Goal: Transaction & Acquisition: Purchase product/service

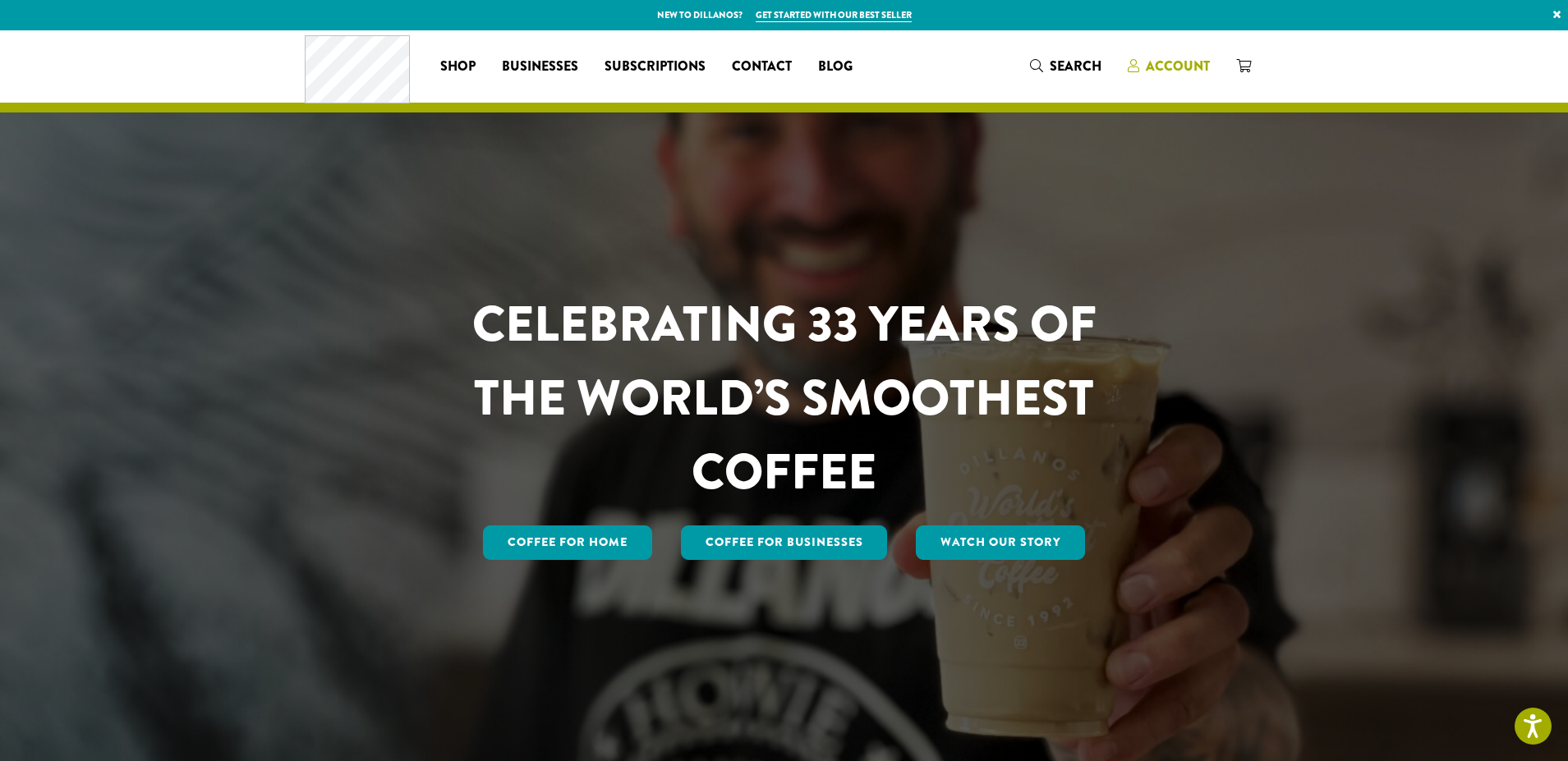
click at [1171, 60] on span "Account" at bounding box center [1178, 66] width 64 height 19
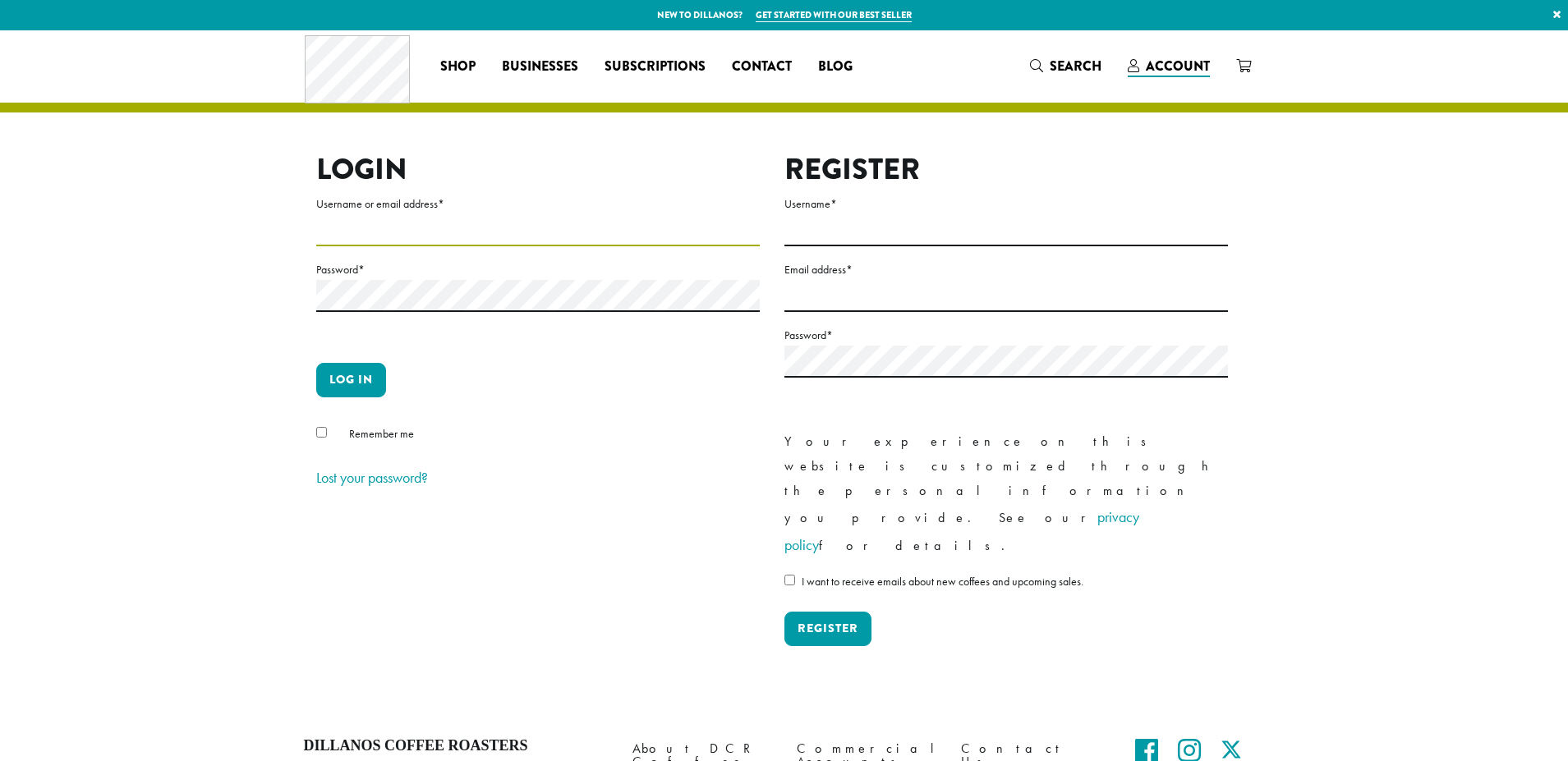
click at [445, 217] on input "Username or email address *" at bounding box center [537, 230] width 444 height 32
click at [442, 225] on input "Username or email address *" at bounding box center [537, 230] width 444 height 32
type input "**********"
click at [338, 385] on button "Log in" at bounding box center [350, 380] width 70 height 34
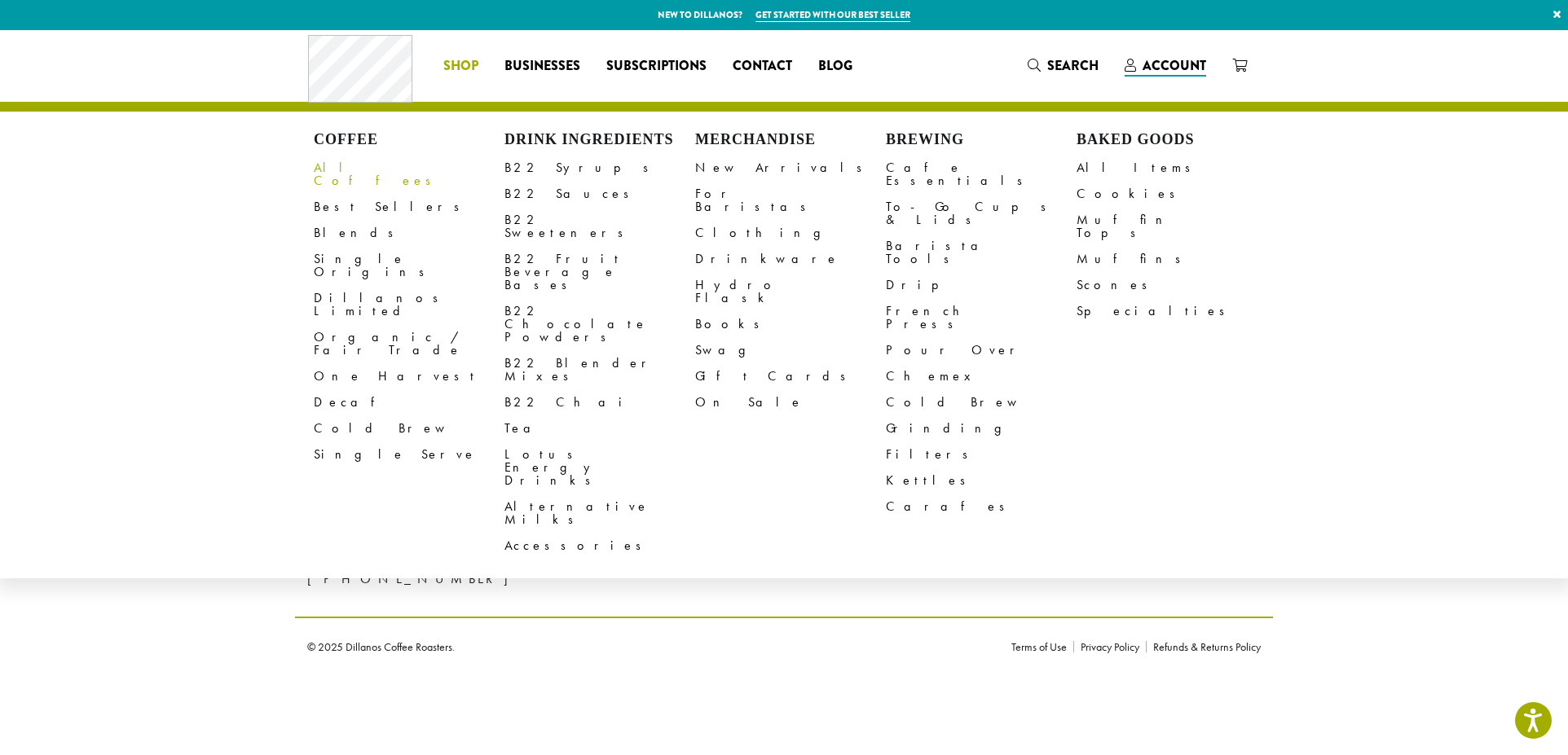
click at [360, 168] on link "All Coffees" at bounding box center [409, 174] width 191 height 39
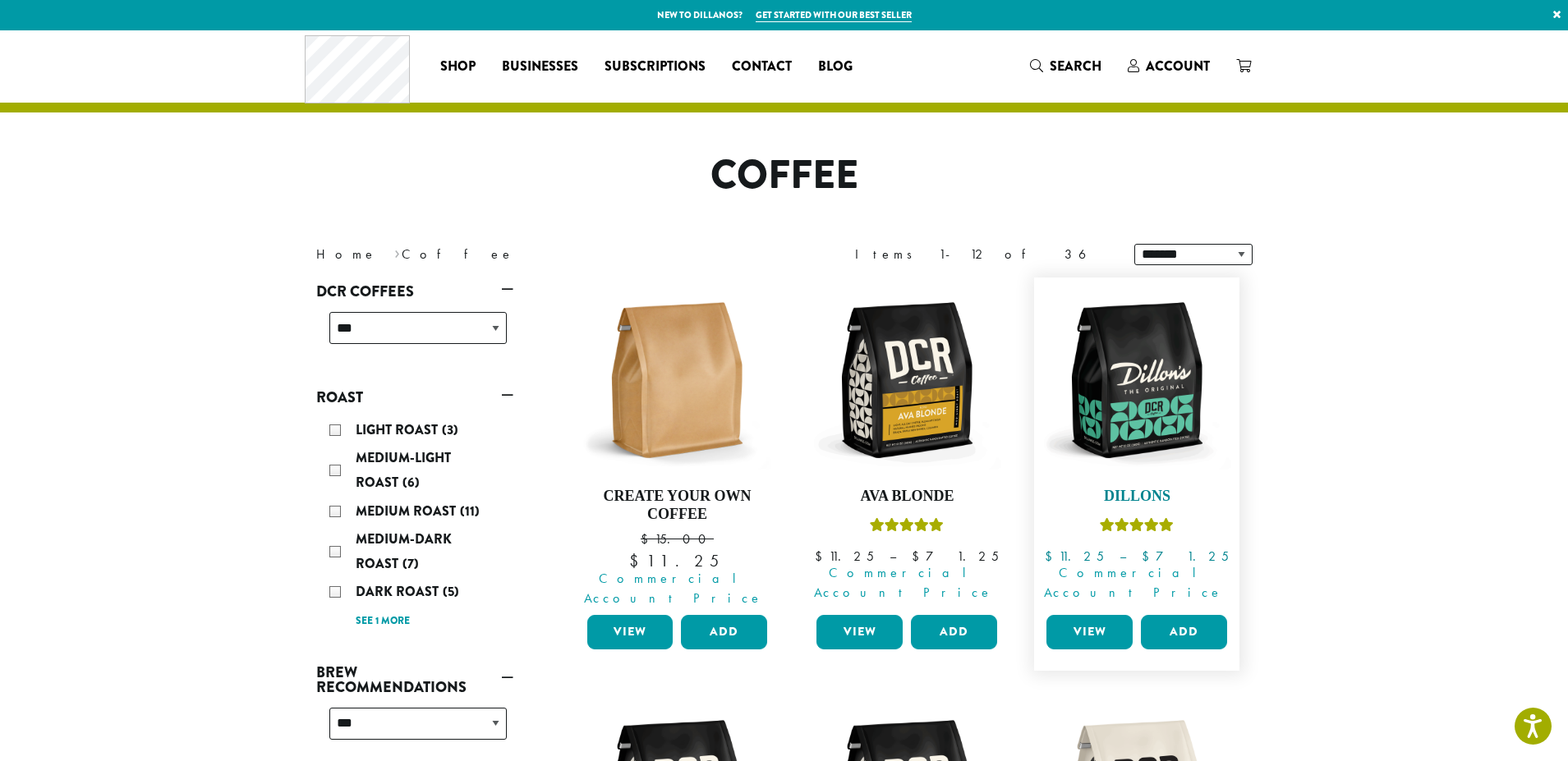
click at [1113, 432] on img at bounding box center [1136, 380] width 189 height 189
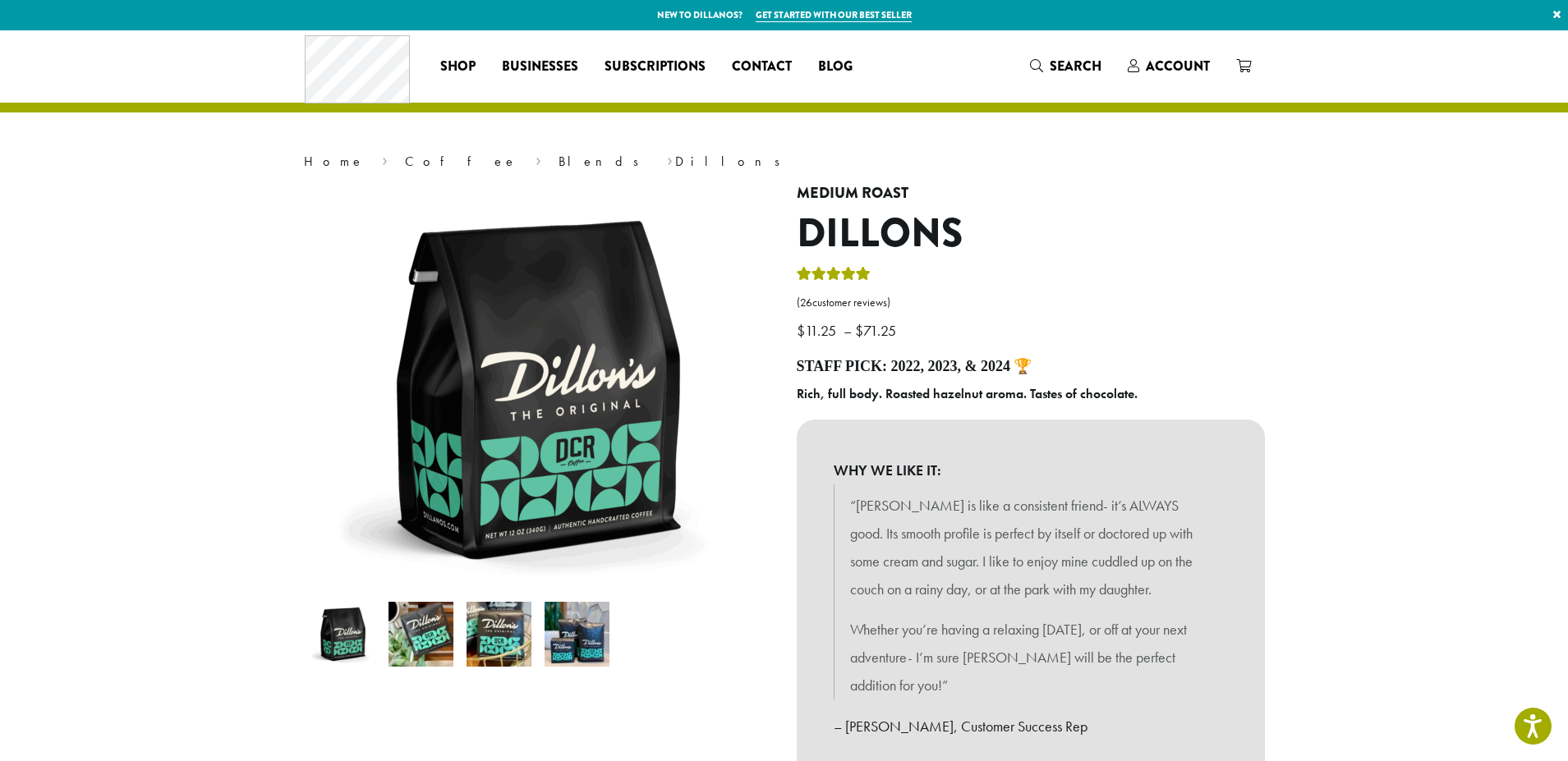
scroll to position [329, 0]
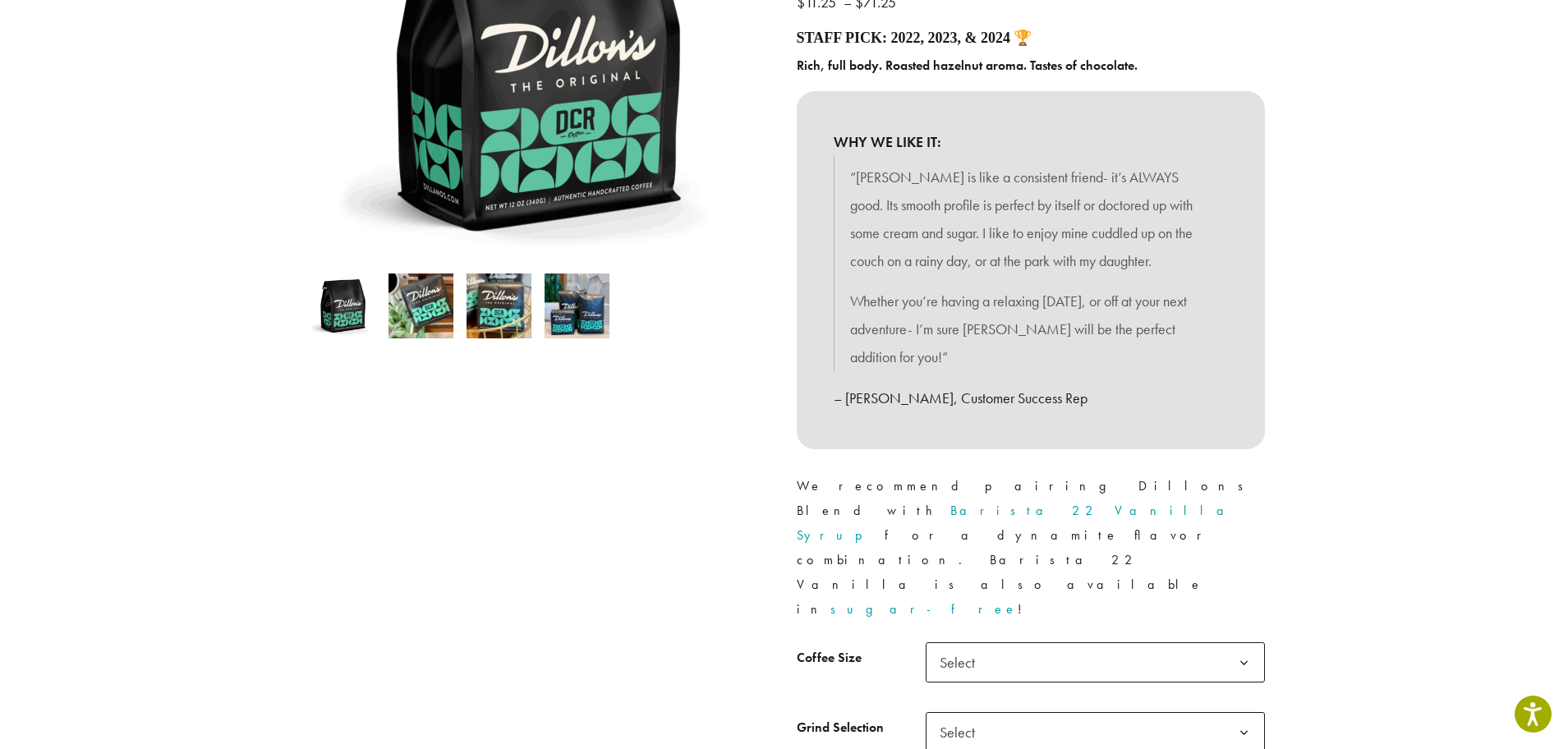
click at [1241, 643] on b at bounding box center [1244, 662] width 40 height 40
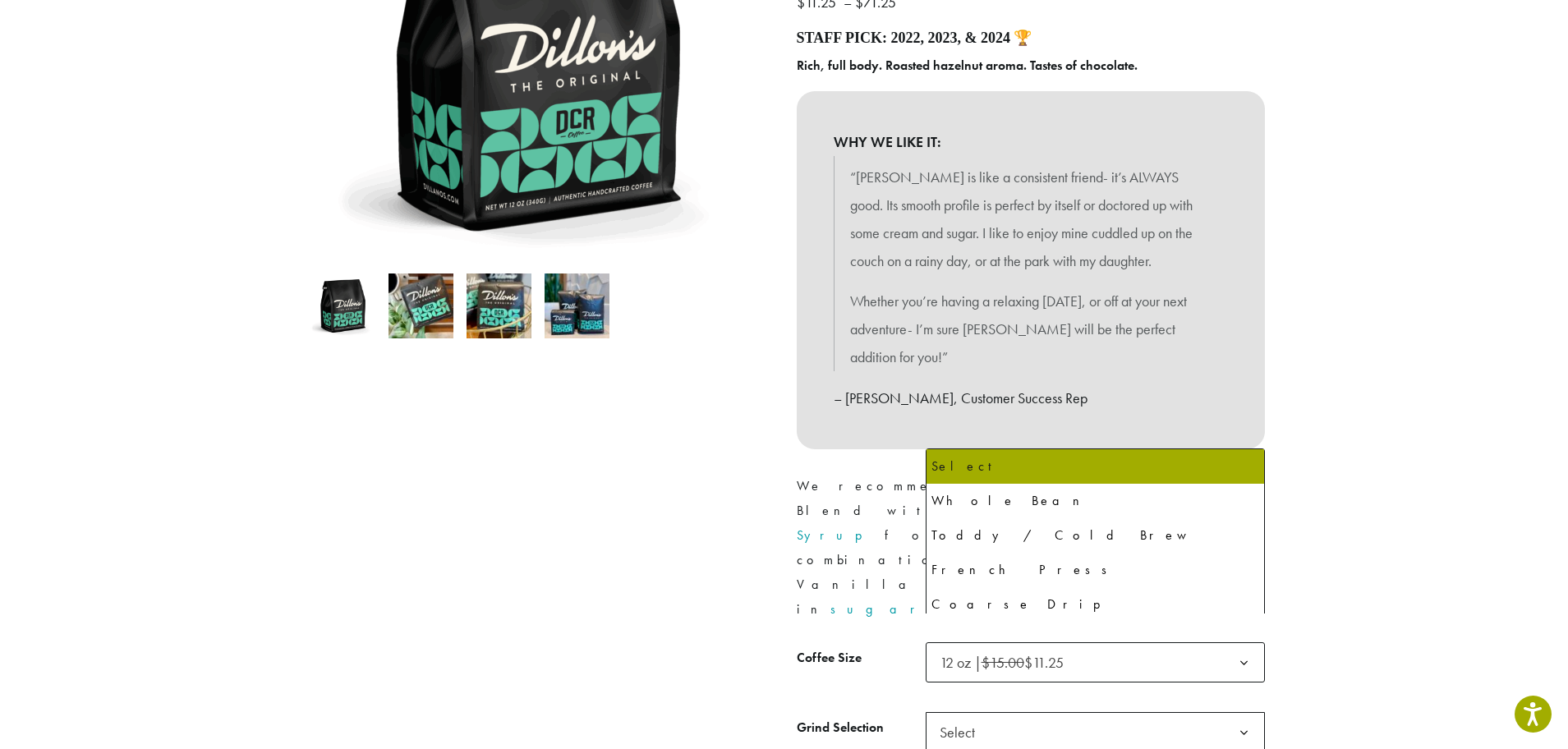
click at [1245, 713] on b at bounding box center [1244, 733] width 40 height 40
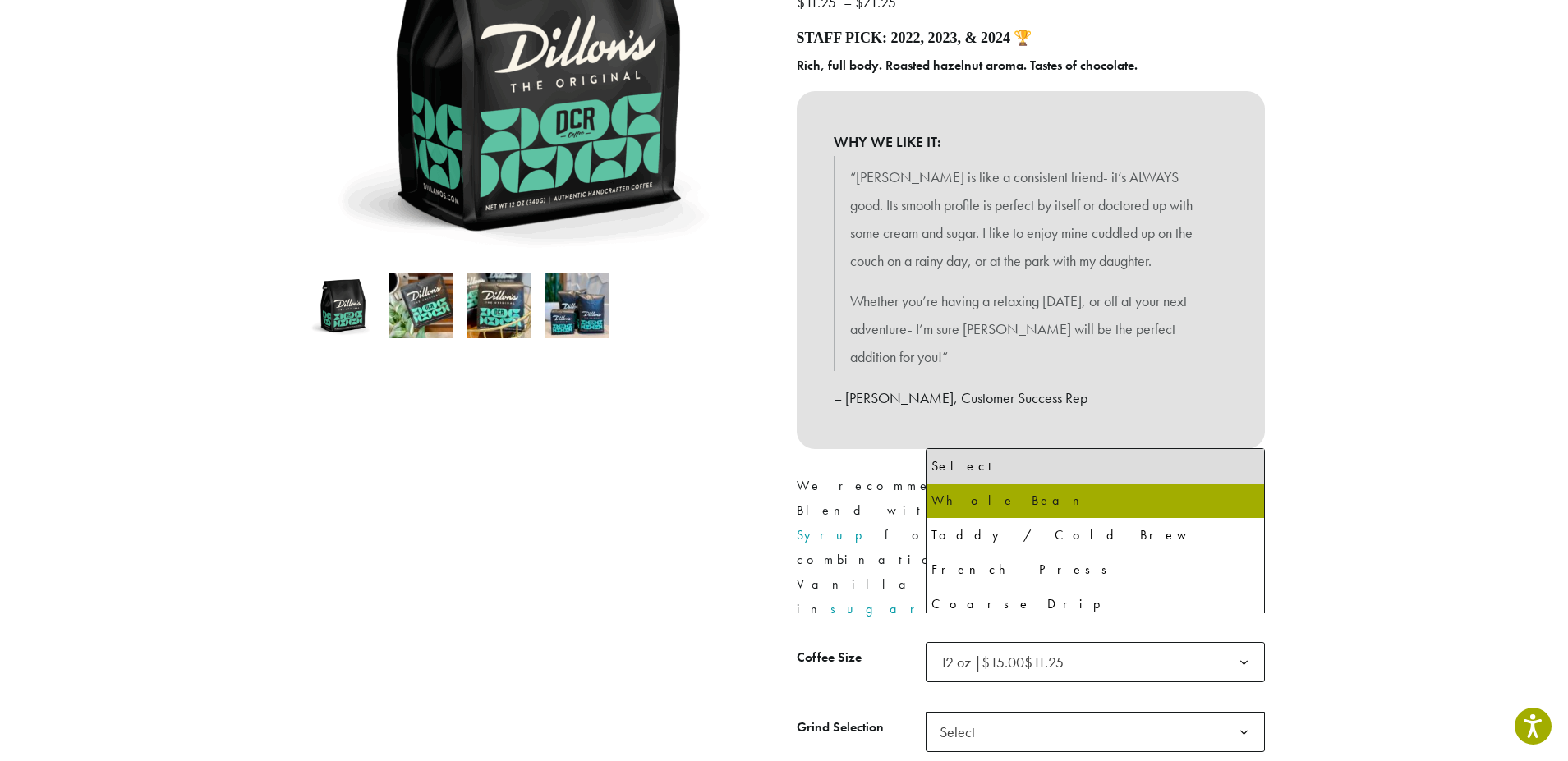
select select "*********"
select select "**********"
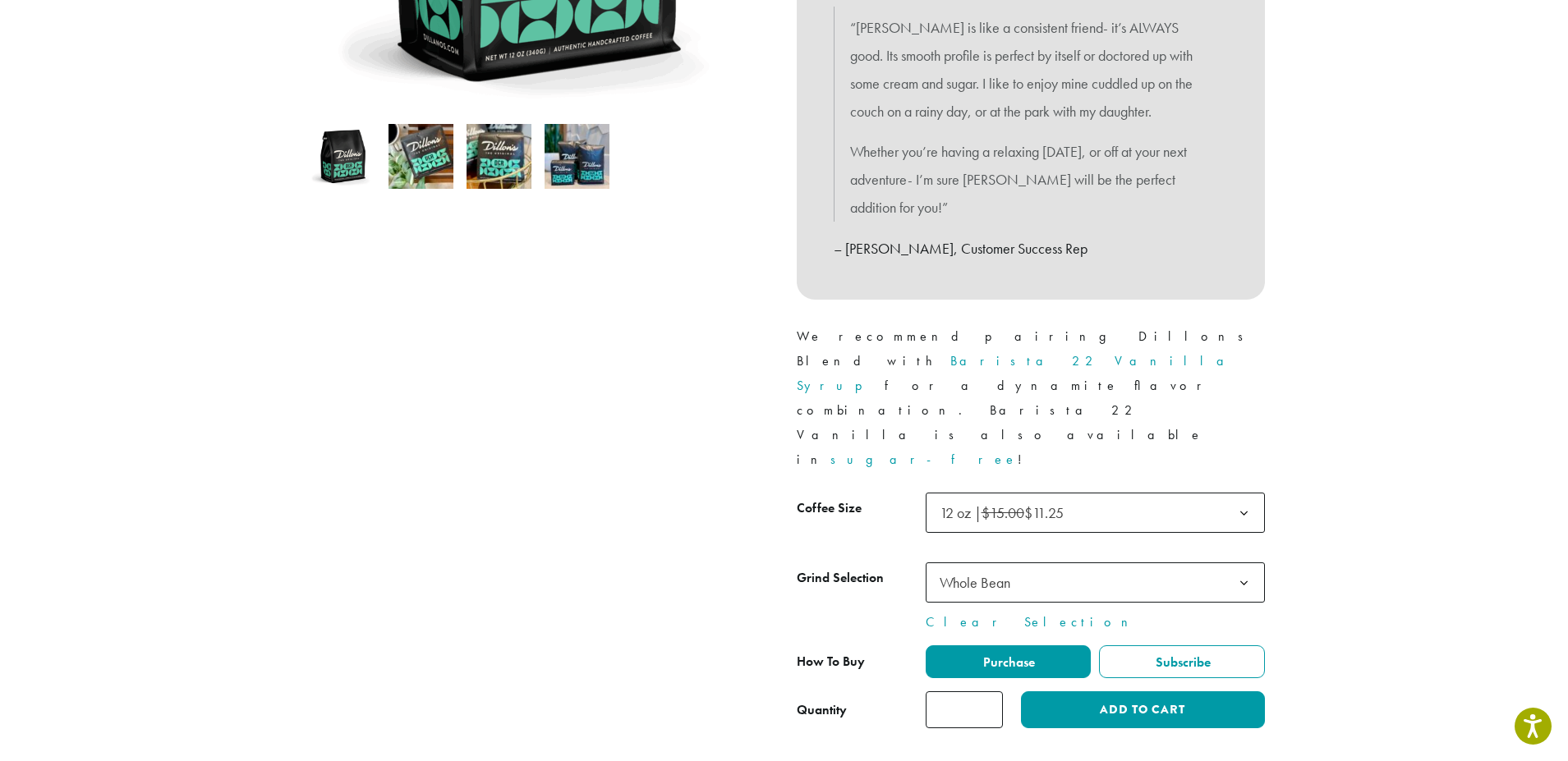
scroll to position [492, 0]
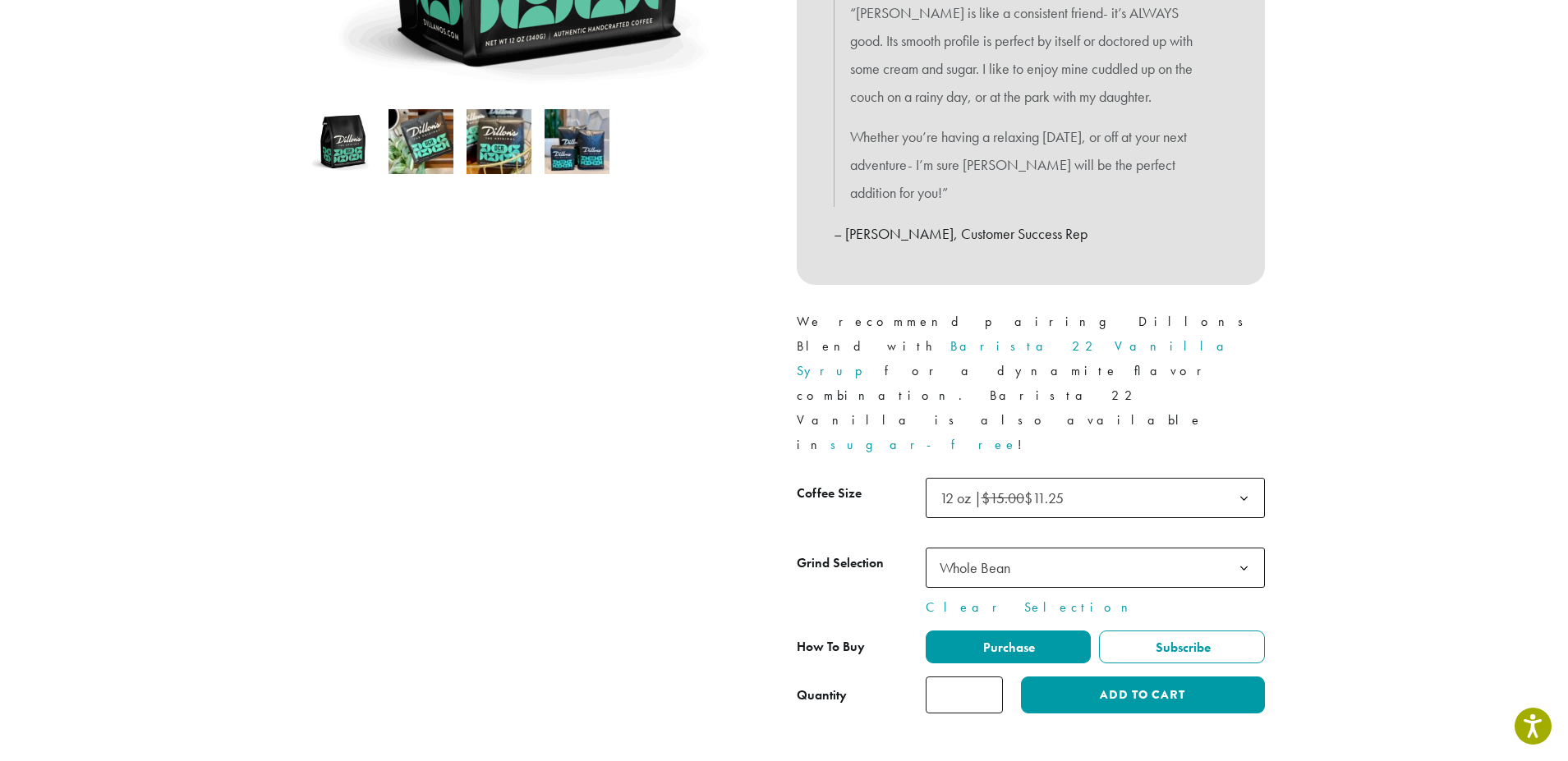
click at [990, 676] on input "*" at bounding box center [964, 694] width 77 height 37
type input "*"
click at [990, 676] on input "*" at bounding box center [964, 694] width 77 height 37
click at [1100, 676] on button "Add to cart" at bounding box center [1141, 694] width 243 height 37
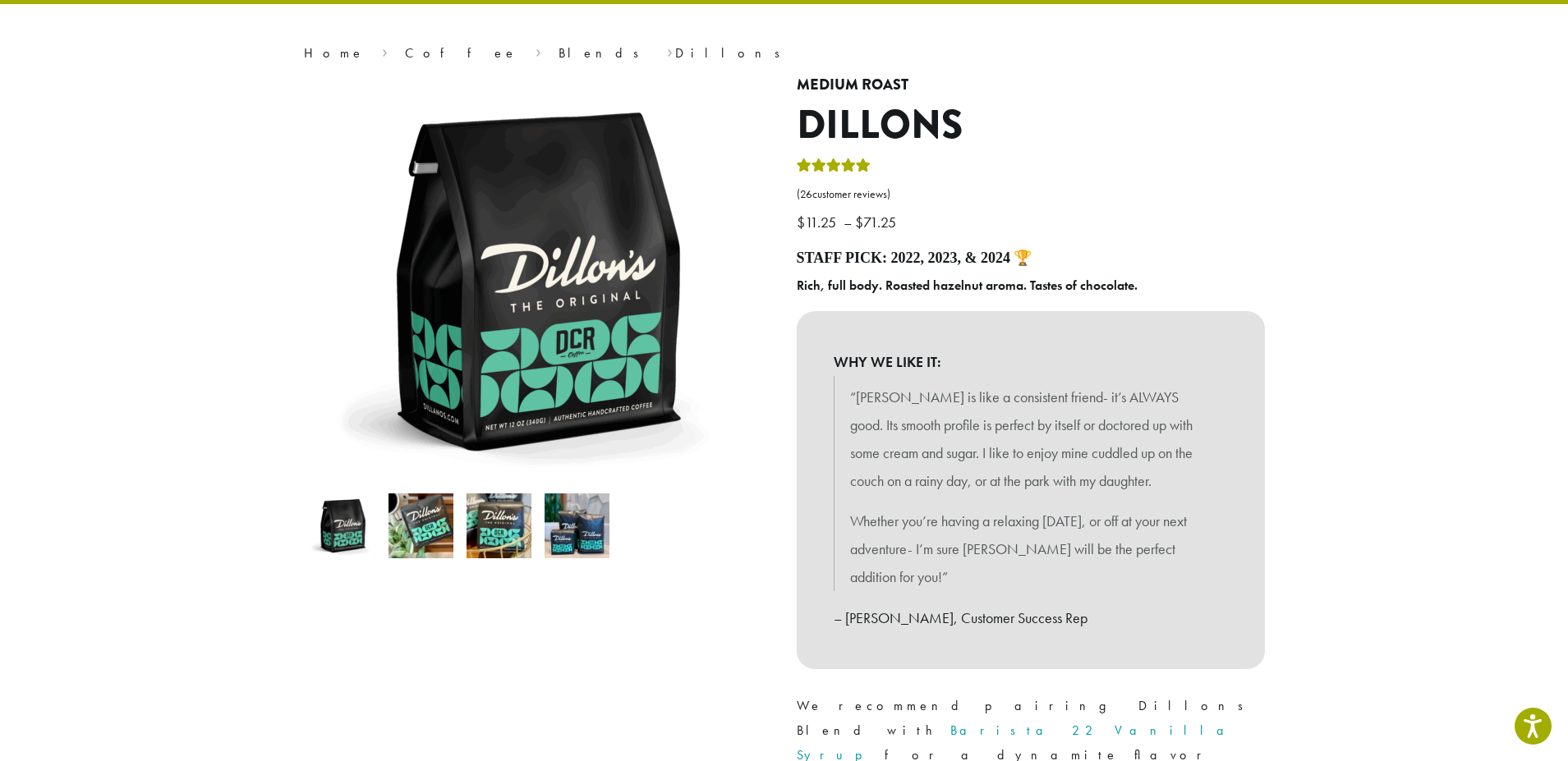
scroll to position [410, 0]
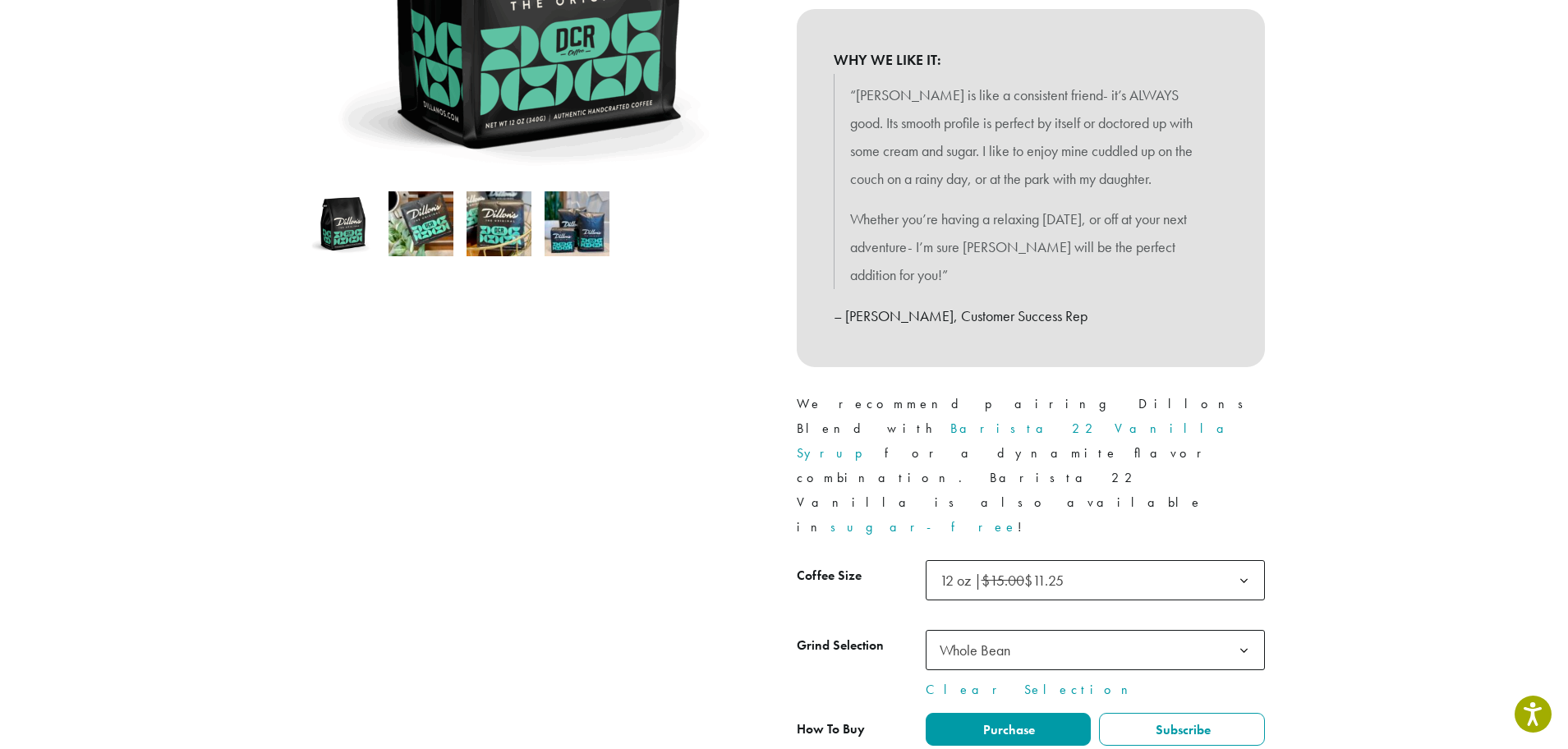
click at [1240, 561] on b at bounding box center [1244, 581] width 40 height 40
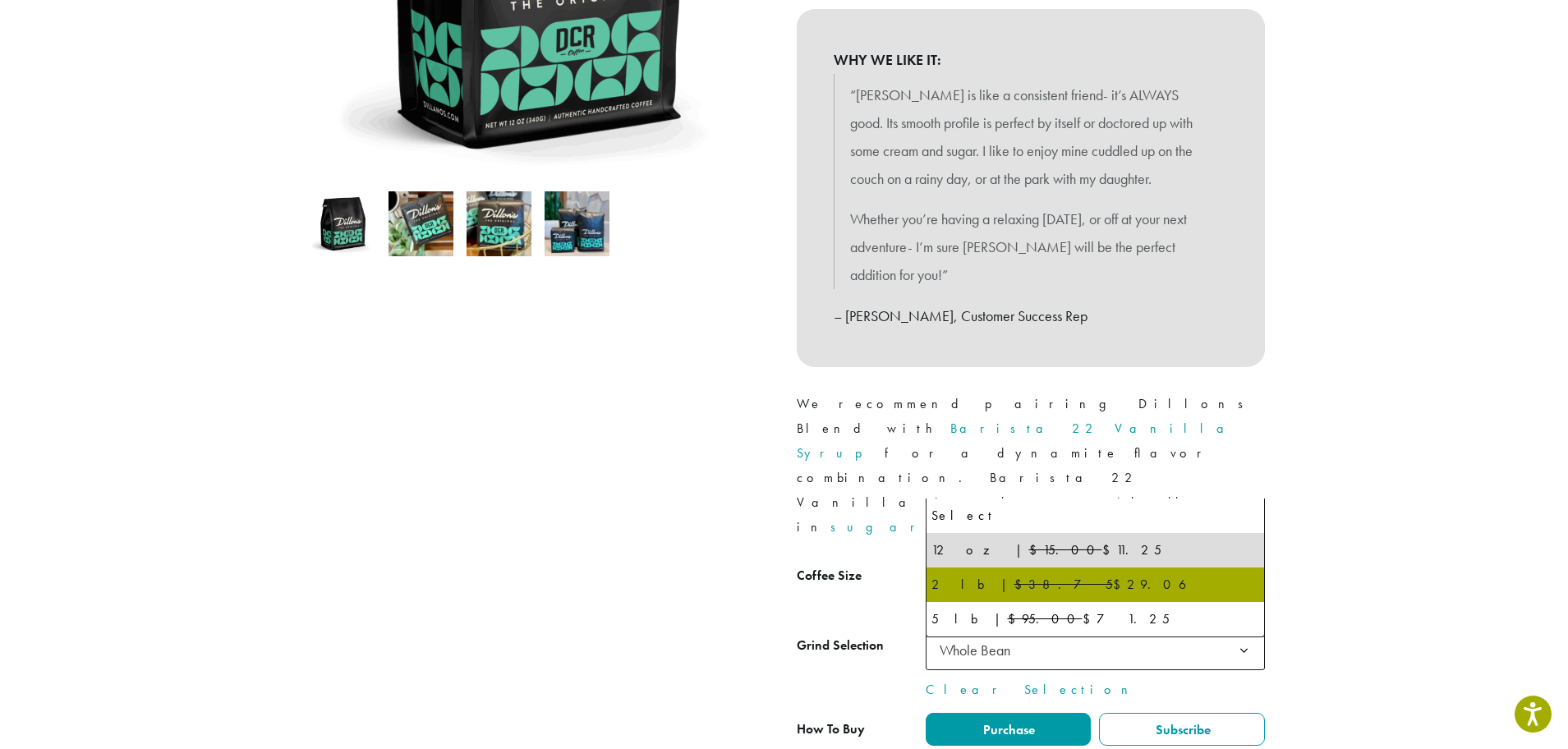
select select "**********"
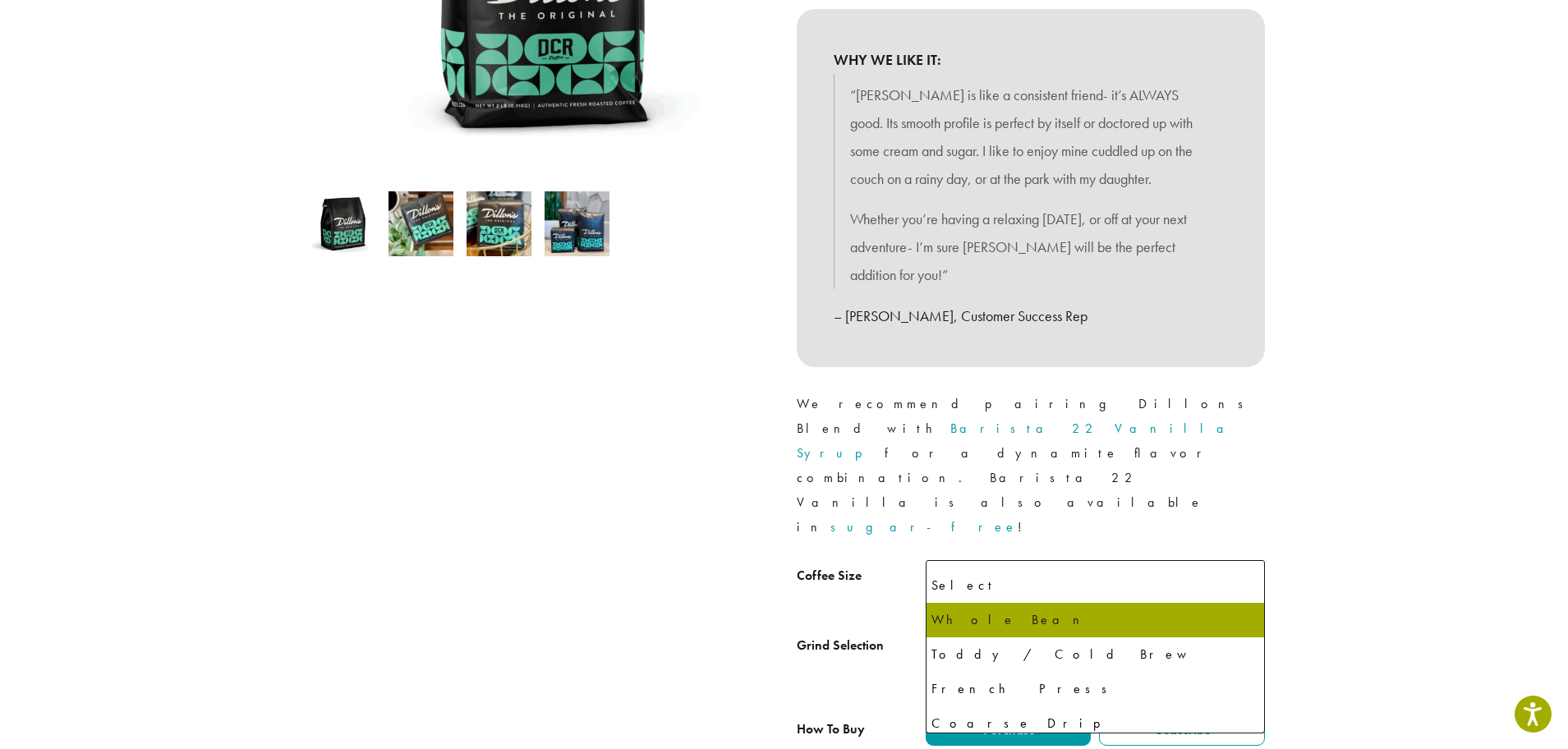
click at [1247, 631] on b at bounding box center [1244, 650] width 40 height 40
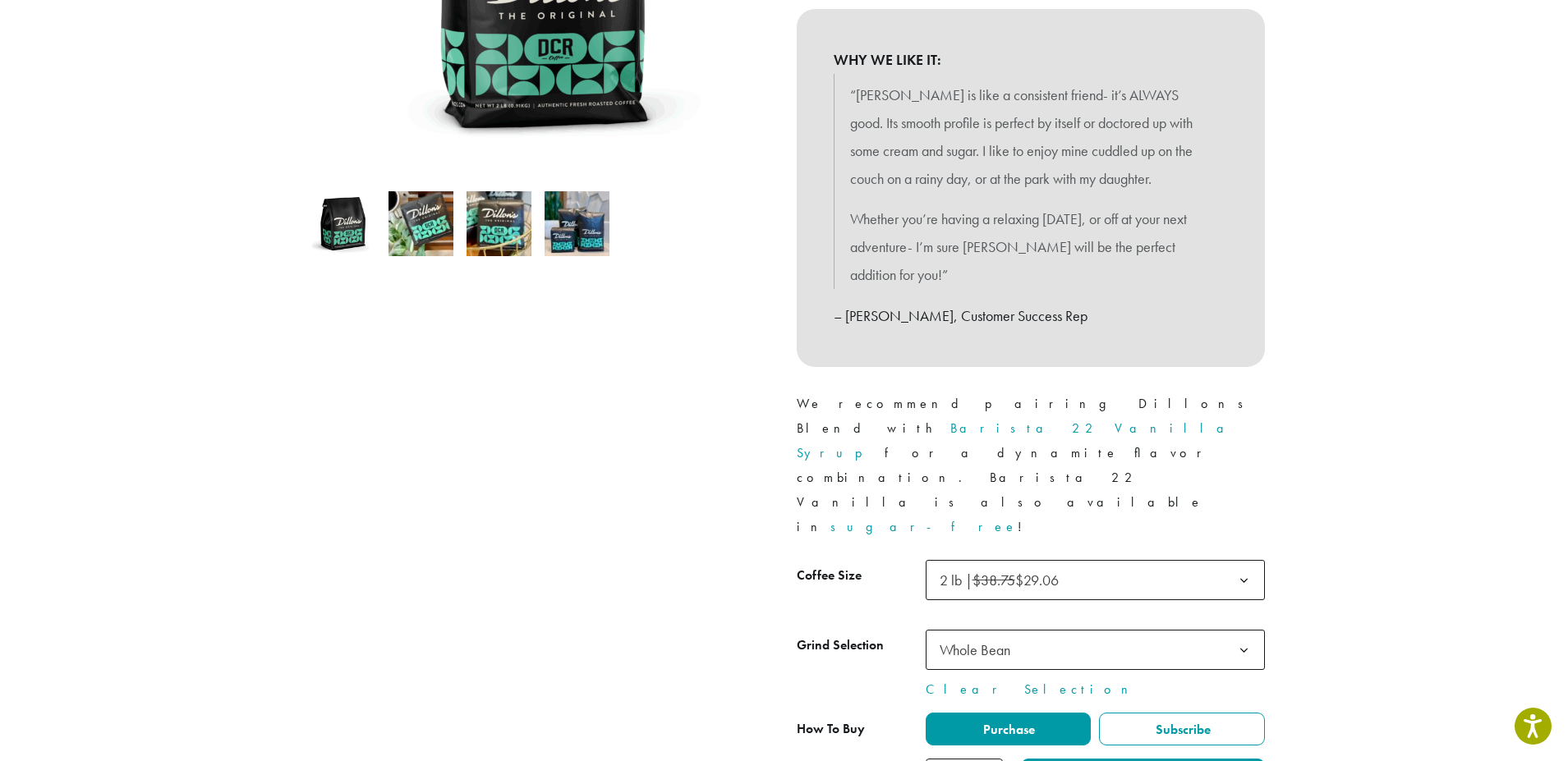
type input "*"
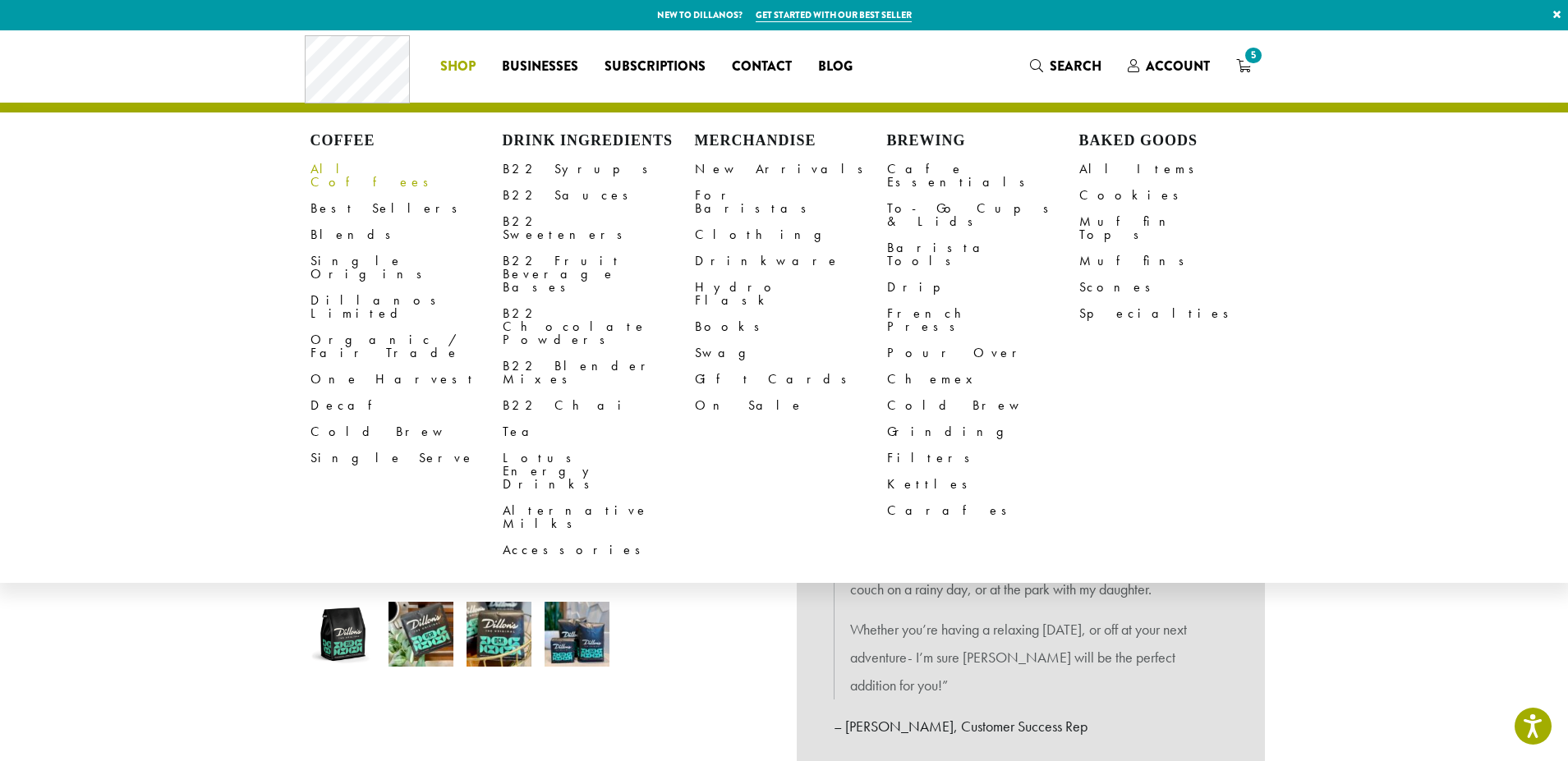
click at [354, 167] on link "All Coffees" at bounding box center [407, 176] width 192 height 39
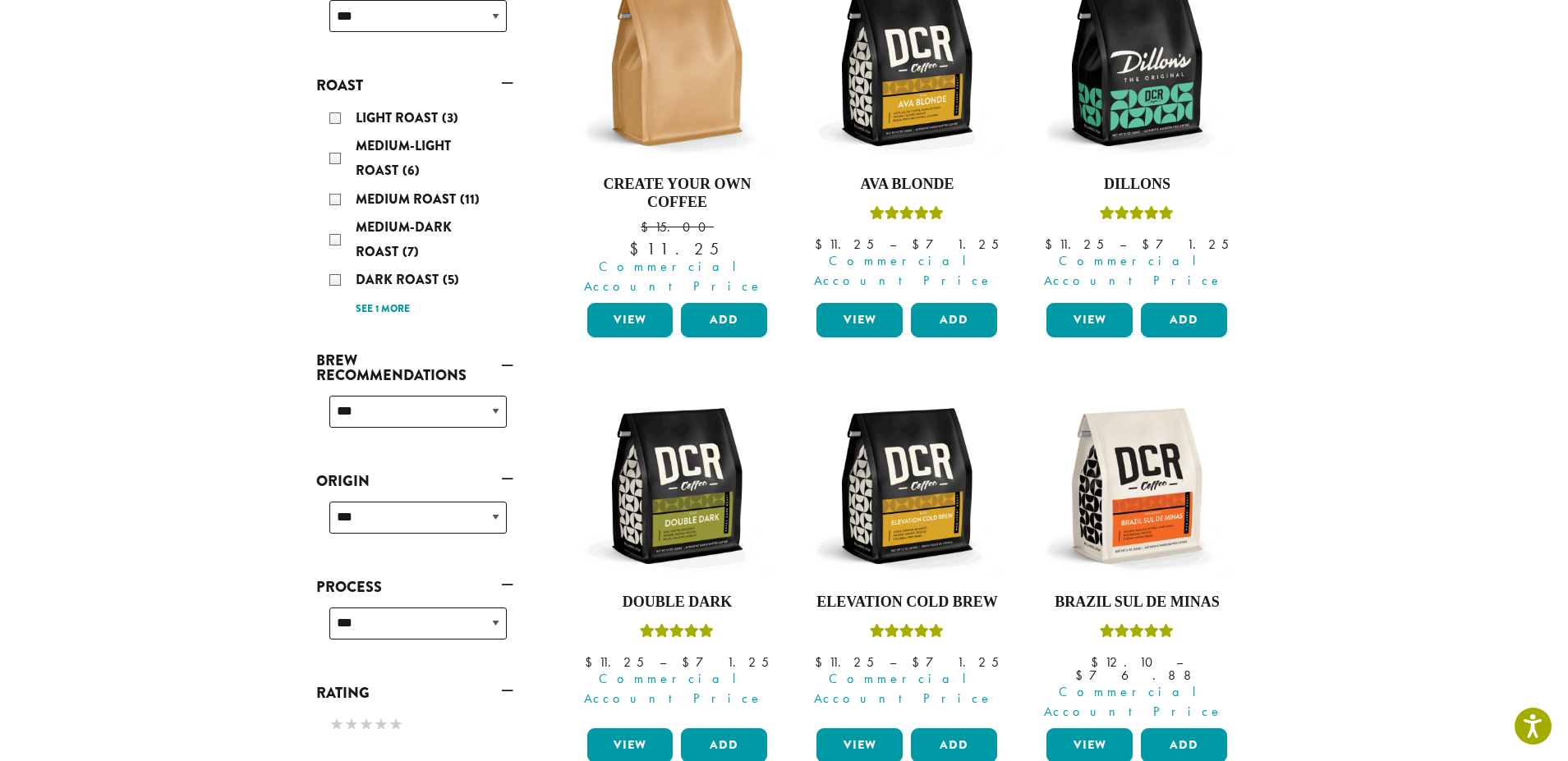
scroll to position [329, 0]
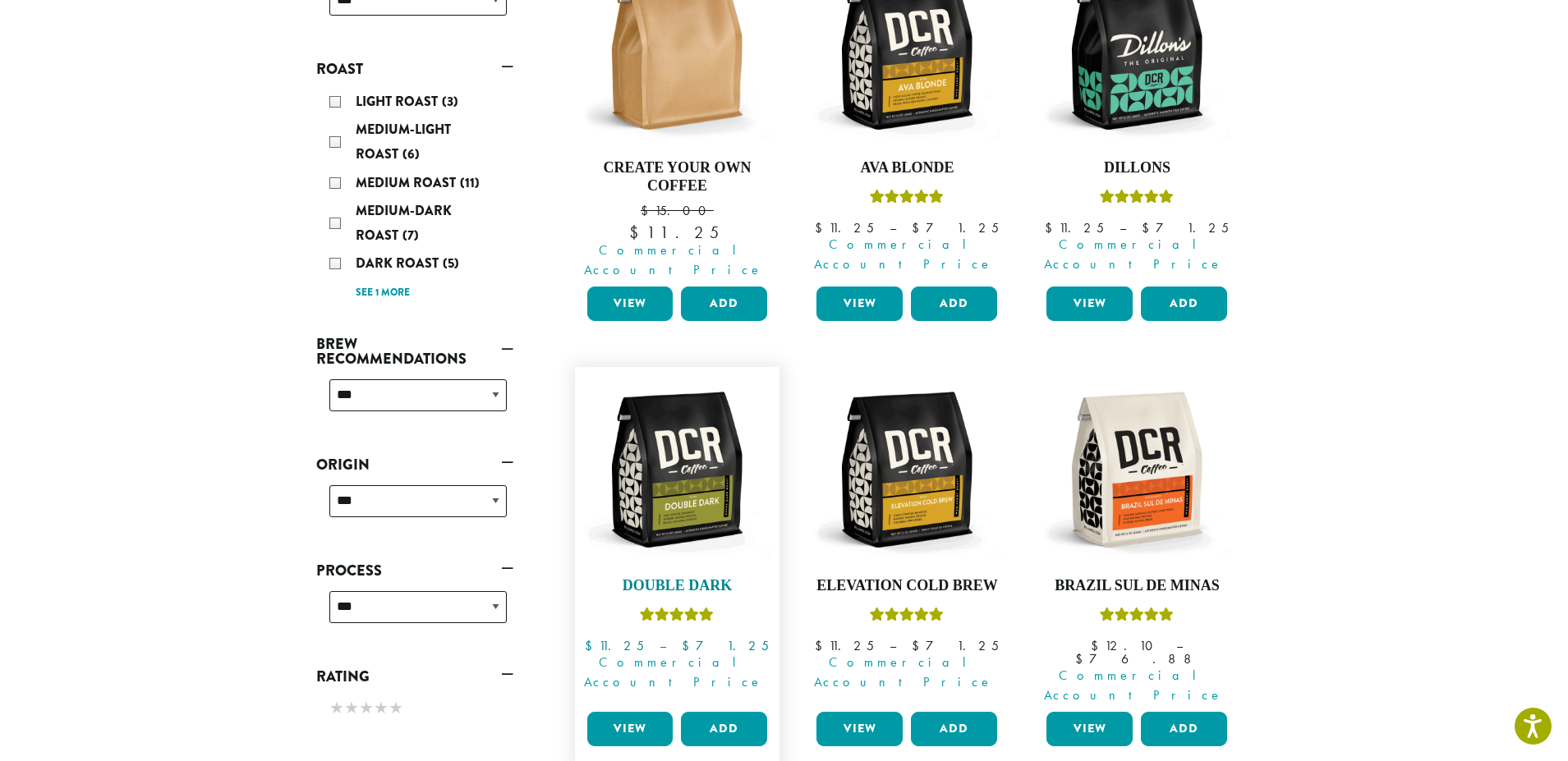
click at [682, 487] on img at bounding box center [676, 469] width 189 height 189
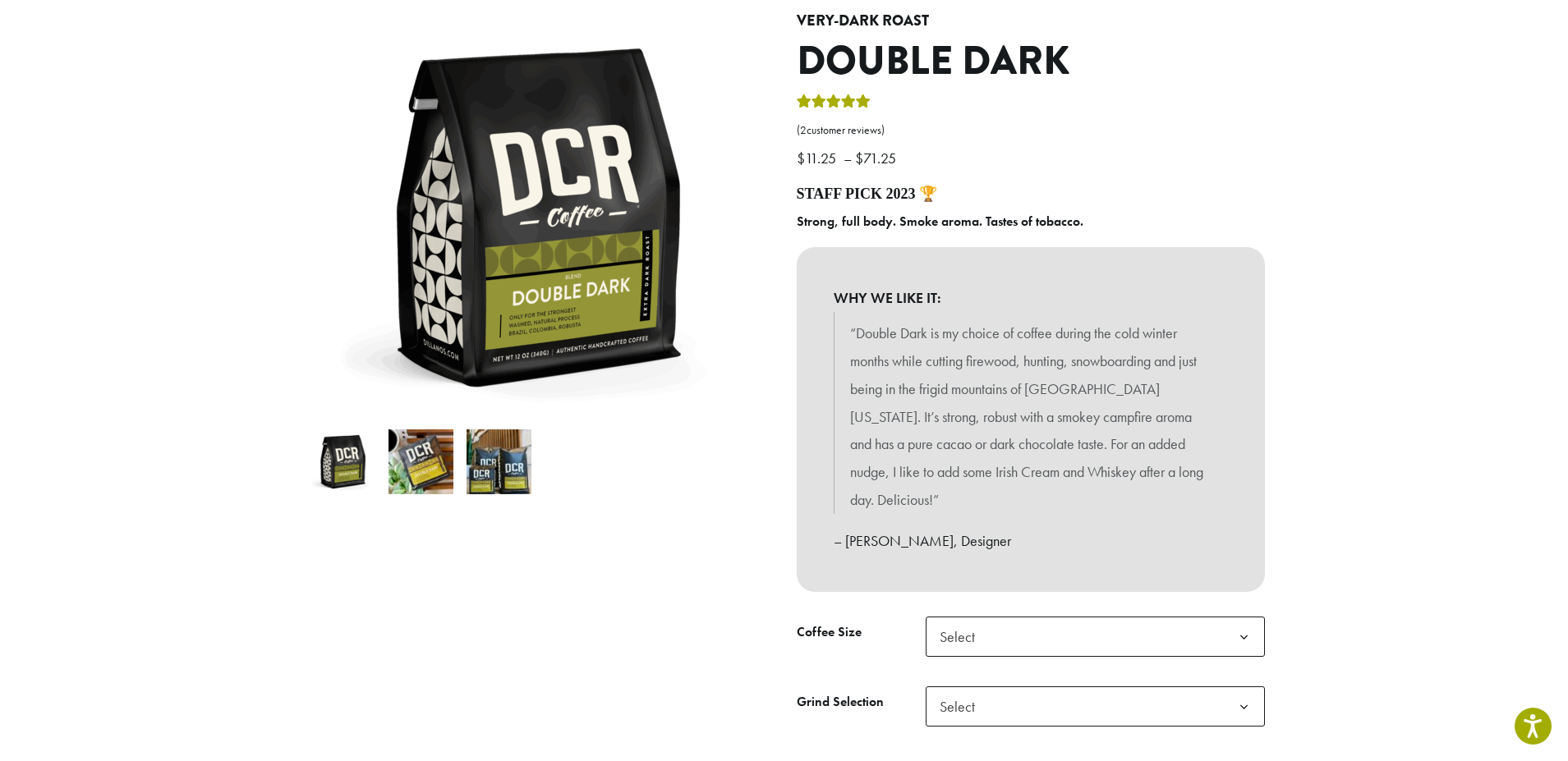
scroll to position [246, 0]
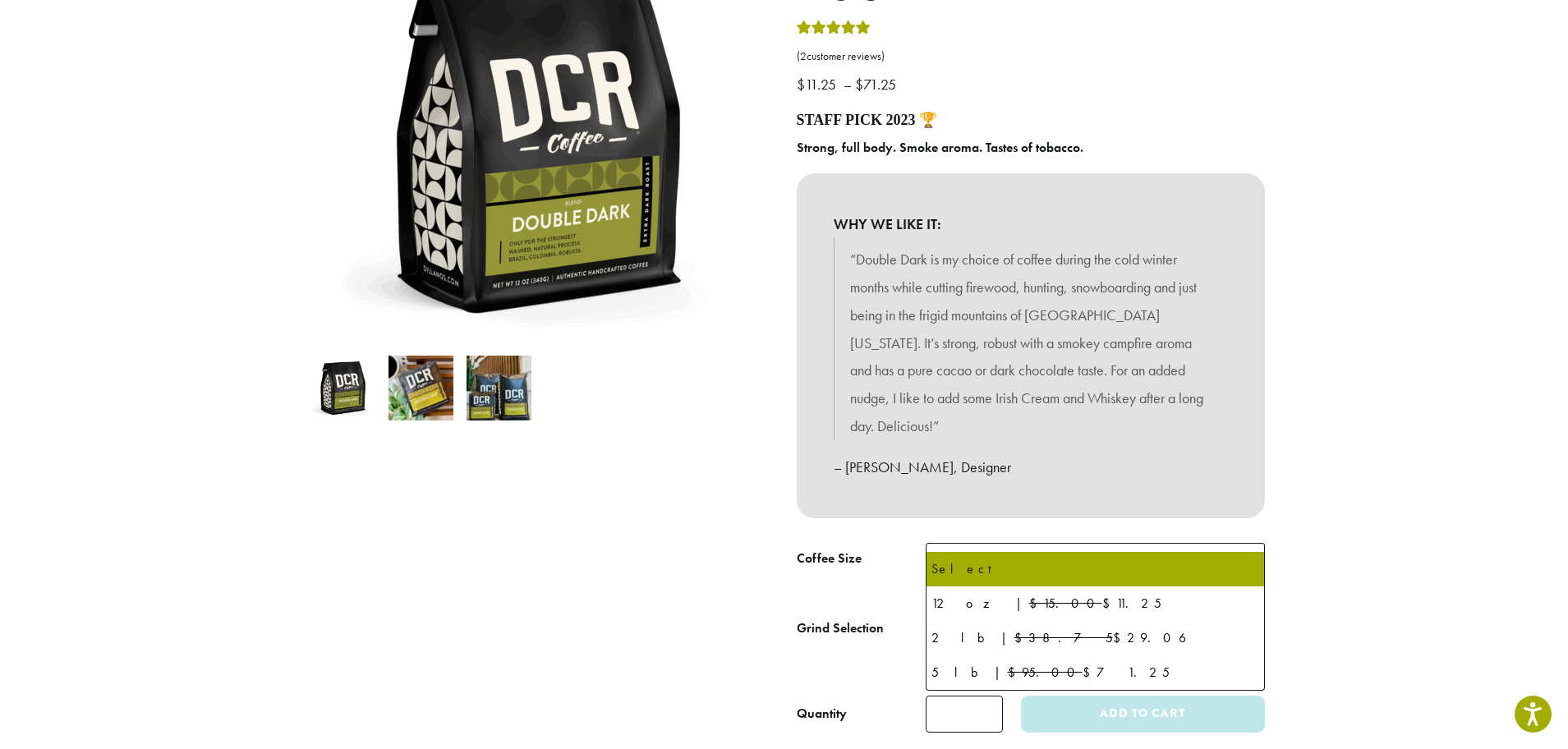
click at [1247, 543] on b at bounding box center [1244, 563] width 40 height 40
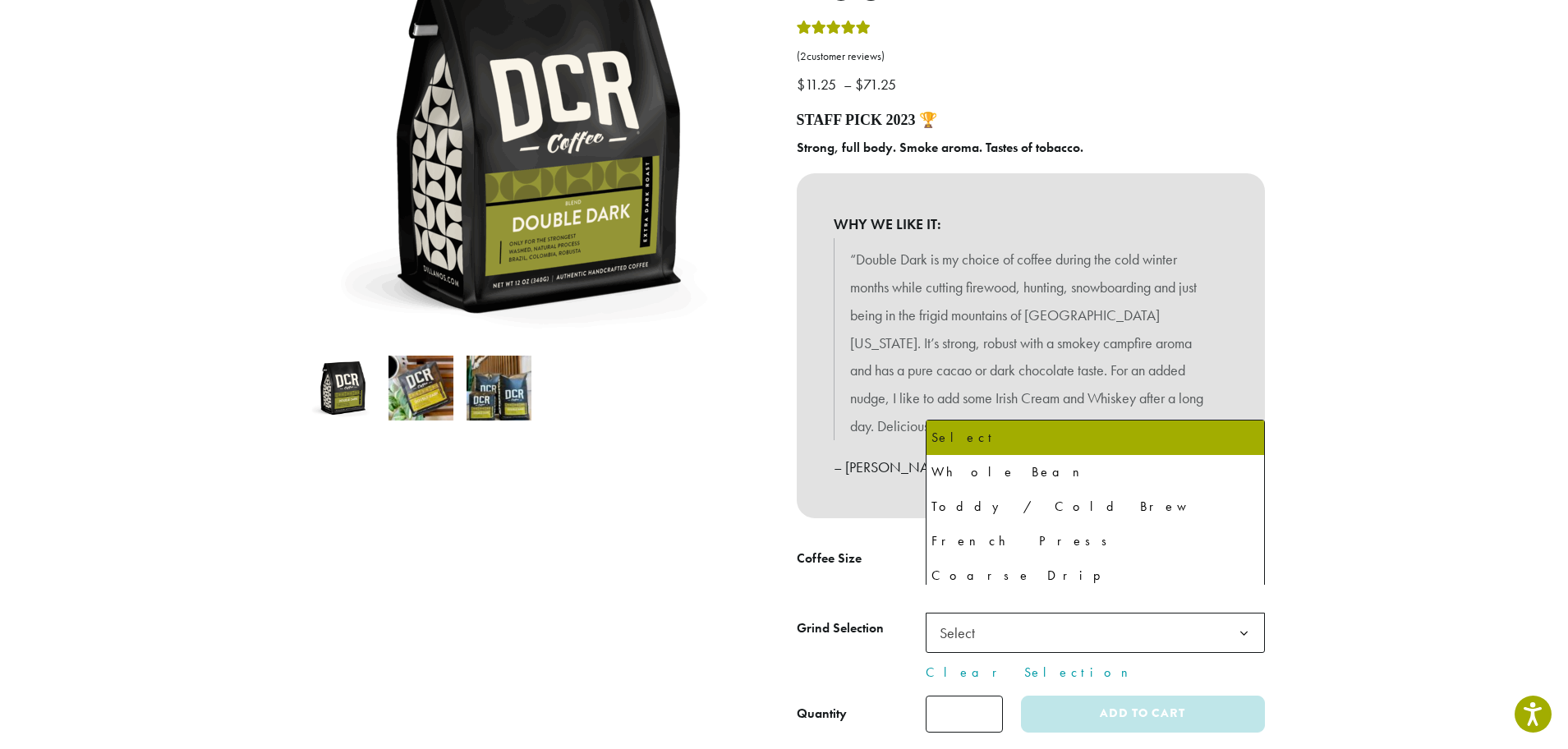
click at [1241, 613] on b at bounding box center [1244, 633] width 40 height 40
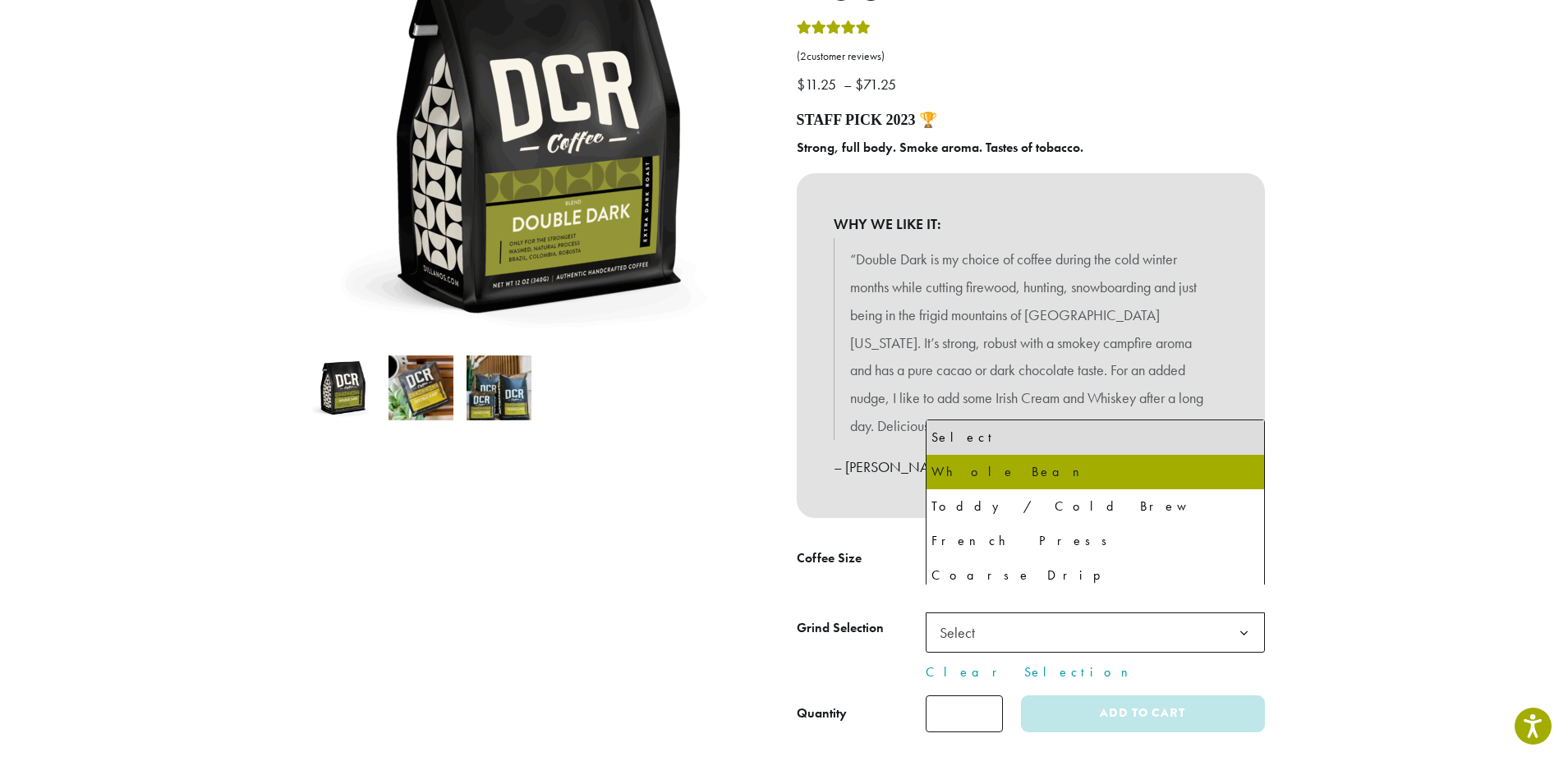
select select "*********"
select select "**********"
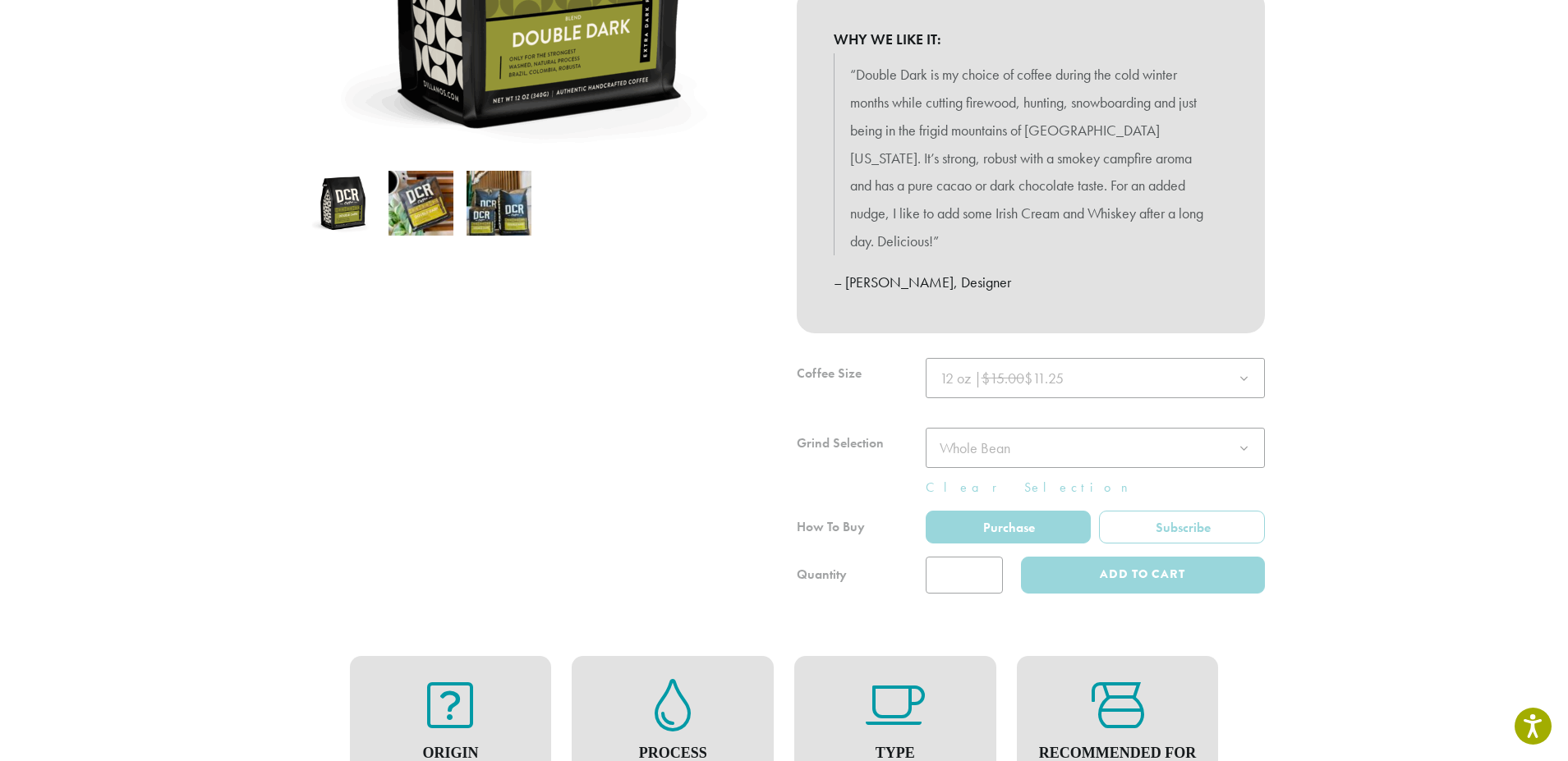
scroll to position [492, 0]
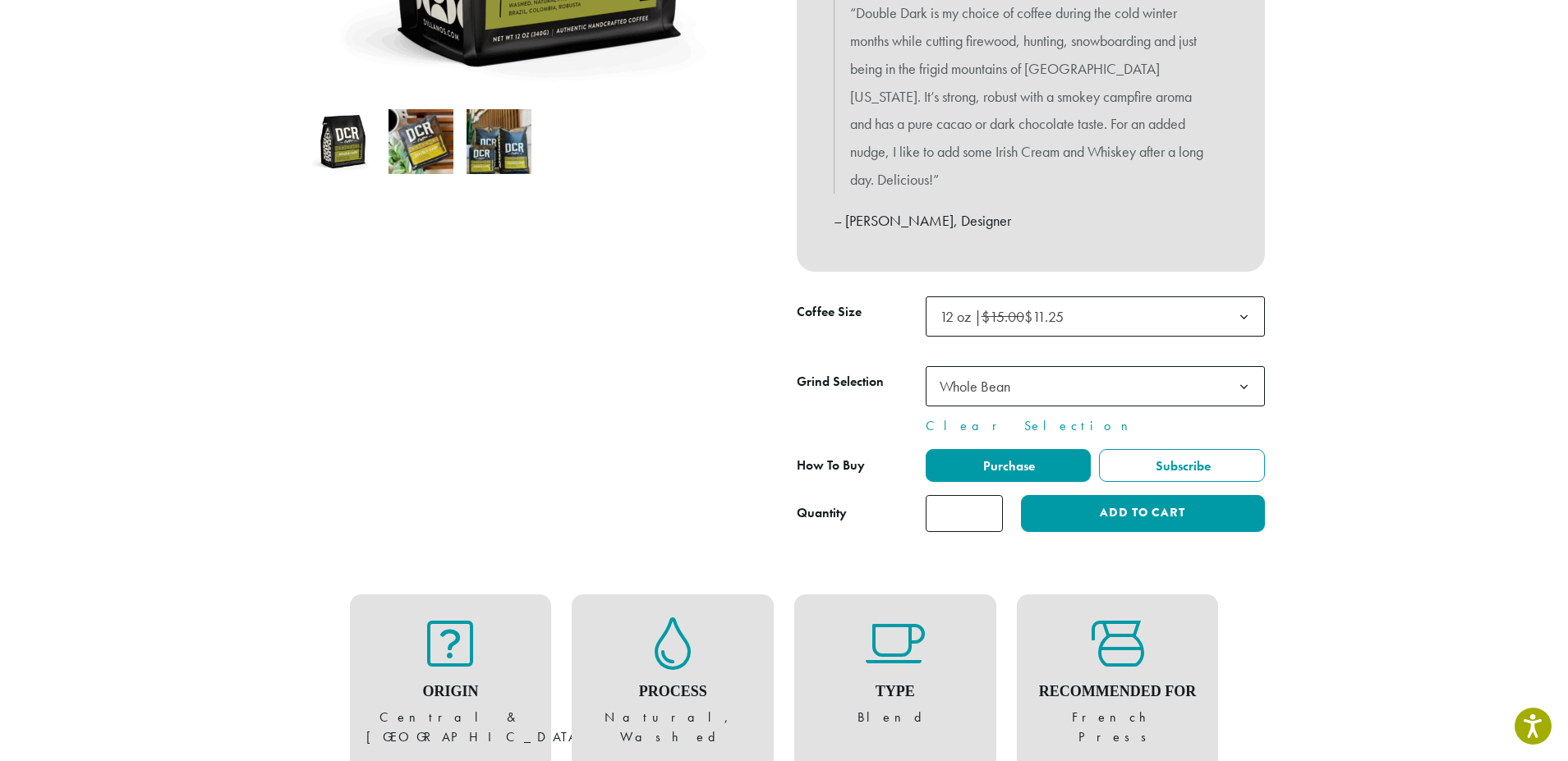
click at [989, 495] on input "*" at bounding box center [964, 513] width 77 height 37
type input "*"
click at [989, 495] on input "*" at bounding box center [964, 513] width 77 height 37
click at [1081, 495] on button "Add to cart" at bounding box center [1141, 513] width 243 height 37
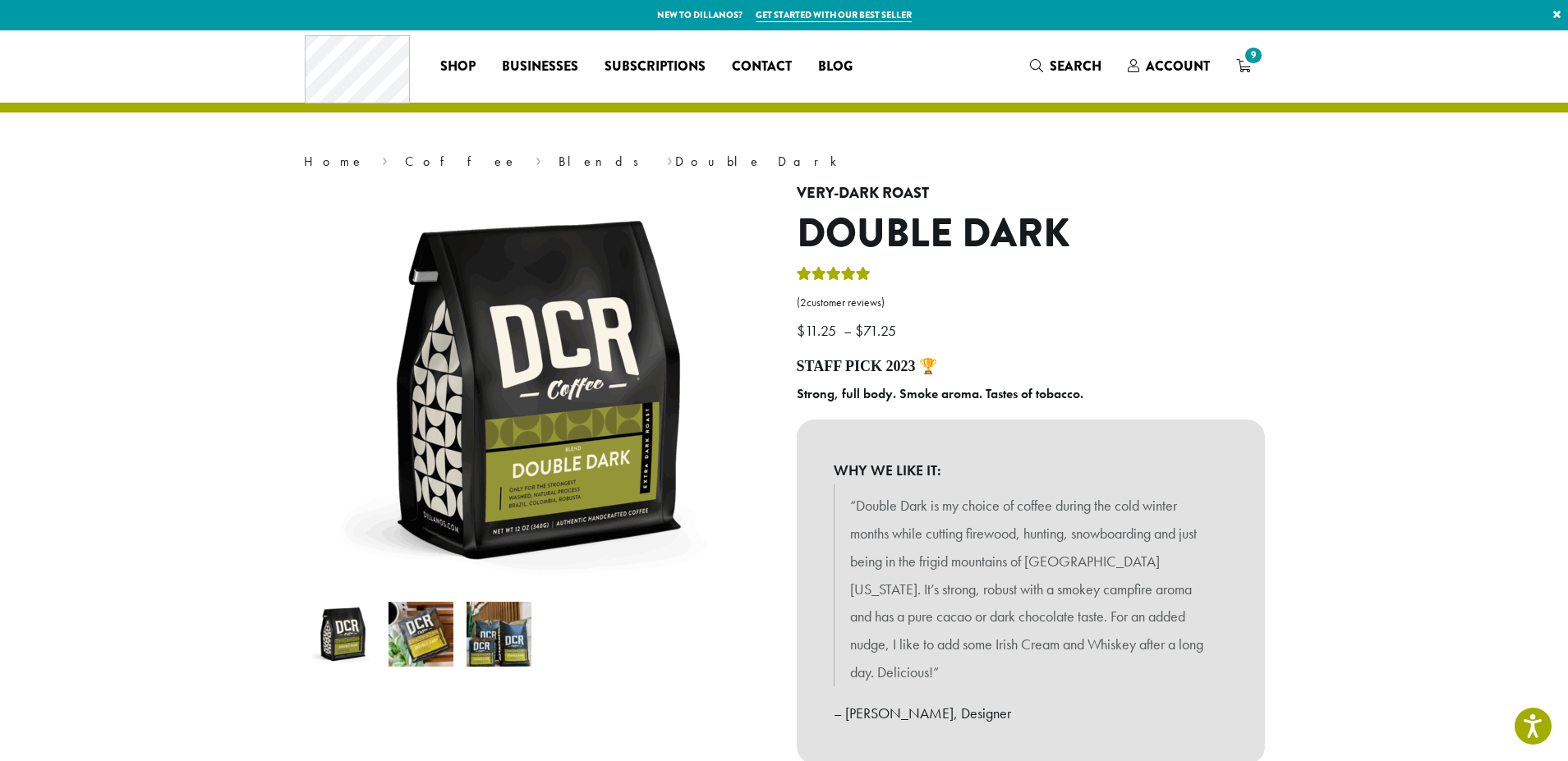
drag, startPoint x: 475, startPoint y: 9, endPoint x: 1450, endPoint y: 257, distance: 1006.0
select select "*********"
select select "**********"
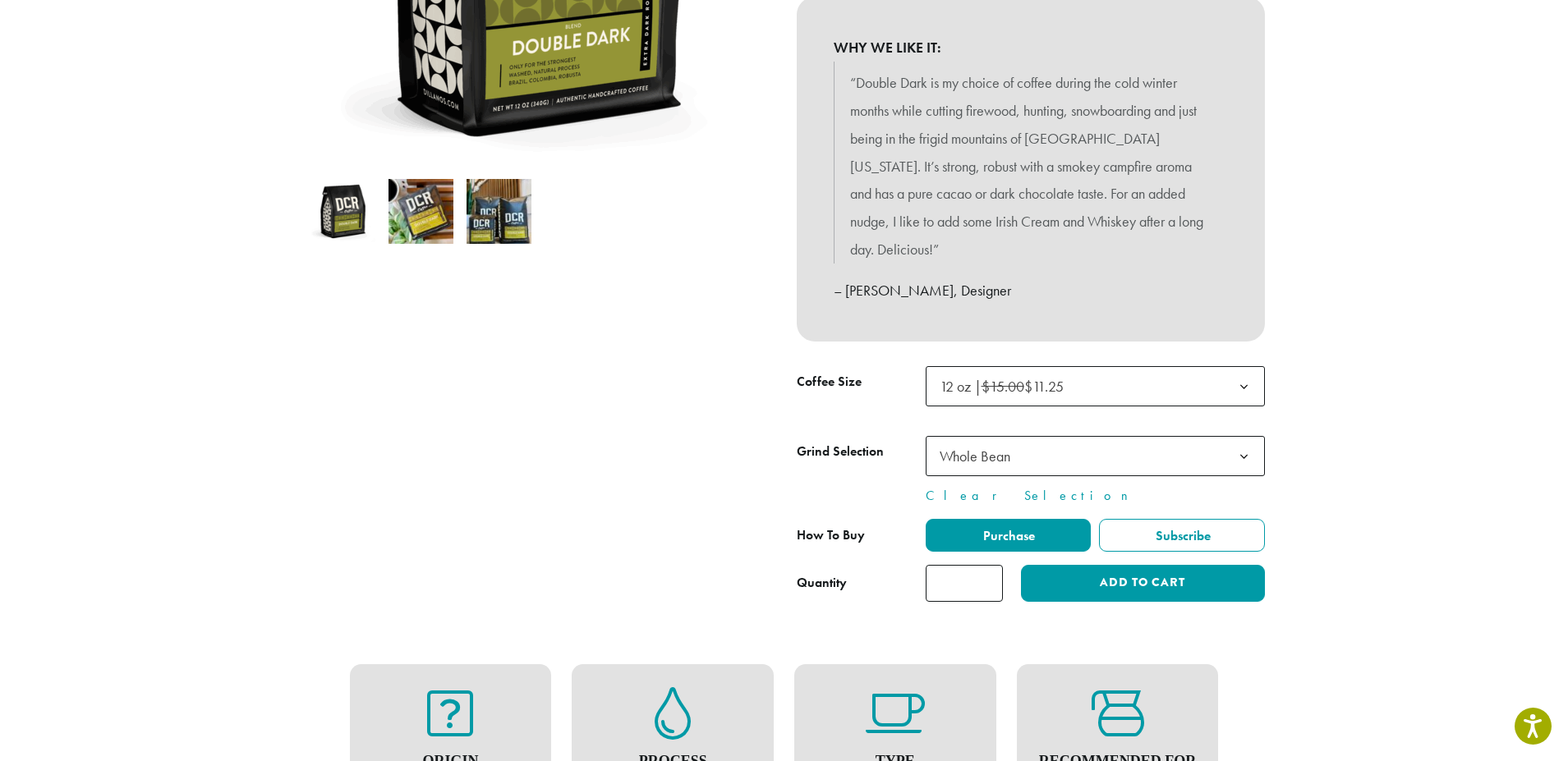
scroll to position [82, 0]
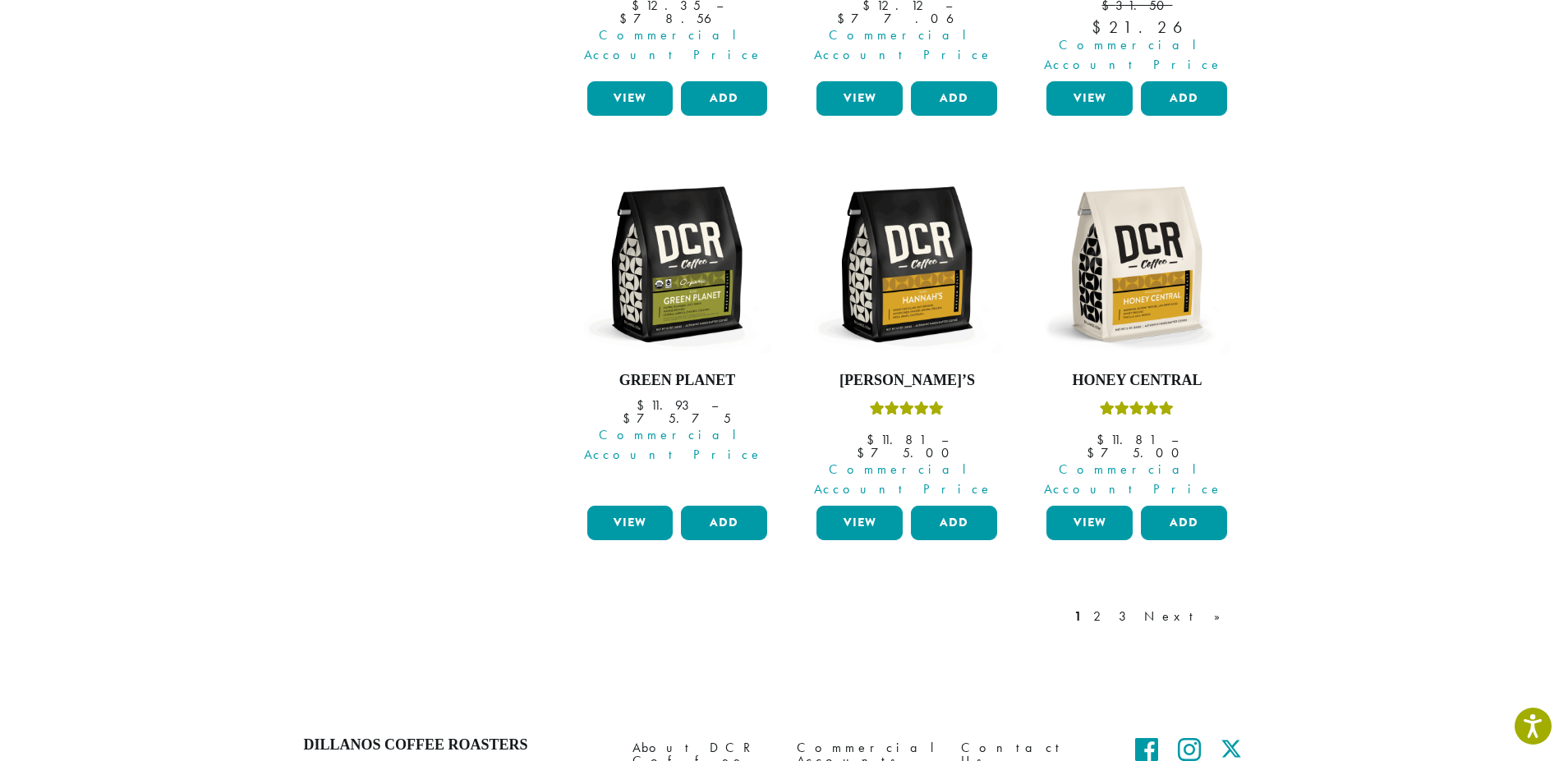
scroll to position [1396, 0]
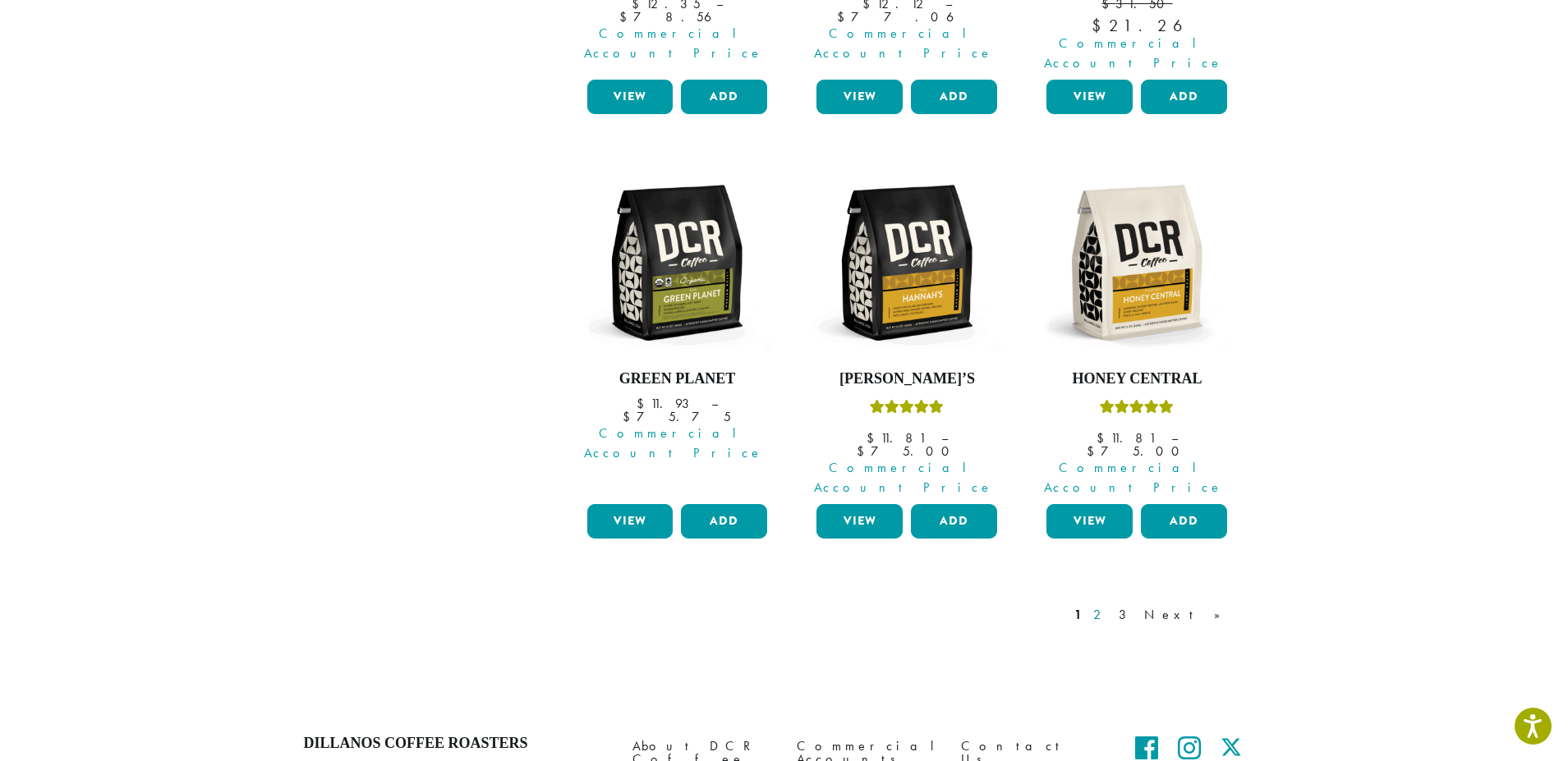
click at [1111, 605] on link "2" at bounding box center [1100, 614] width 21 height 20
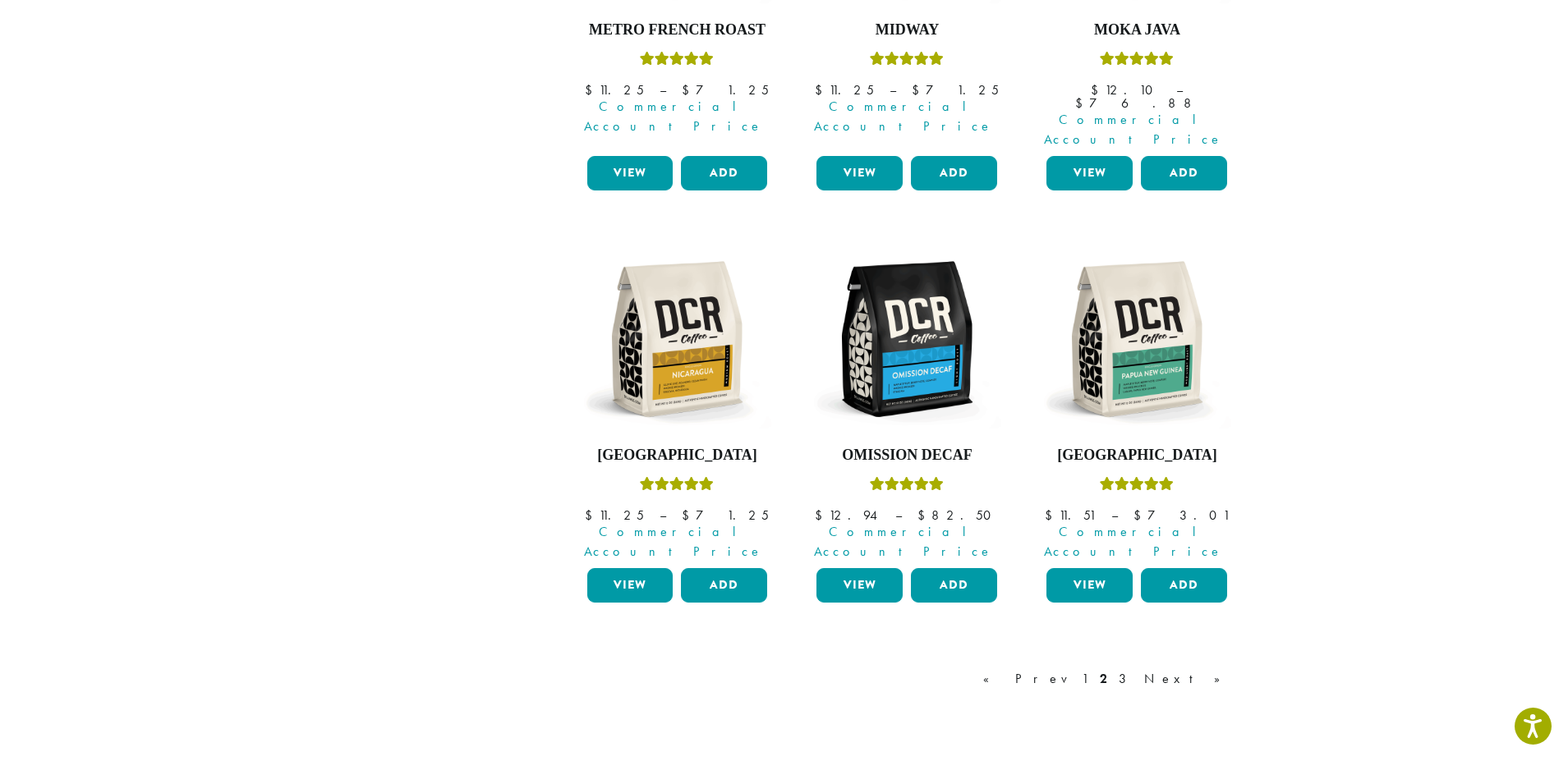
scroll to position [1332, 0]
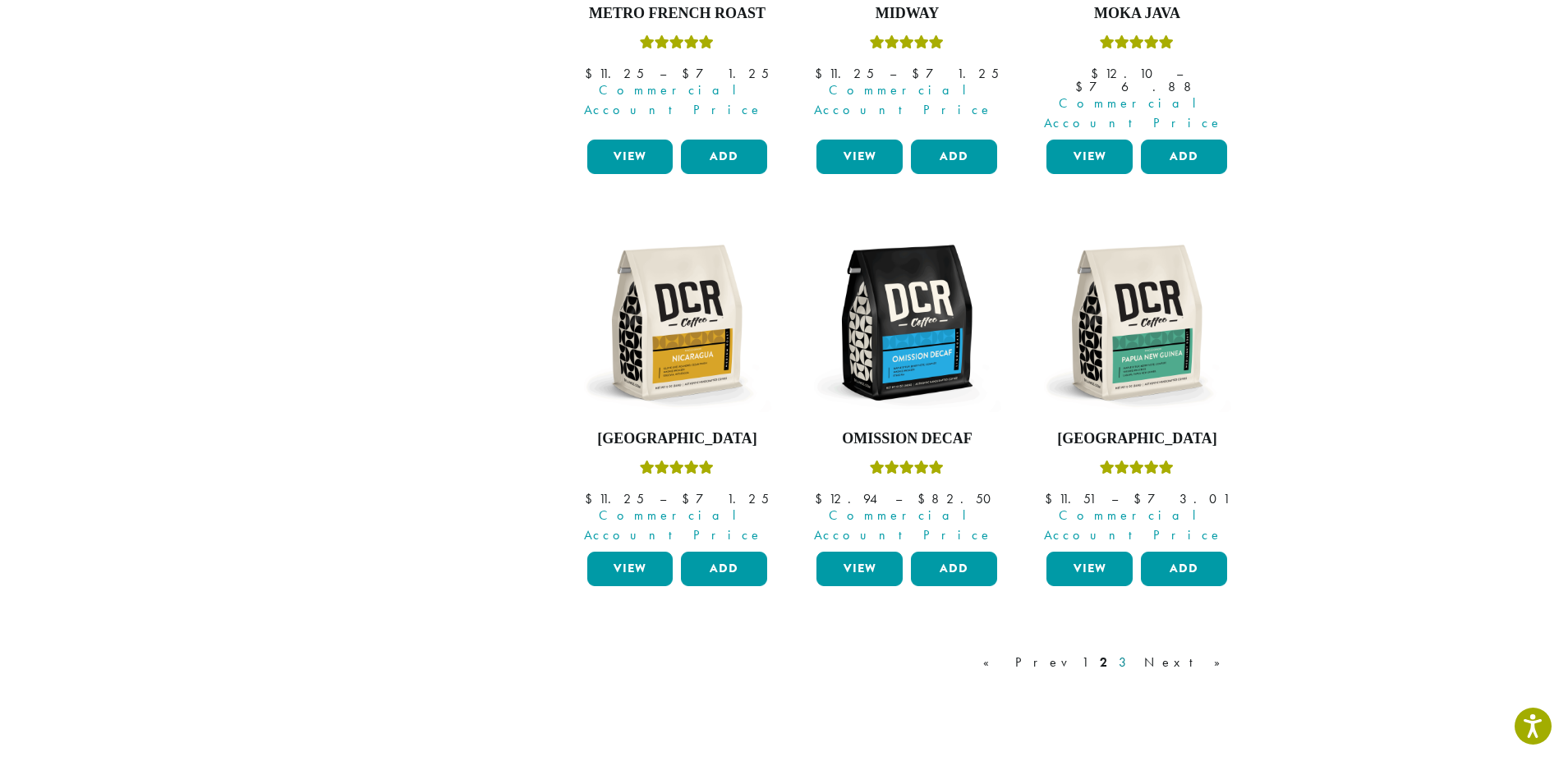
click at [1135, 653] on link "3" at bounding box center [1125, 662] width 21 height 20
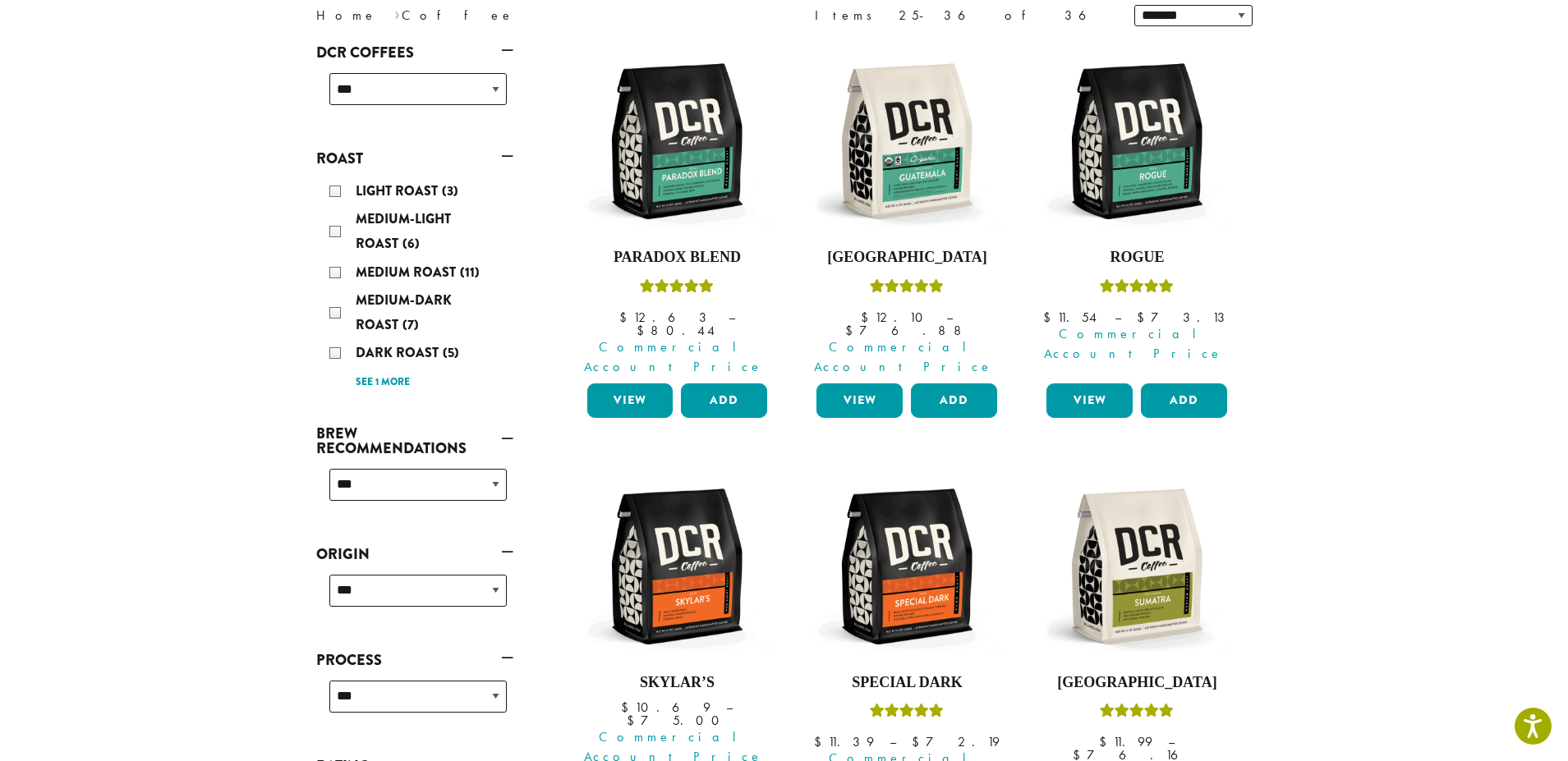
scroll to position [265, 0]
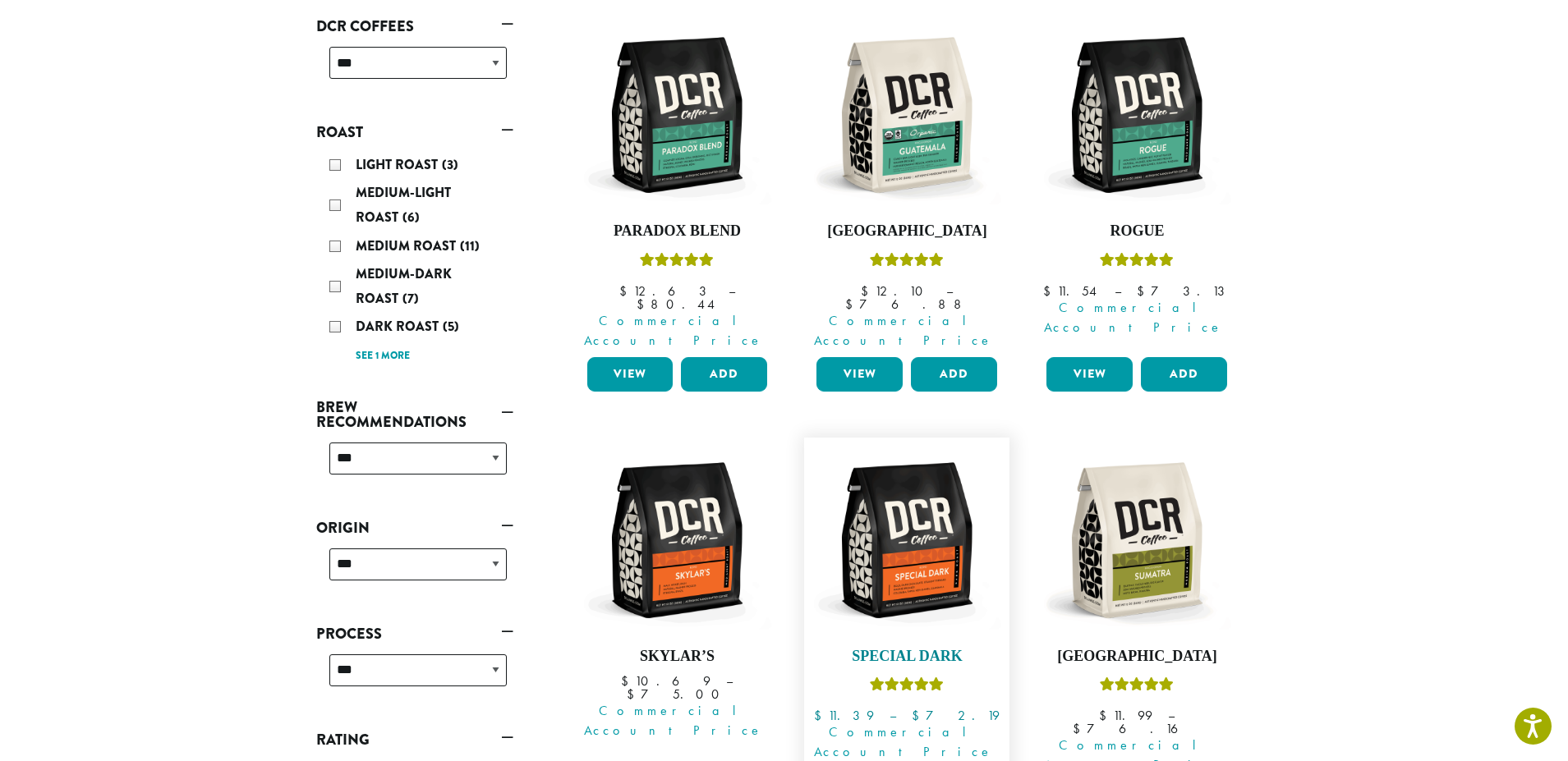
click at [920, 520] on img at bounding box center [906, 541] width 189 height 189
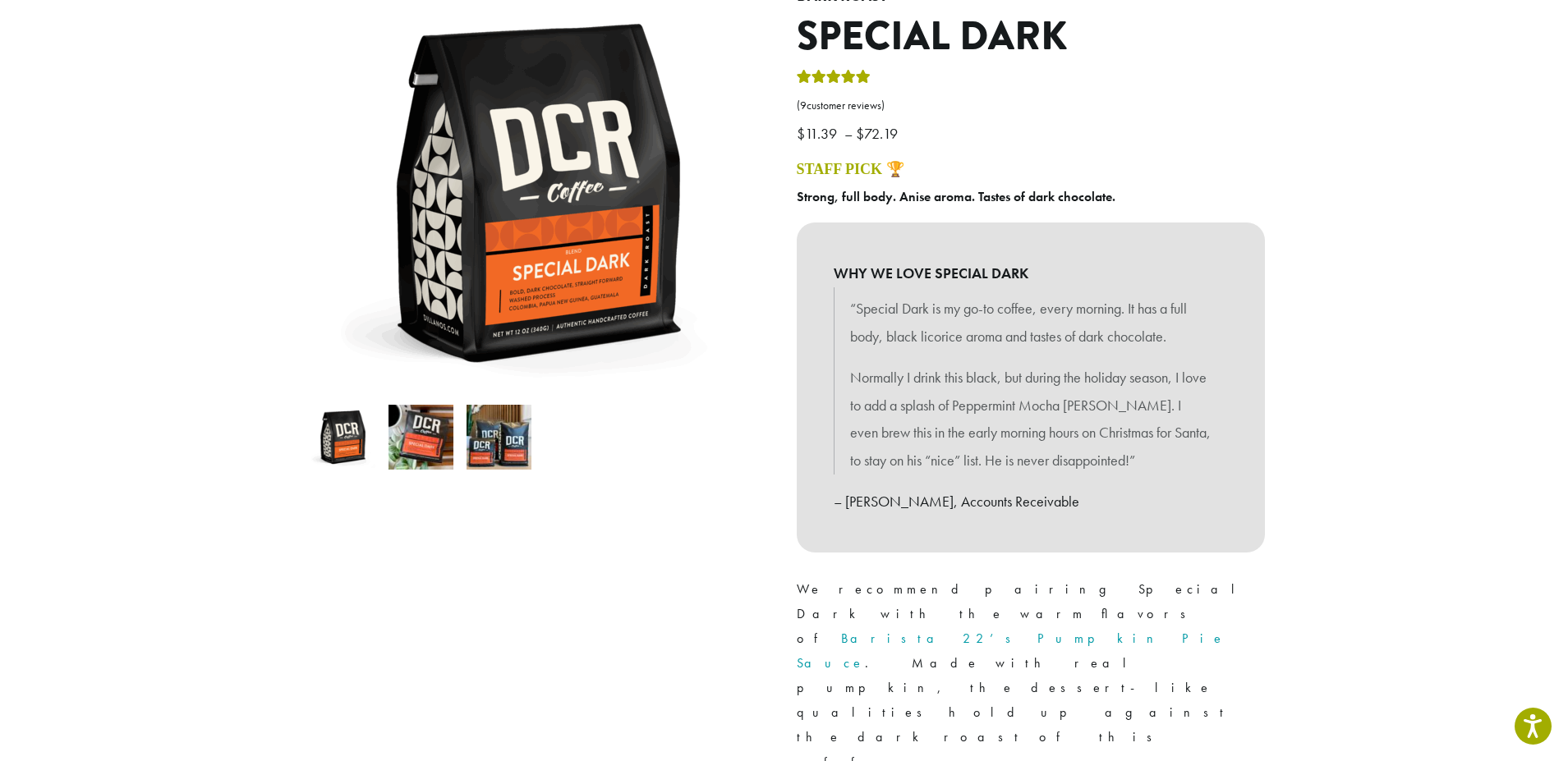
scroll to position [329, 0]
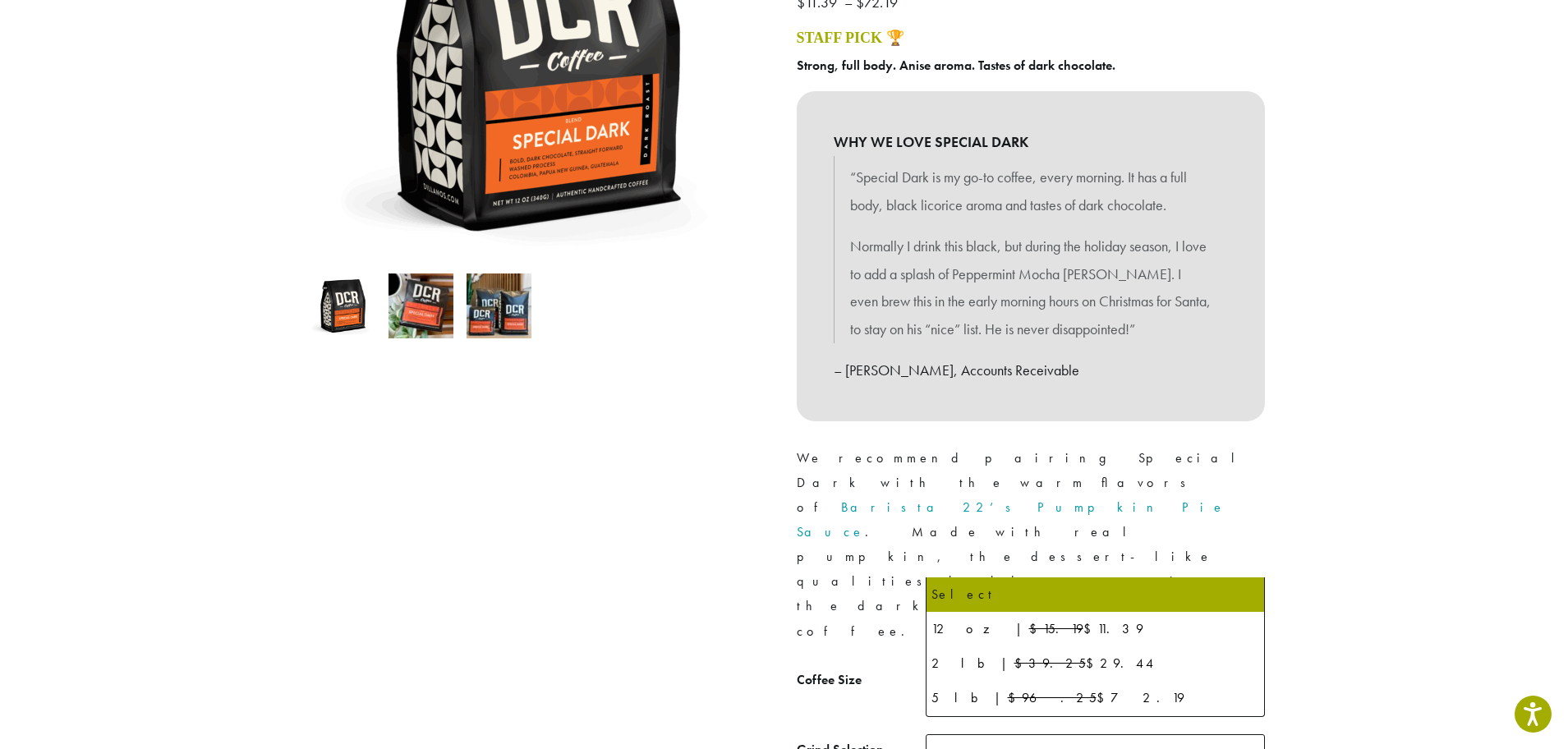
click at [1244, 665] on b at bounding box center [1244, 685] width 40 height 40
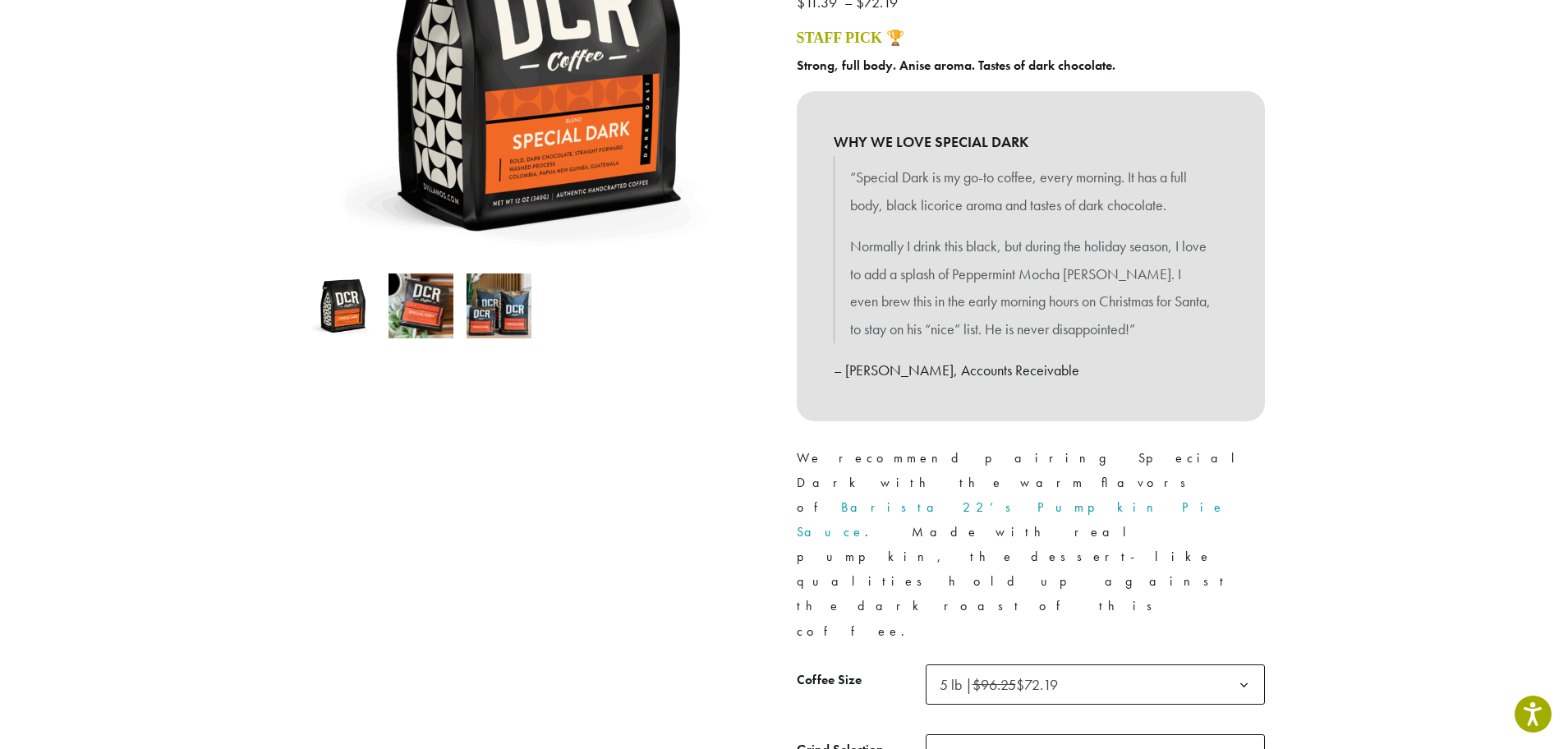
select select "**********"
click at [1246, 734] on b at bounding box center [1244, 754] width 40 height 40
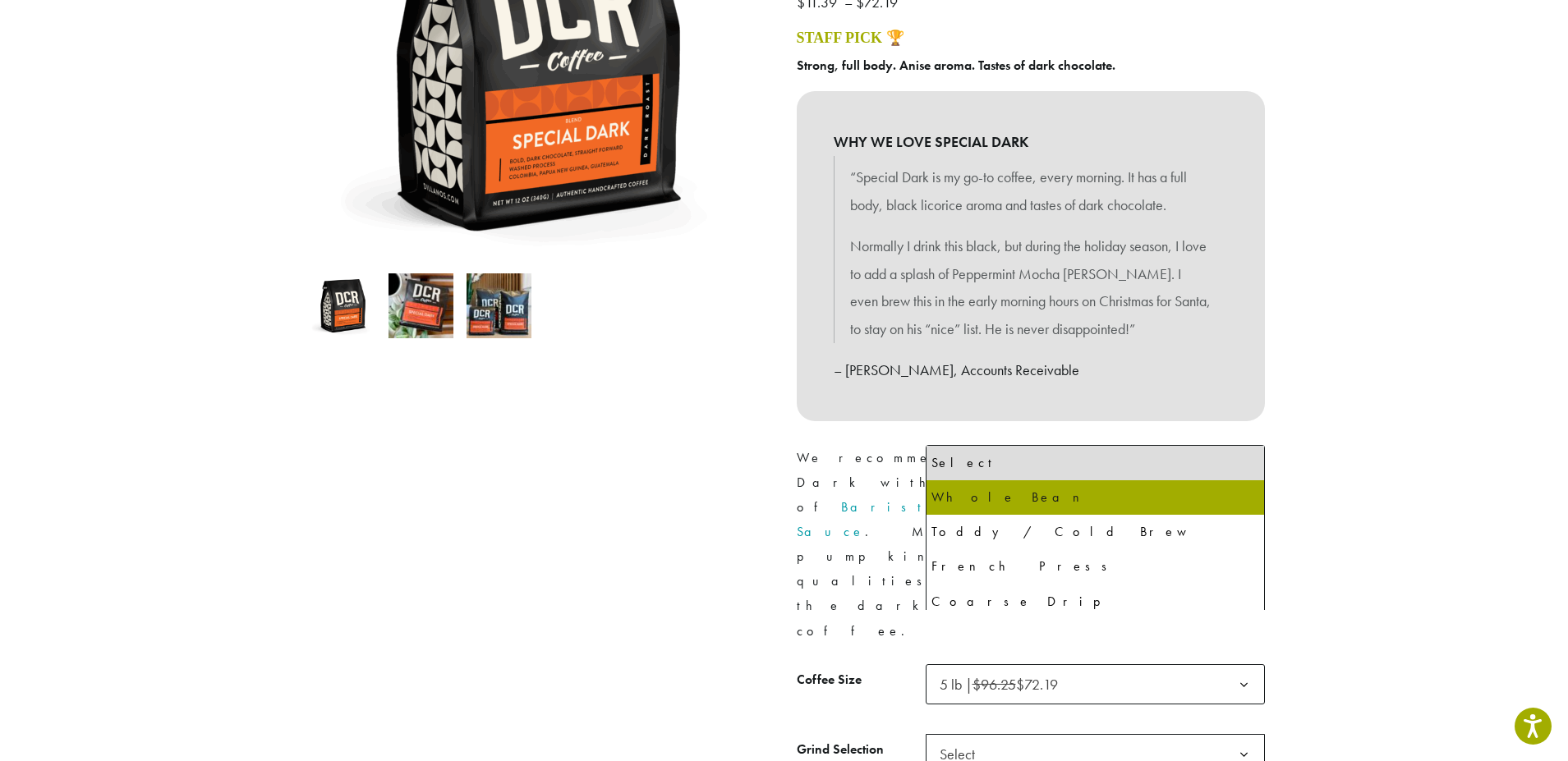
select select "**********"
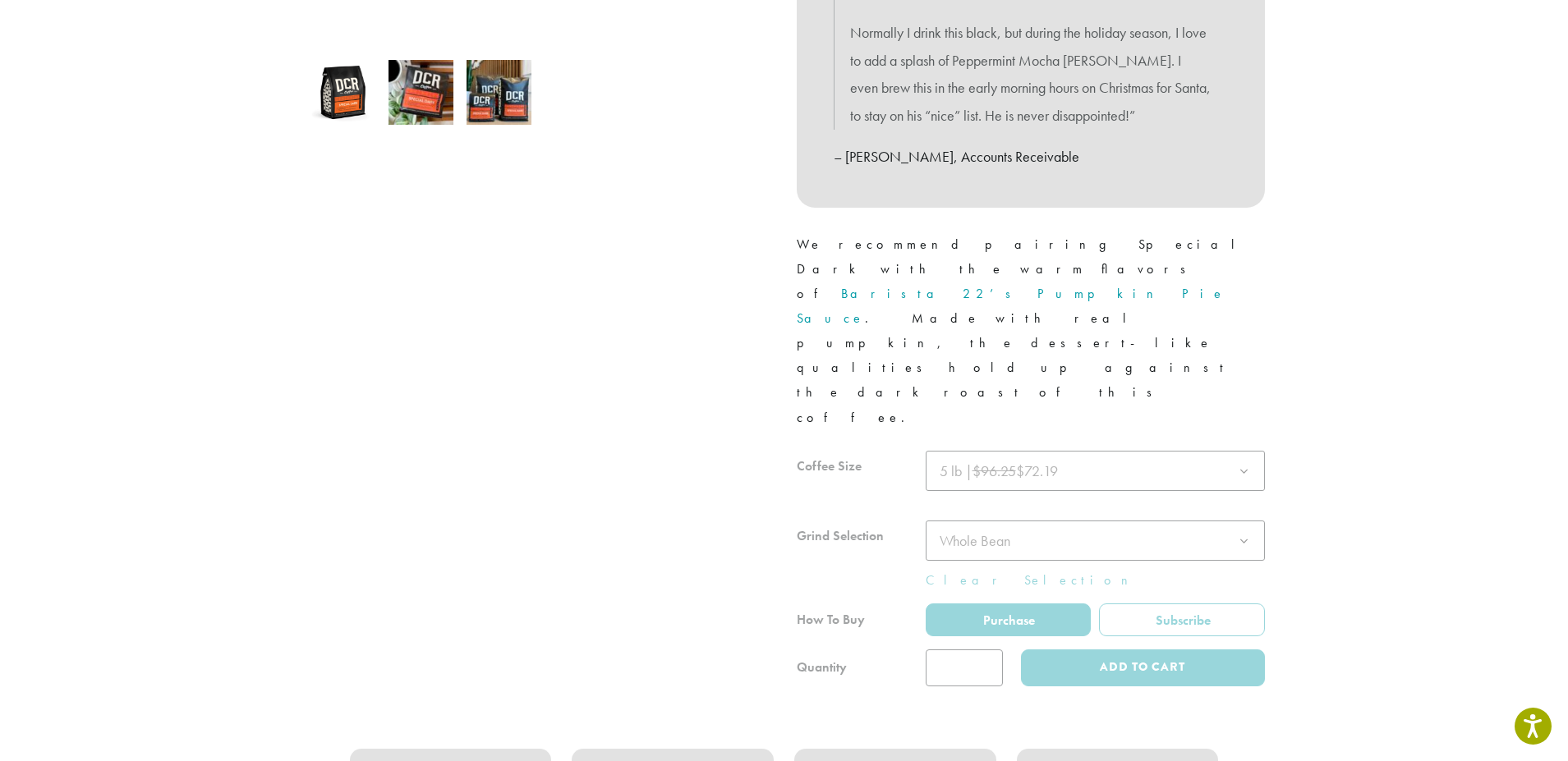
scroll to position [575, 0]
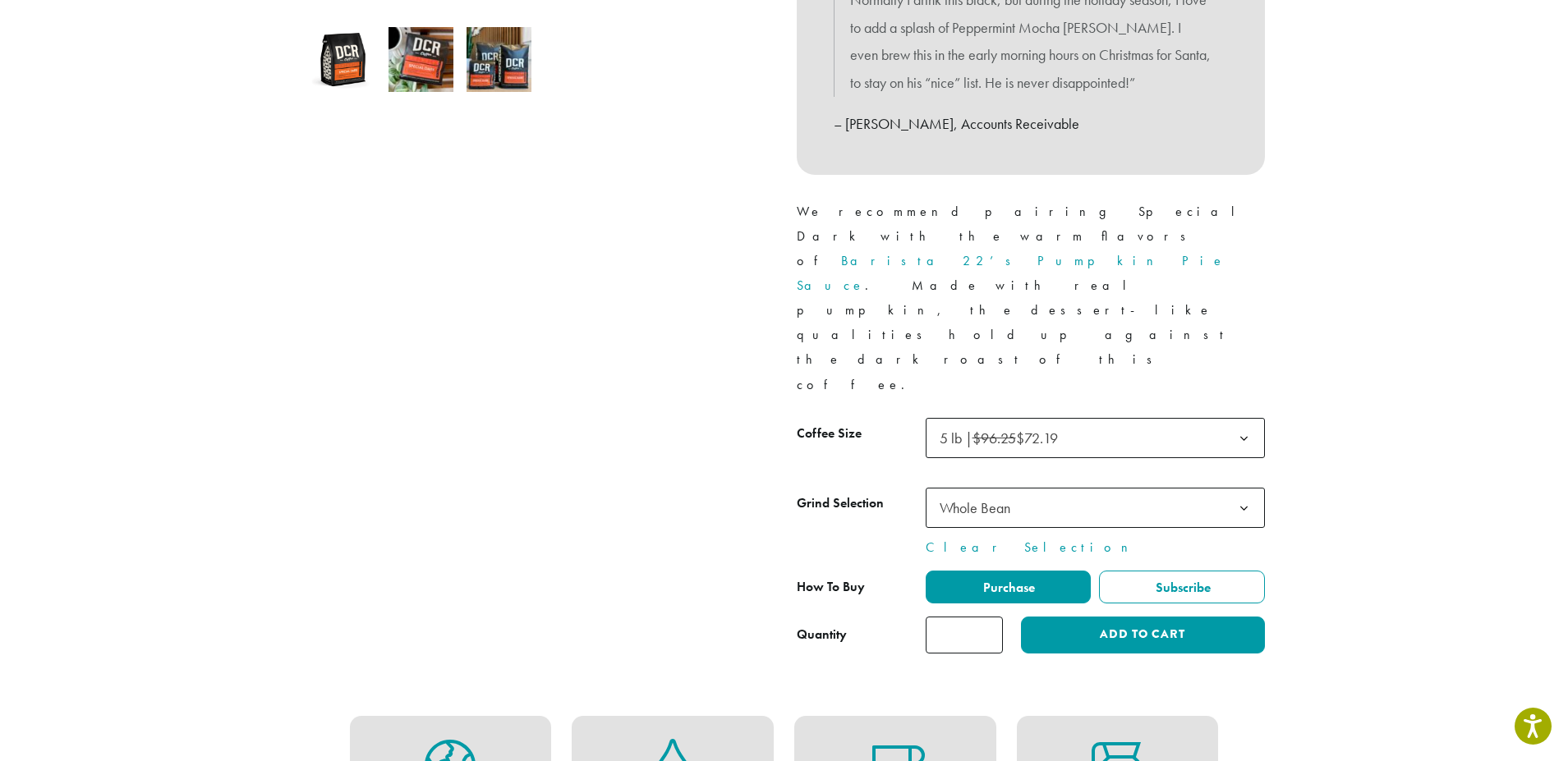
type input "*"
click at [990, 617] on input "*" at bounding box center [964, 635] width 77 height 37
click at [1044, 617] on button "Add to cart" at bounding box center [1141, 635] width 243 height 37
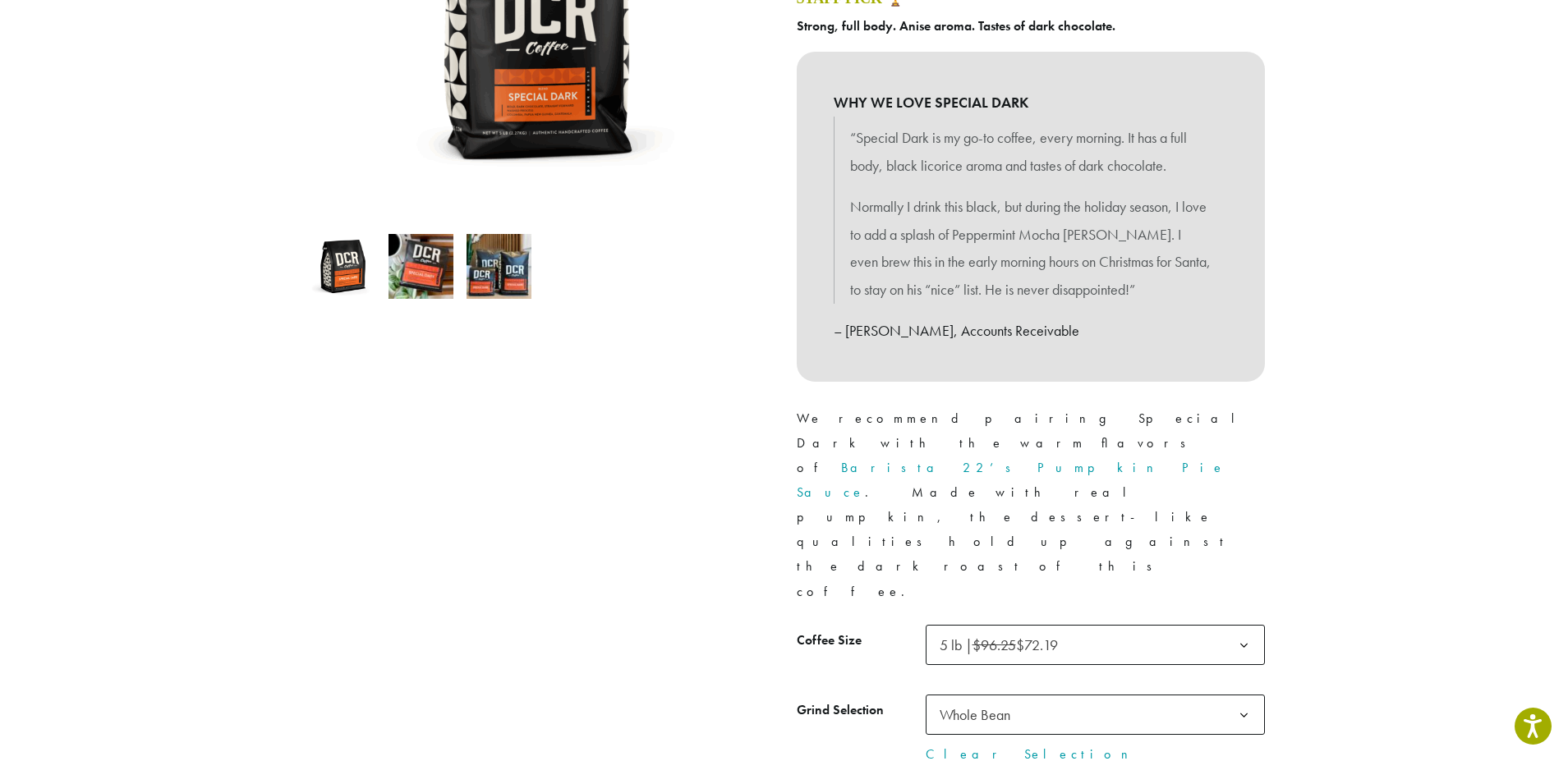
scroll to position [410, 0]
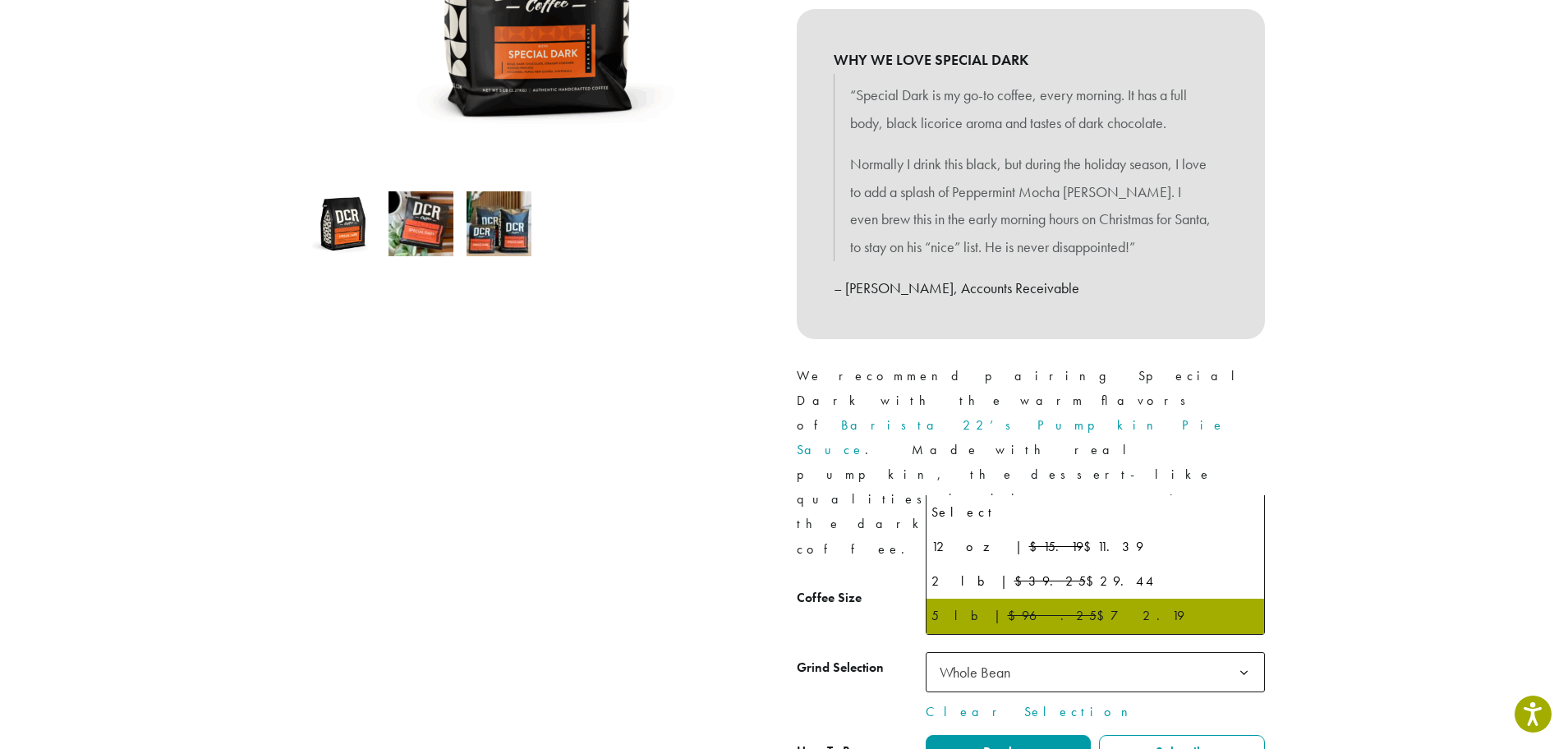
click at [1233, 583] on b at bounding box center [1244, 602] width 40 height 40
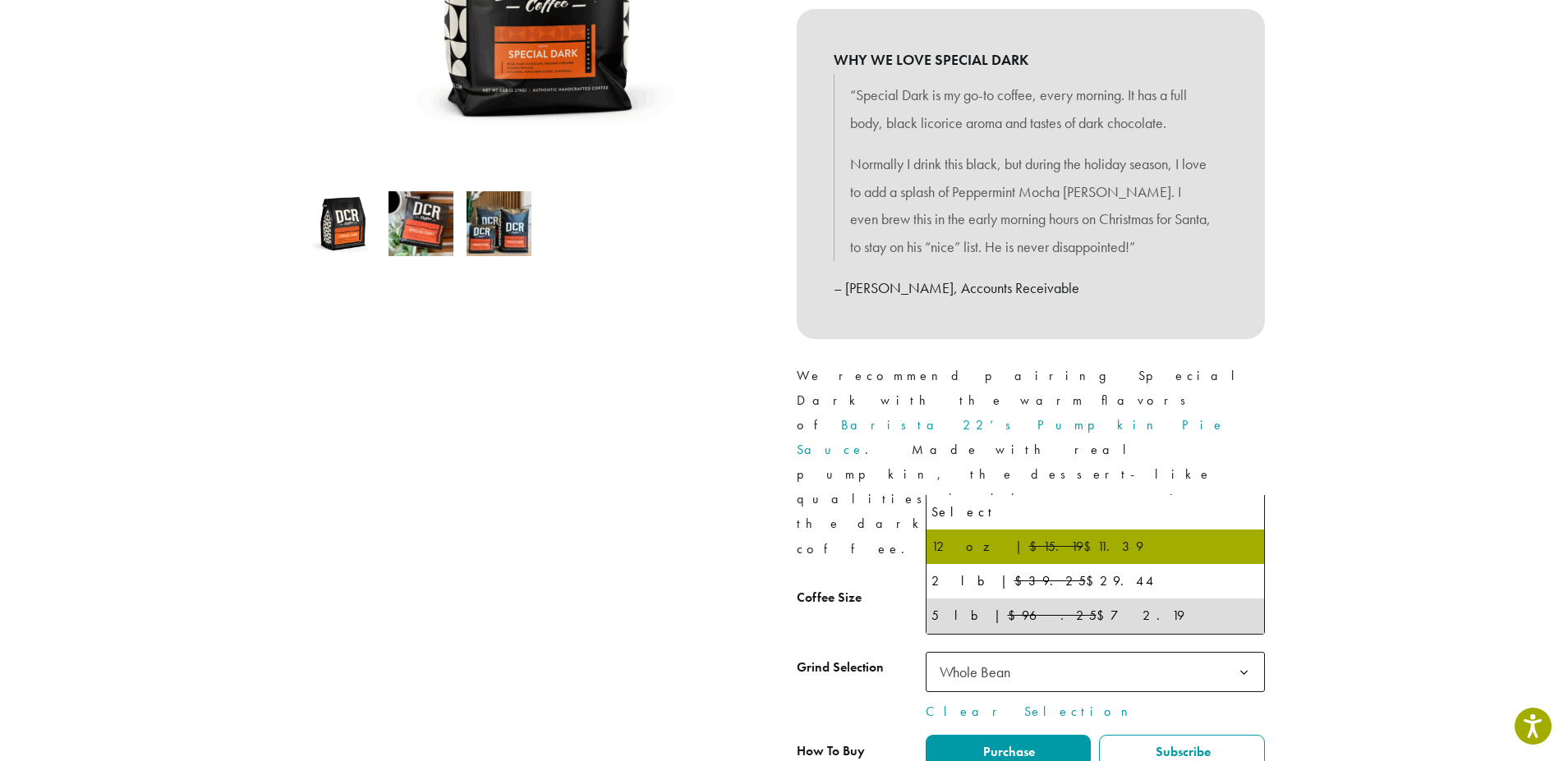
select select "*********"
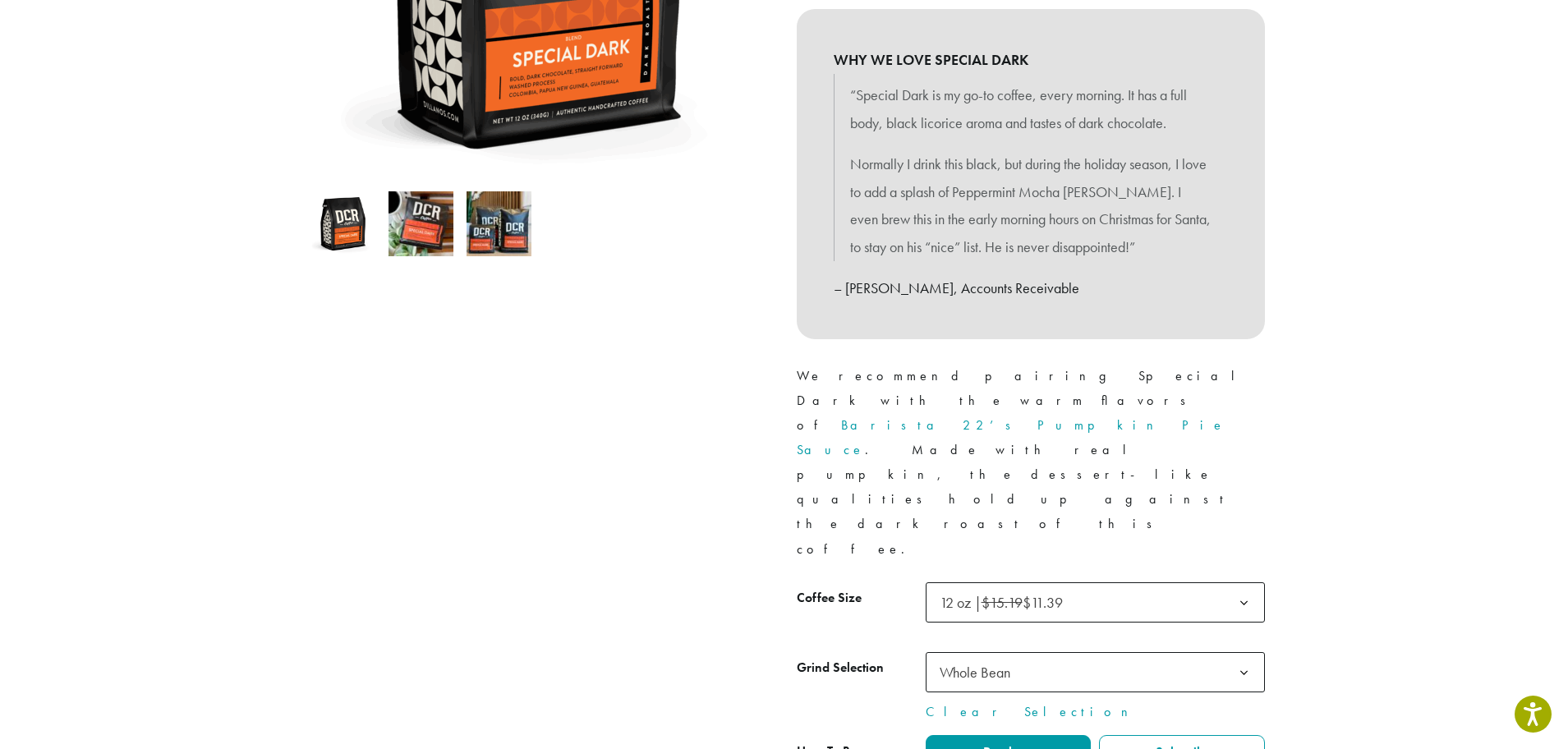
click at [1246, 653] on b at bounding box center [1244, 673] width 40 height 40
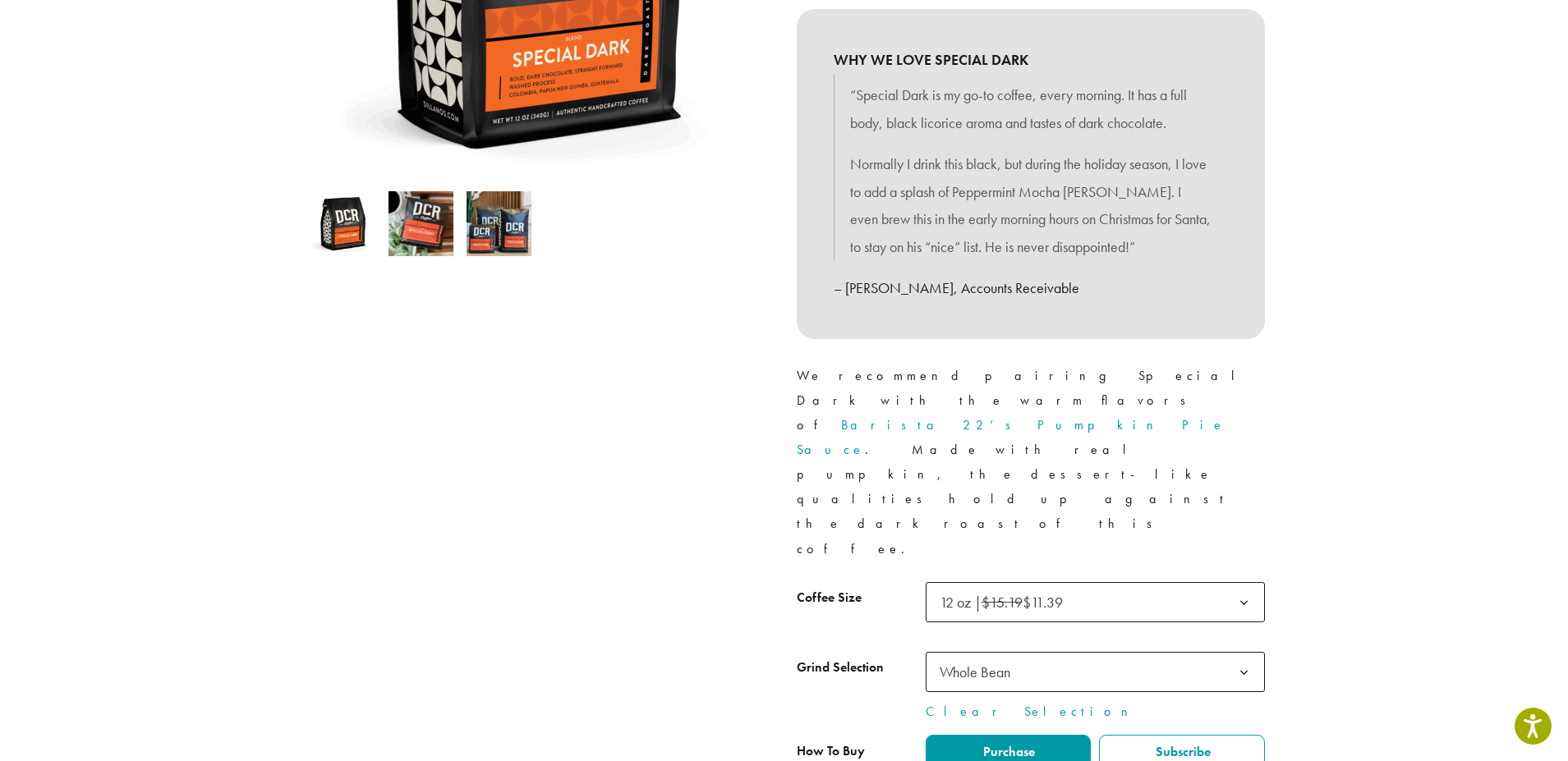
type input "*"
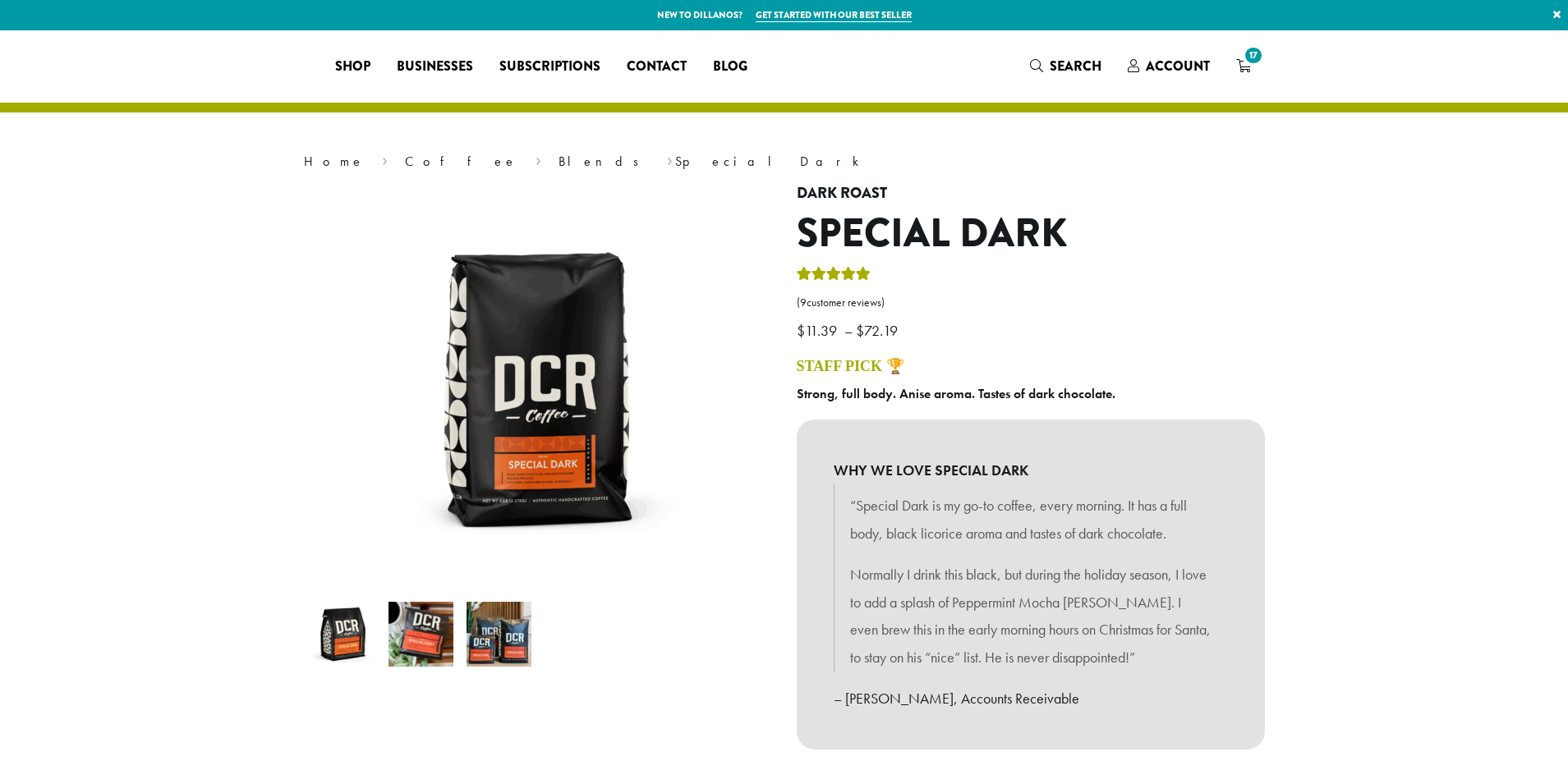
select select "**********"
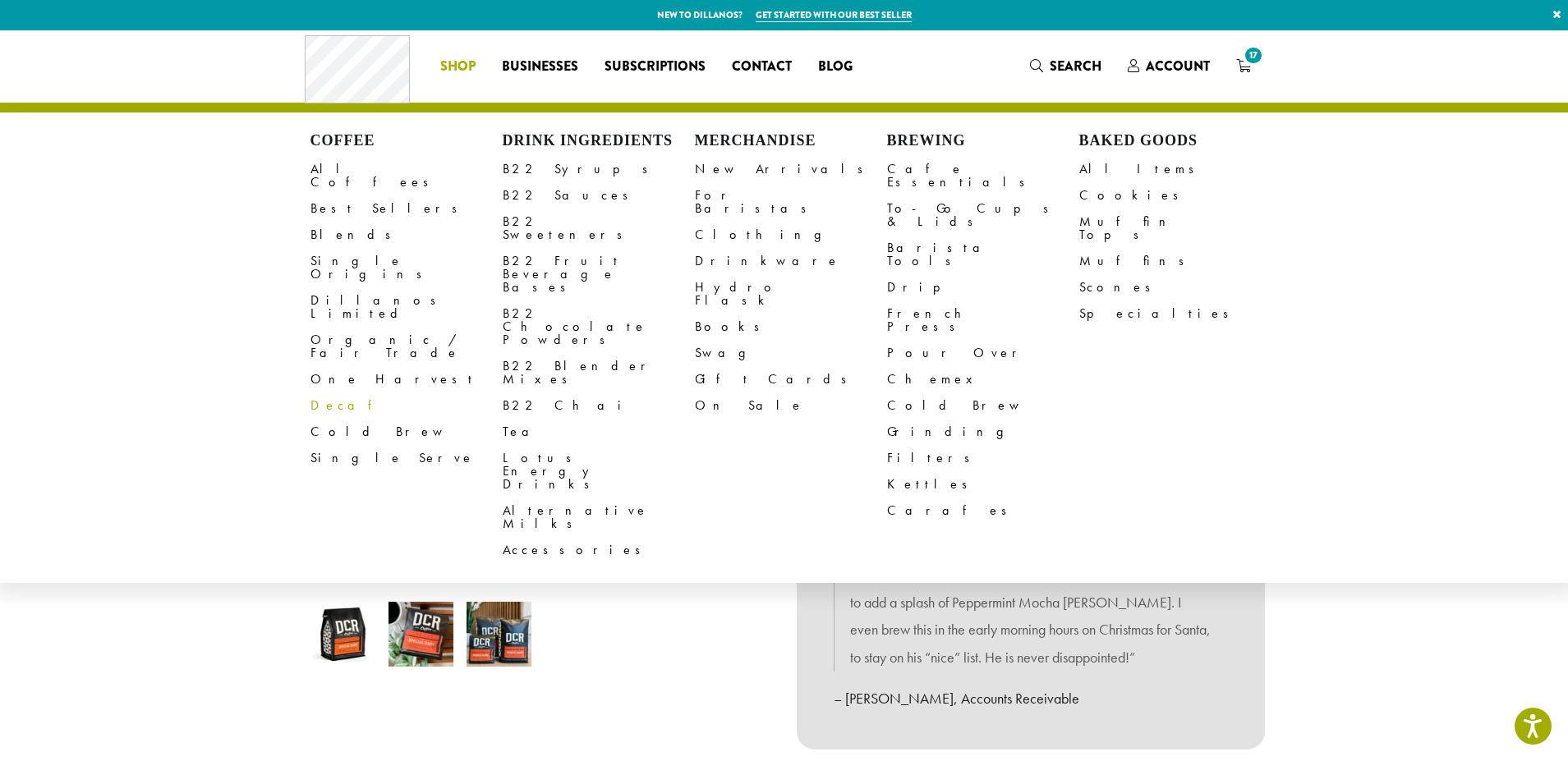
click at [349, 392] on link "Decaf" at bounding box center [407, 405] width 192 height 27
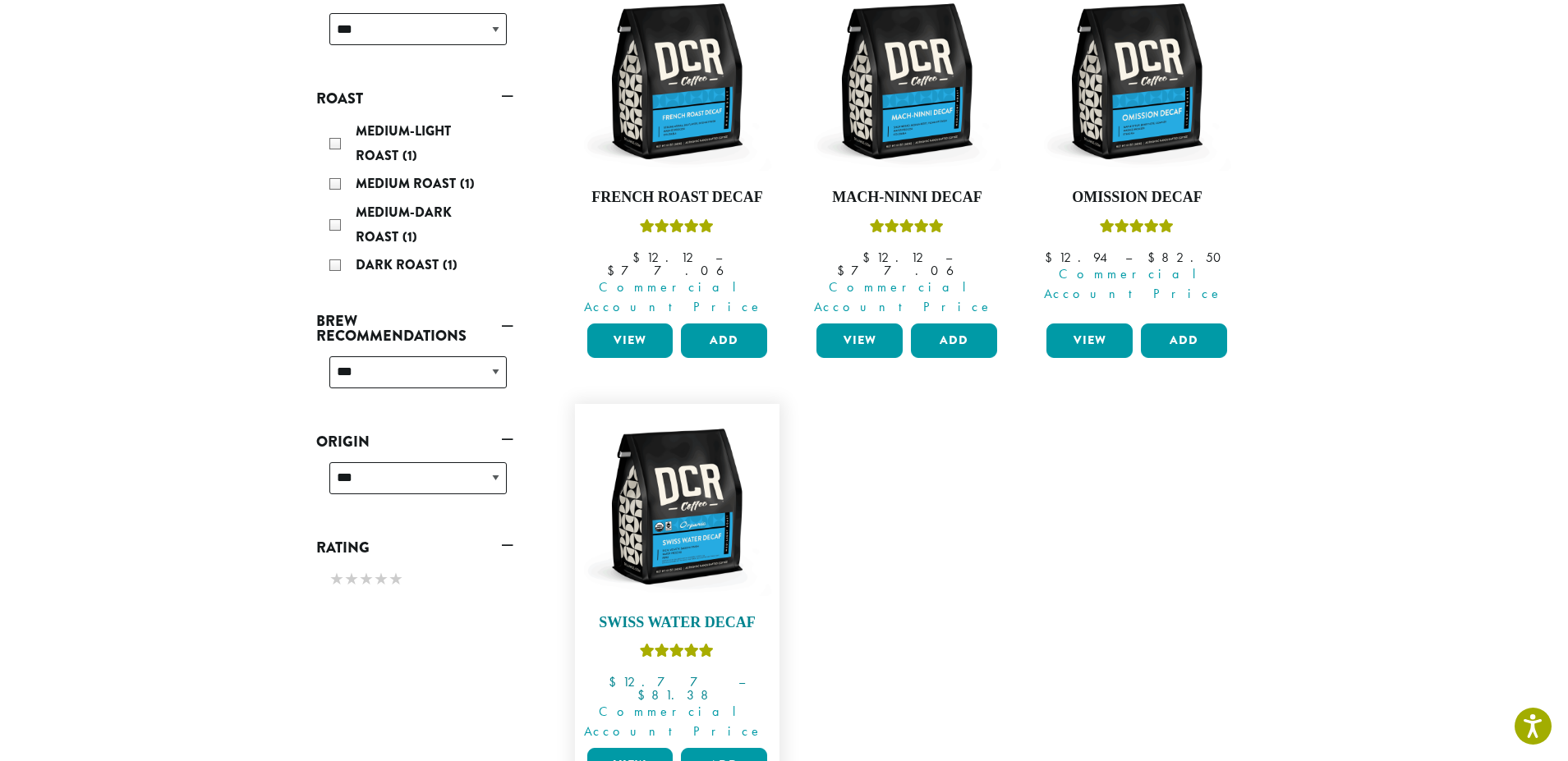
scroll to position [329, 0]
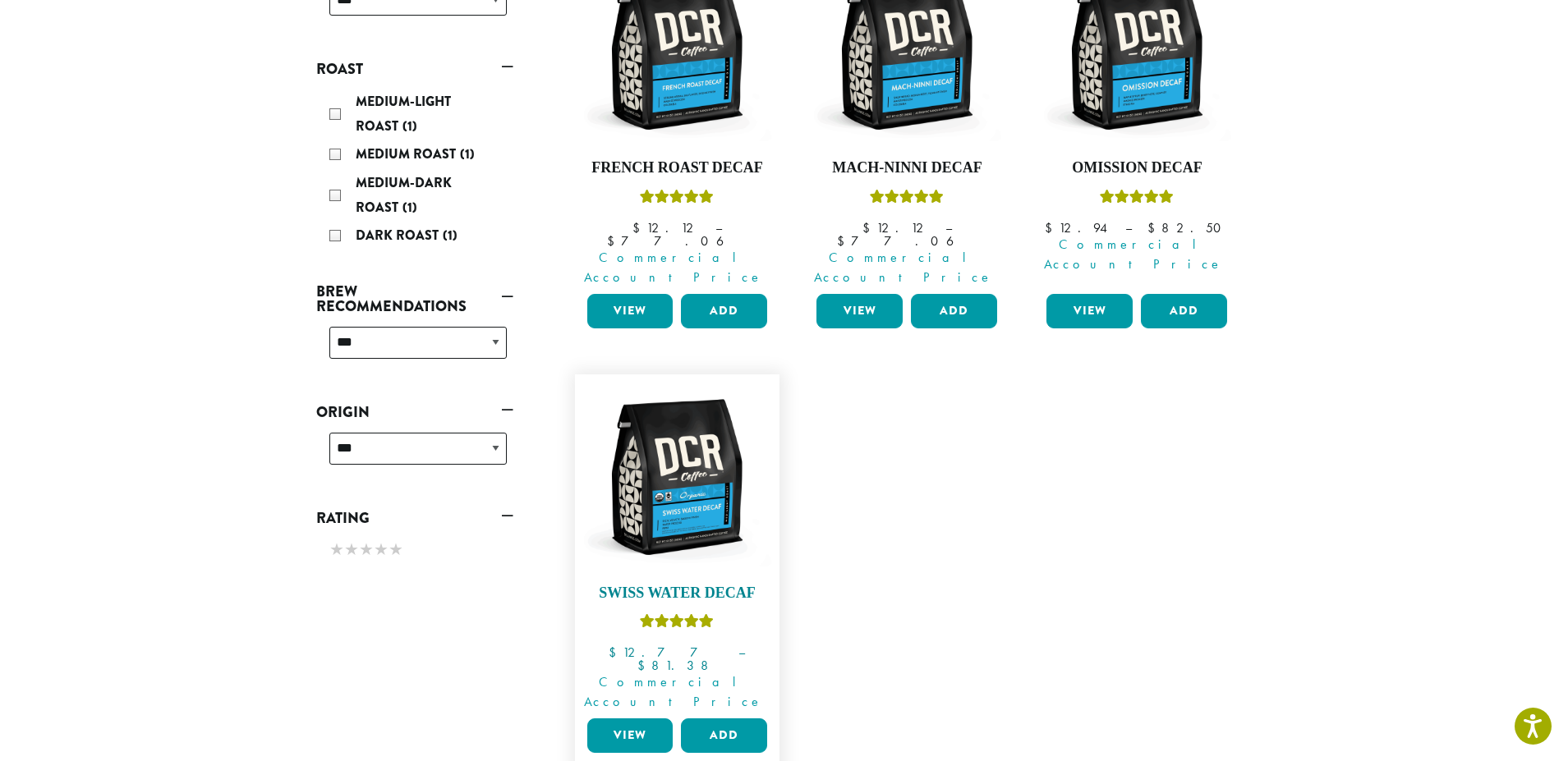
click at [730, 512] on img at bounding box center [676, 477] width 189 height 189
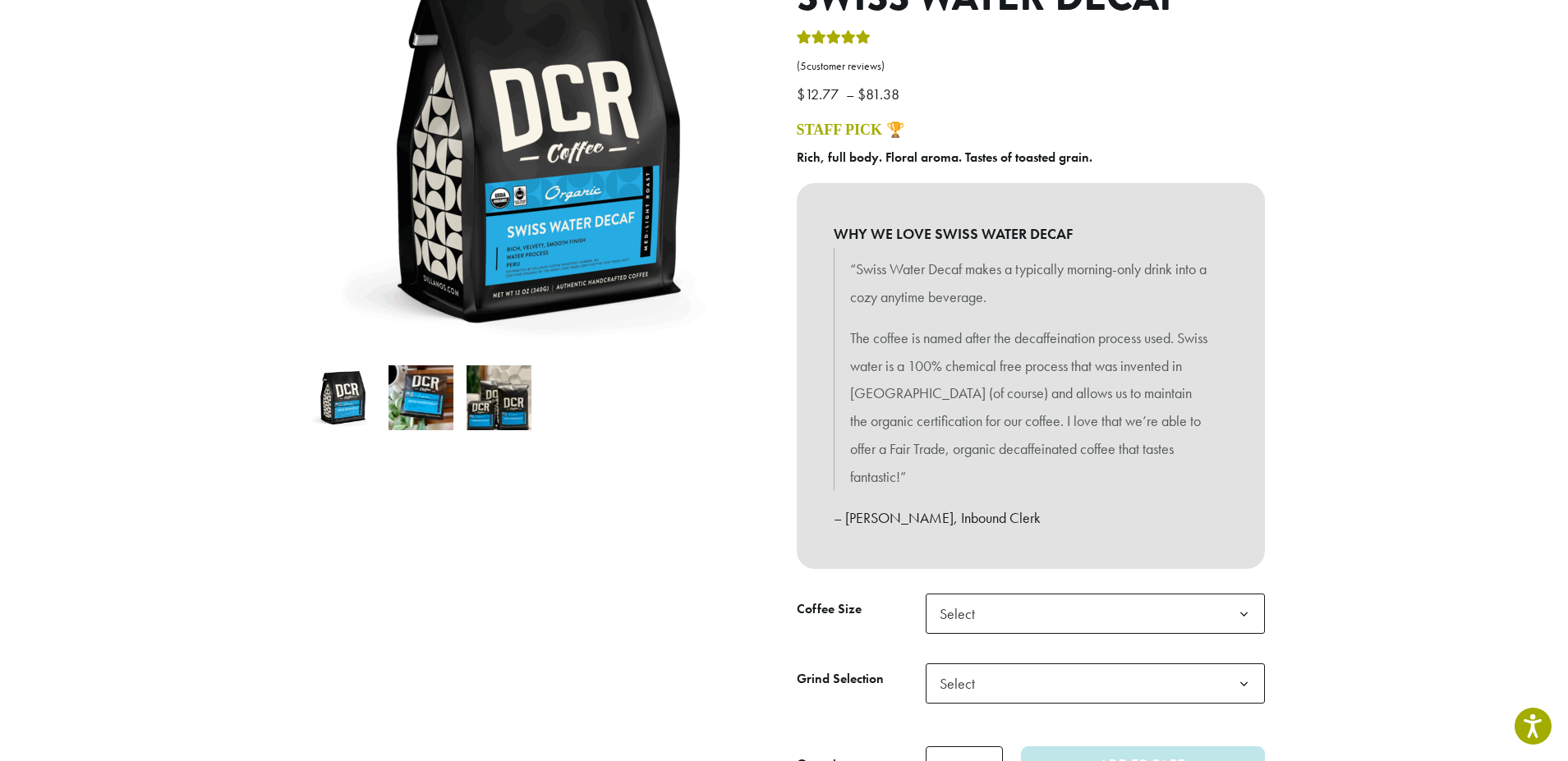
scroll to position [246, 0]
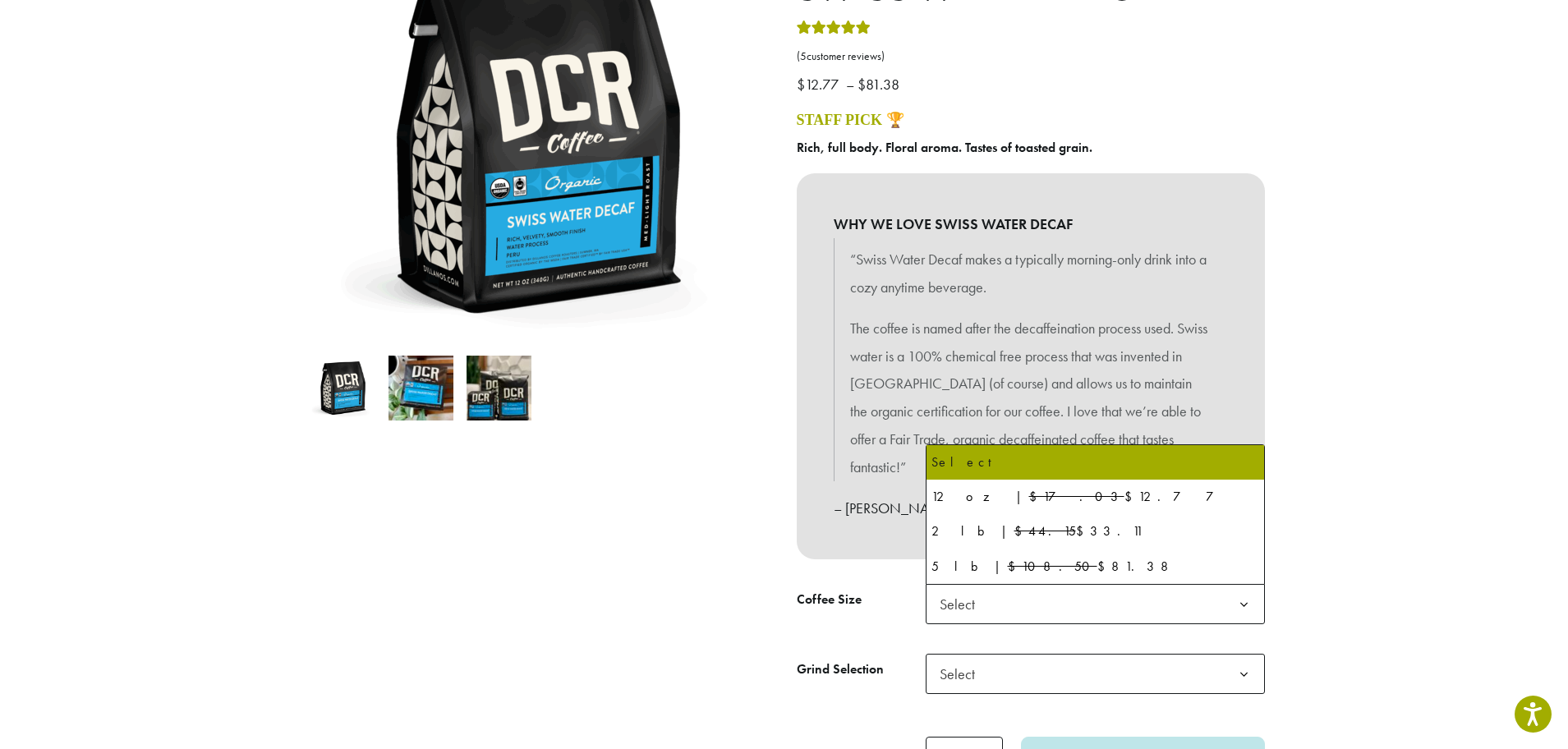
click at [1244, 601] on b at bounding box center [1244, 604] width 40 height 40
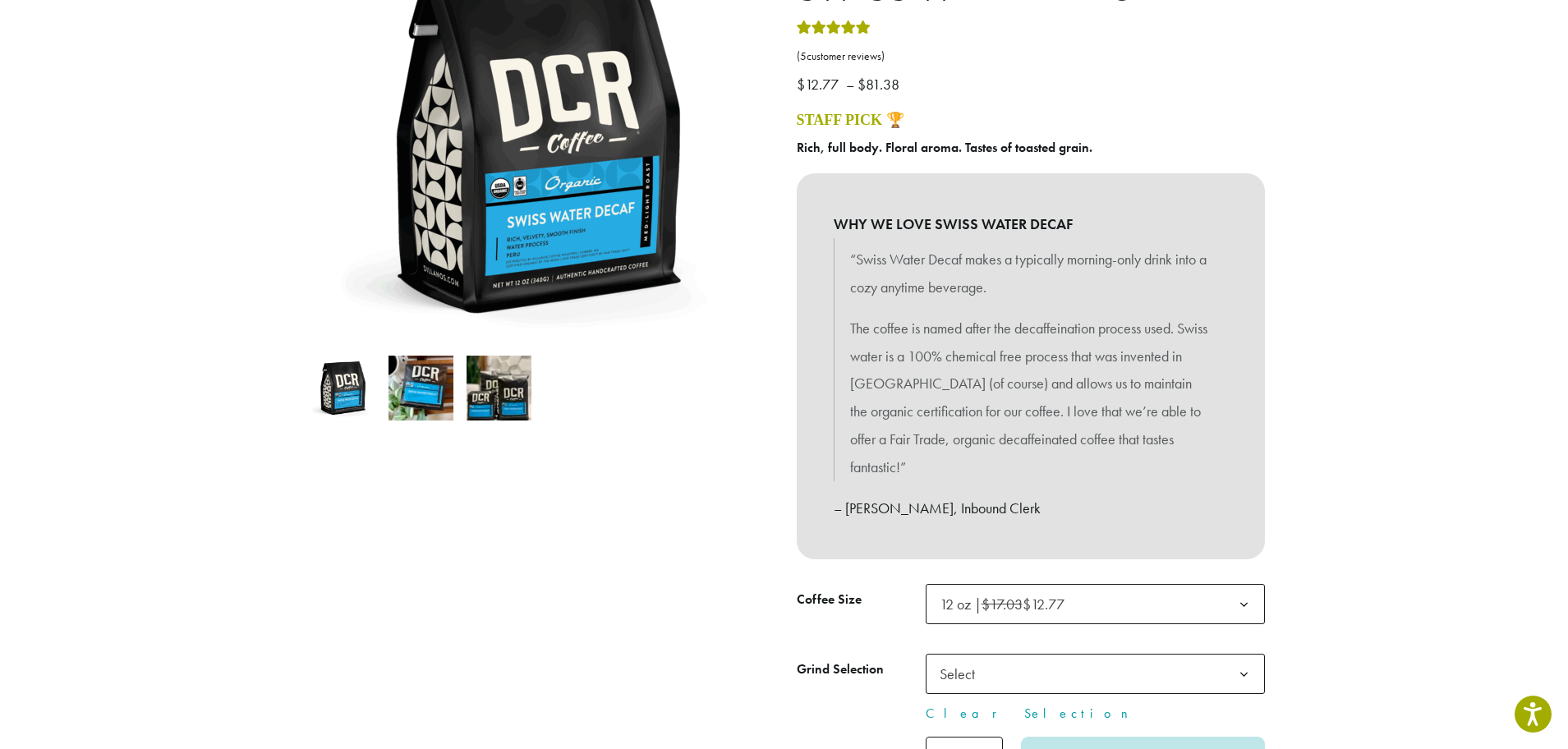
click at [1247, 679] on b at bounding box center [1244, 674] width 40 height 40
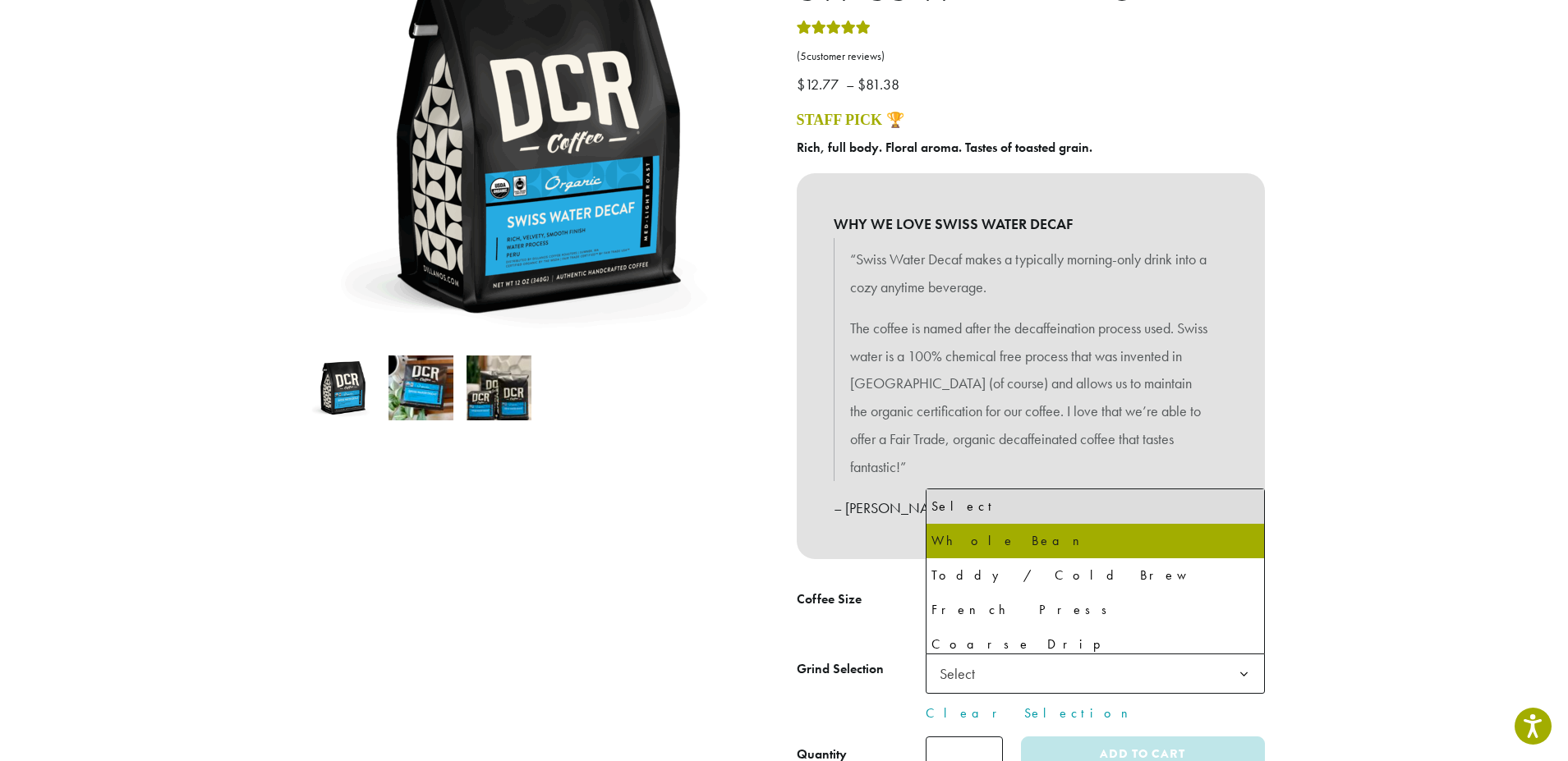
select select "*********"
select select "**********"
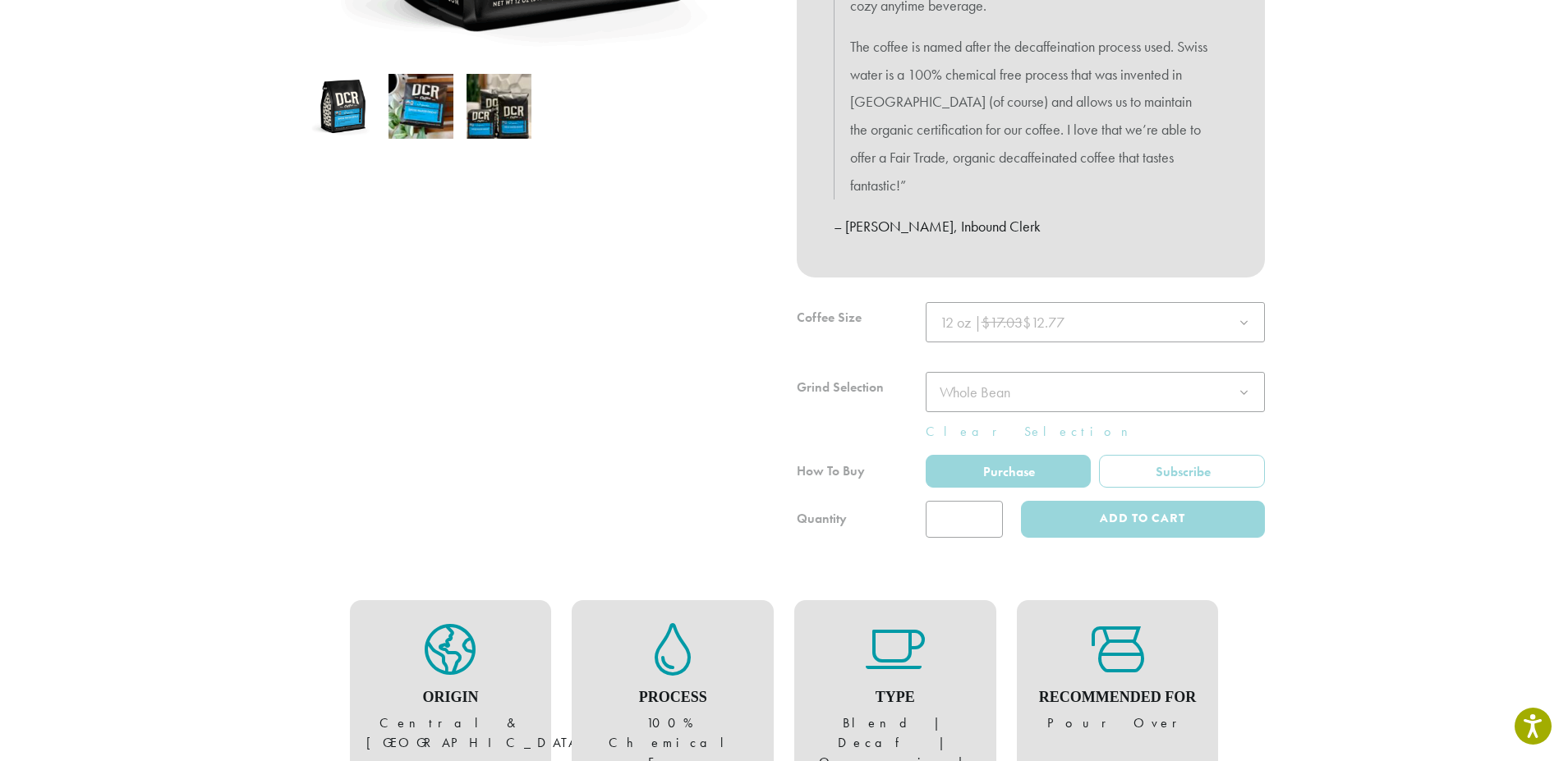
scroll to position [656, 0]
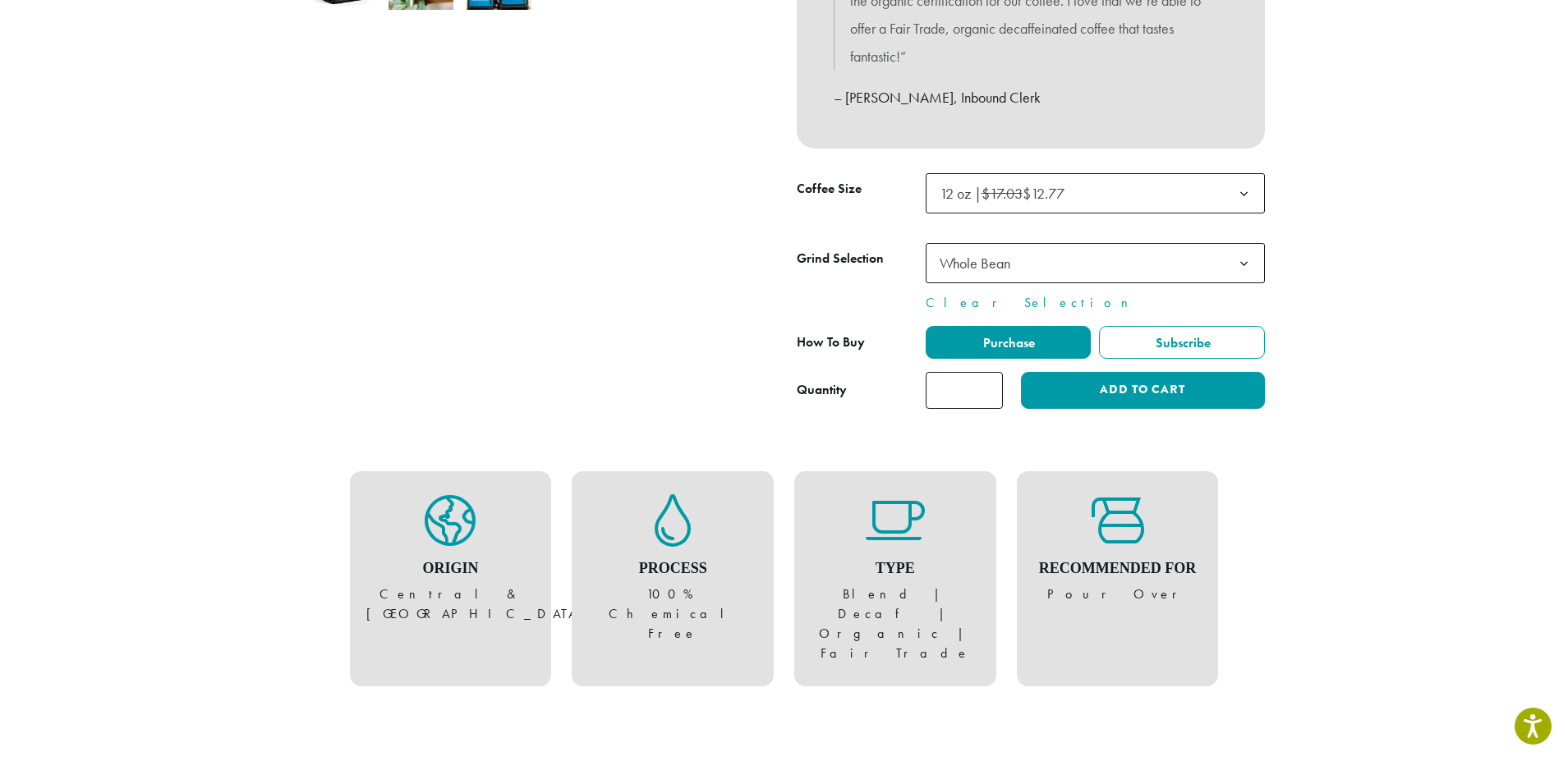
click at [986, 387] on input "*" at bounding box center [964, 390] width 77 height 37
type input "*"
click at [986, 387] on input "*" at bounding box center [964, 390] width 77 height 37
click at [1043, 387] on button "Add to cart" at bounding box center [1141, 390] width 243 height 37
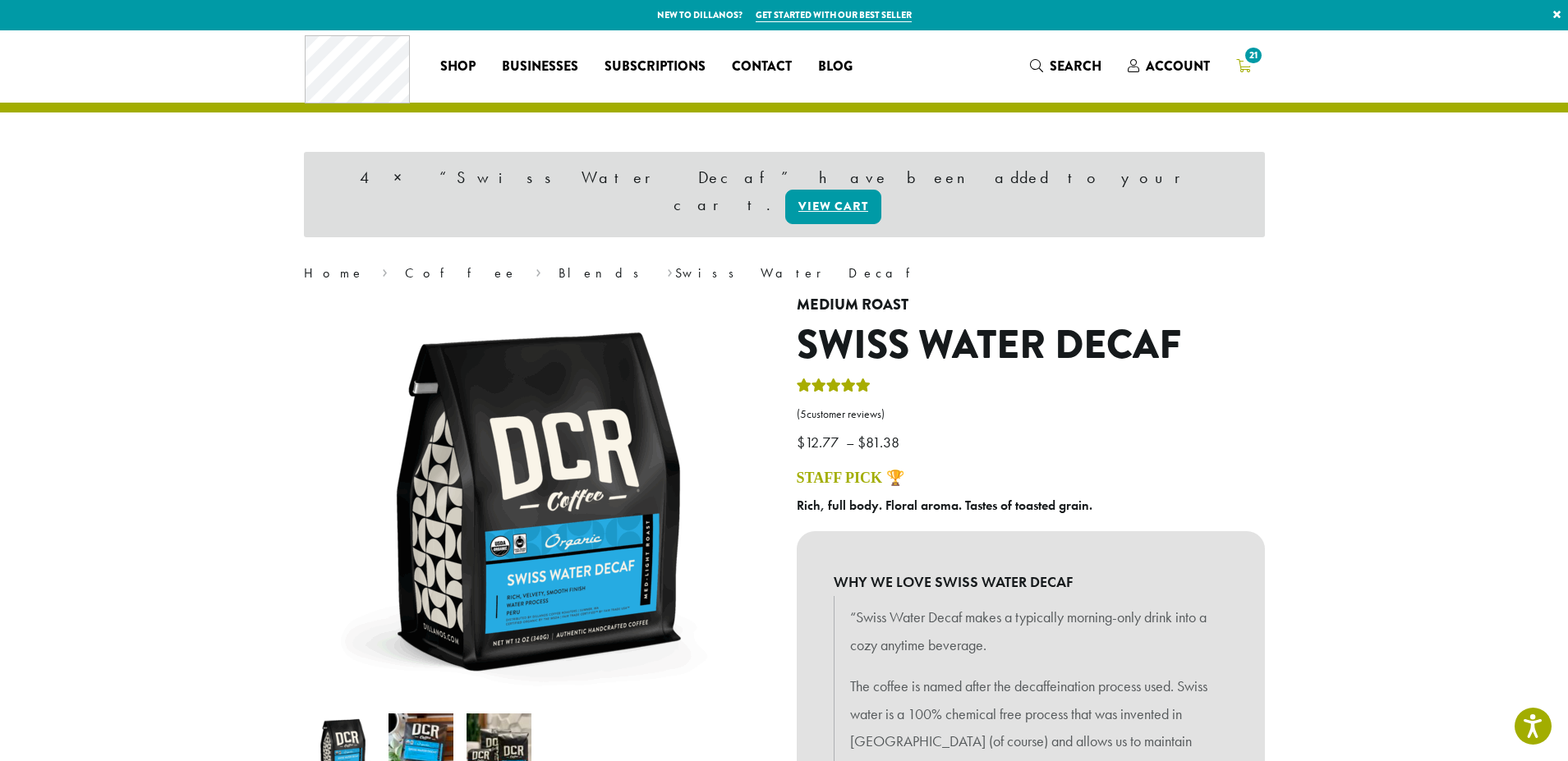
click at [1245, 57] on span "21" at bounding box center [1253, 56] width 22 height 22
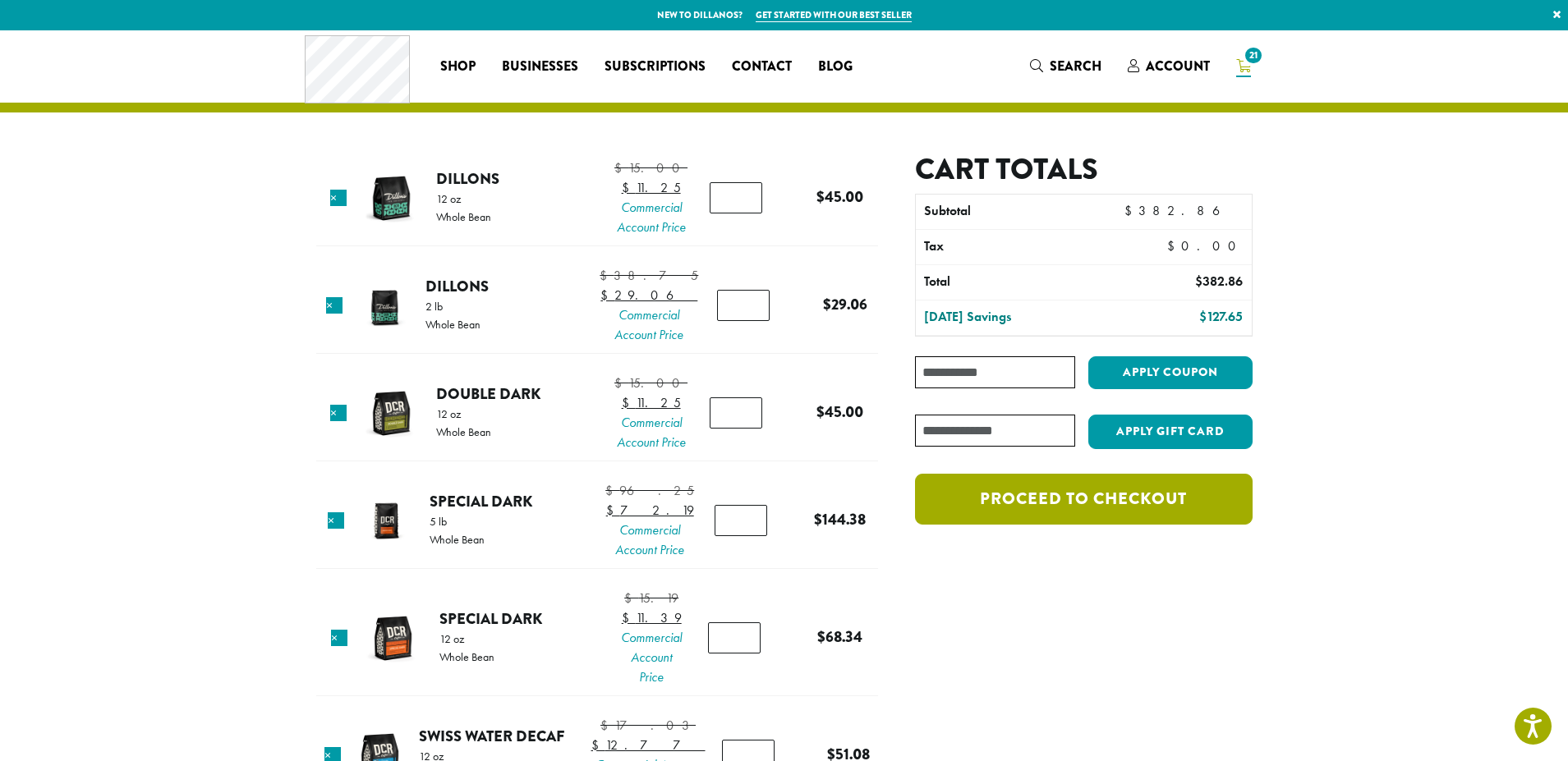
click at [1134, 507] on link "Proceed to checkout" at bounding box center [1083, 498] width 336 height 51
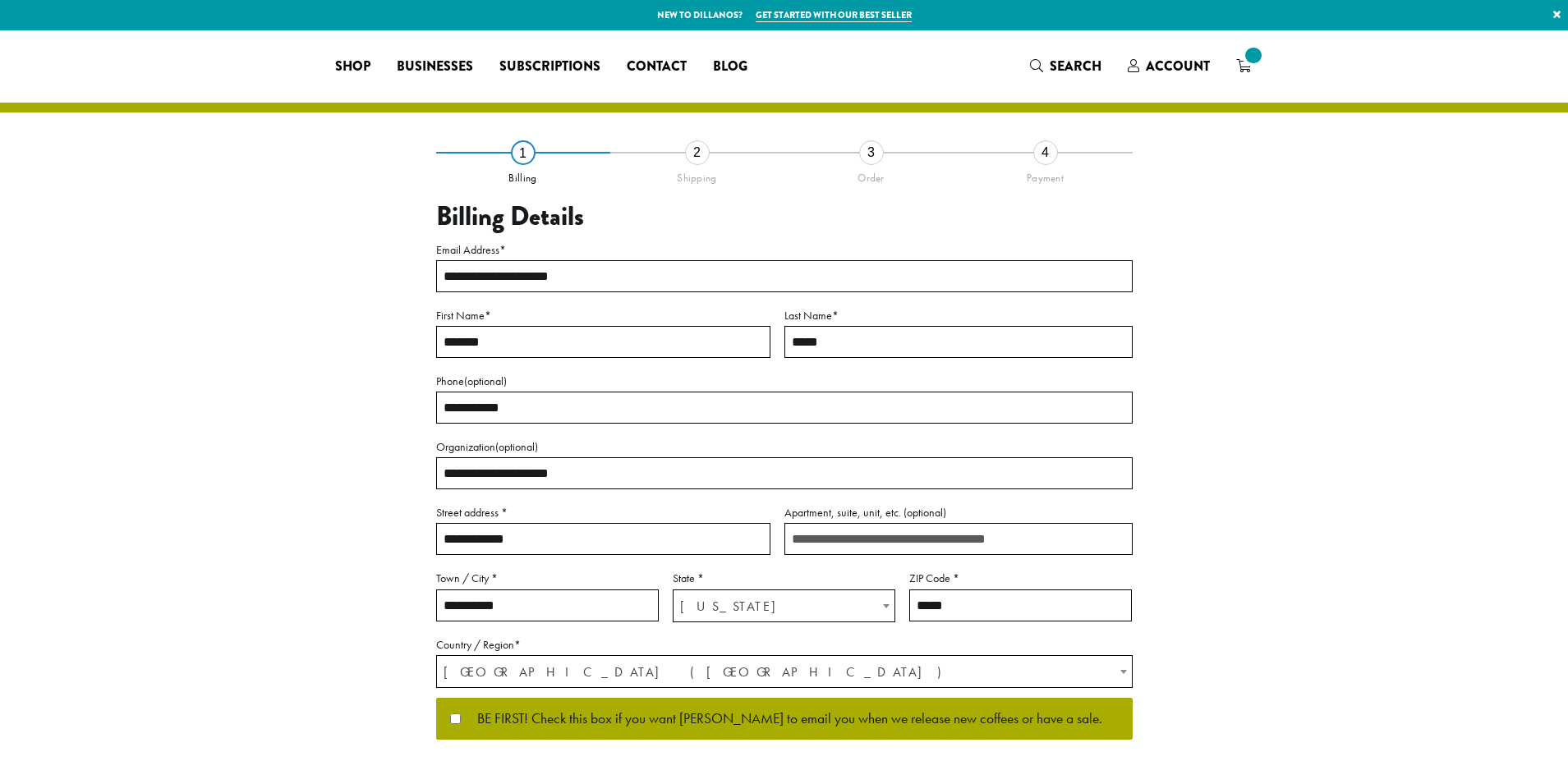
select select "**"
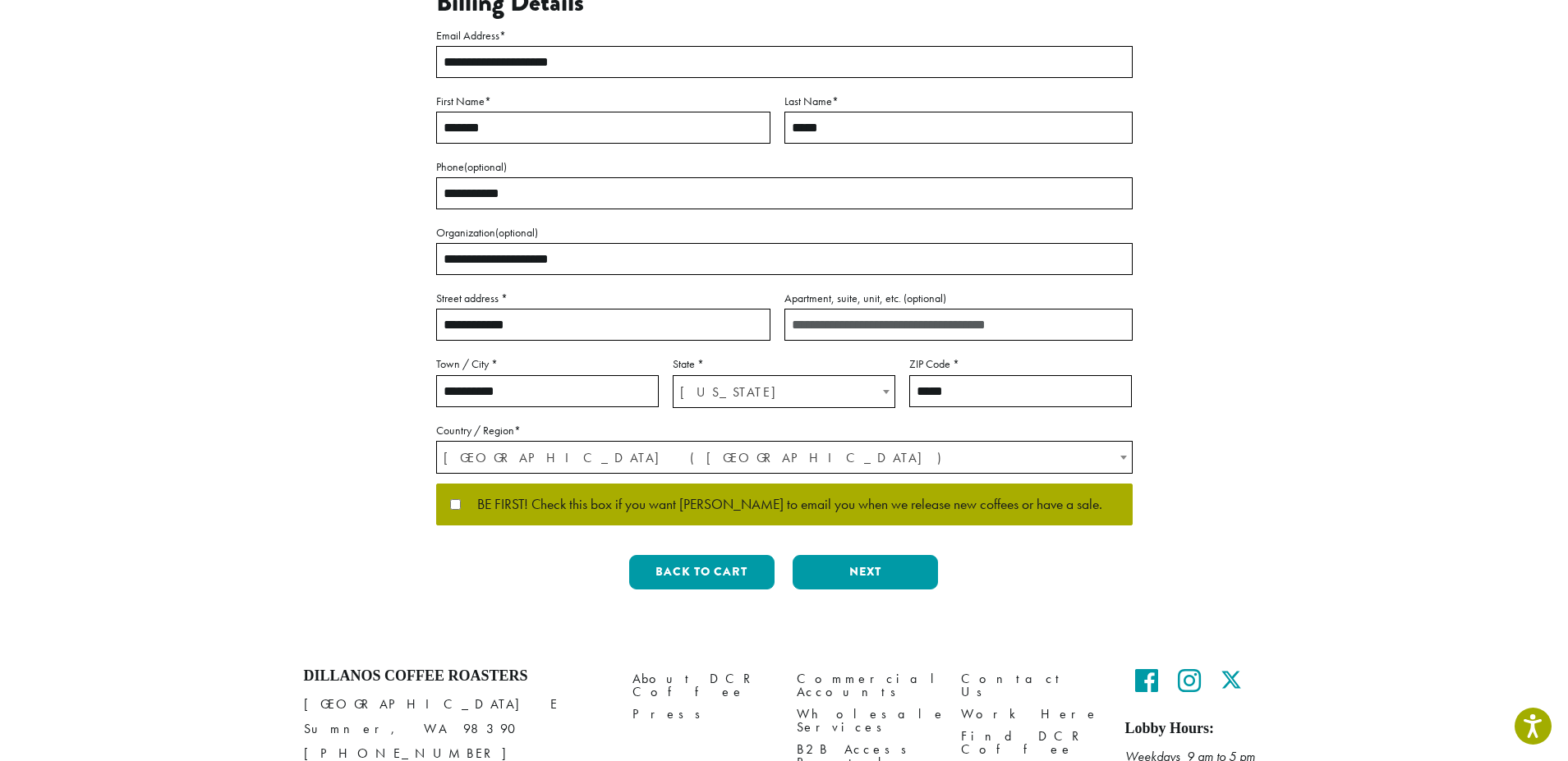
scroll to position [246, 0]
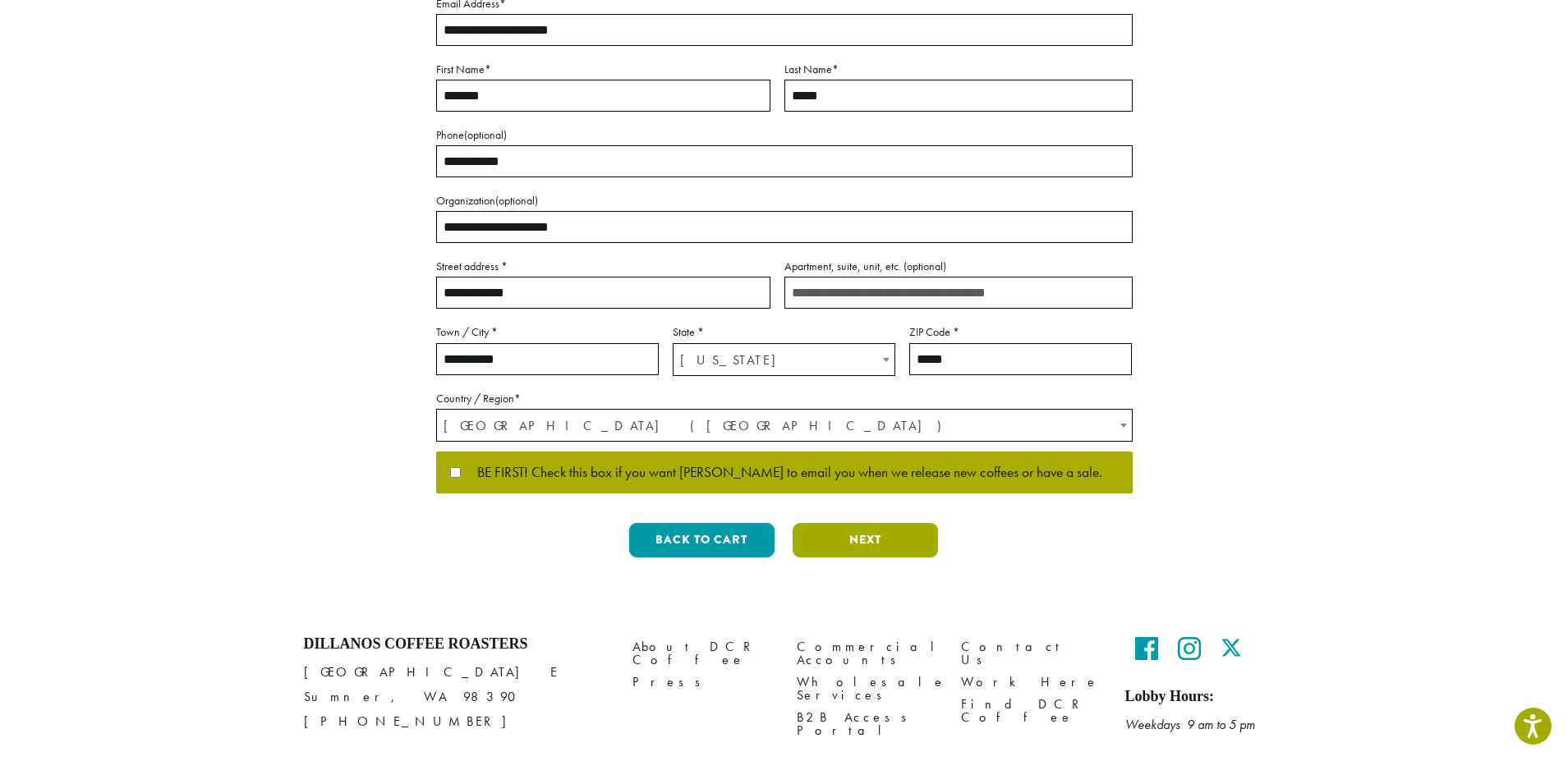
click at [869, 542] on button "Next" at bounding box center [864, 541] width 145 height 34
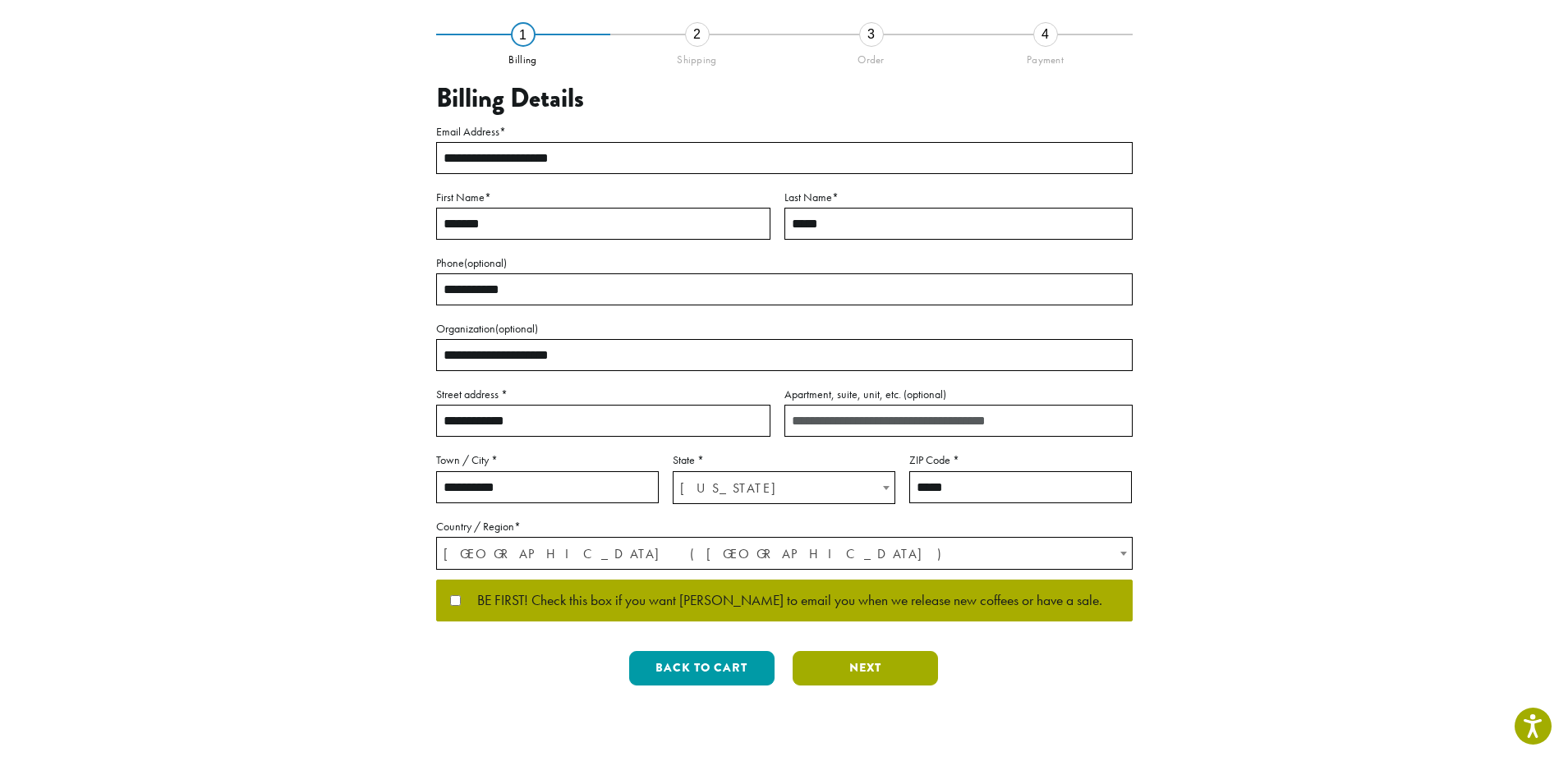
scroll to position [0, 0]
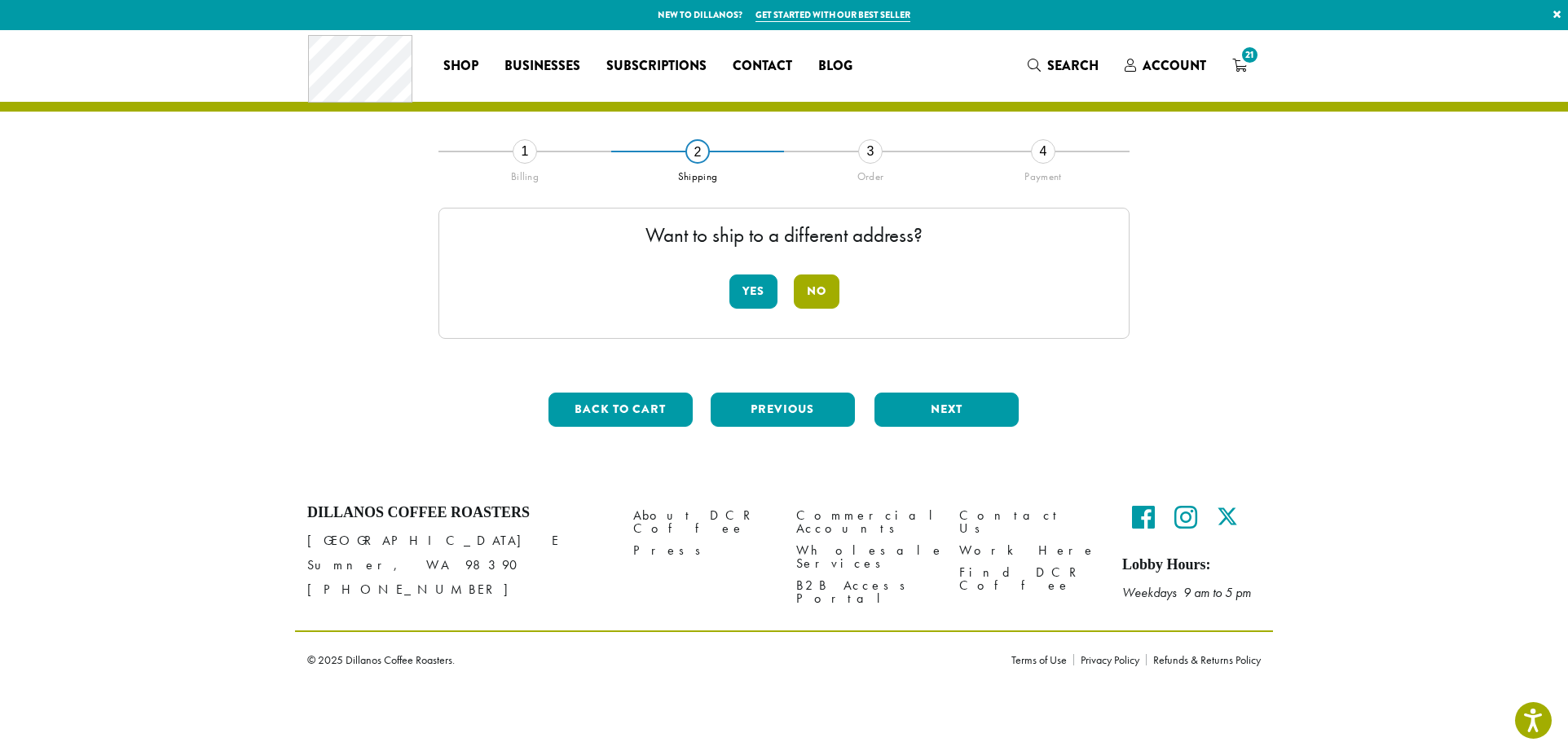
click at [804, 289] on button "No" at bounding box center [817, 291] width 46 height 34
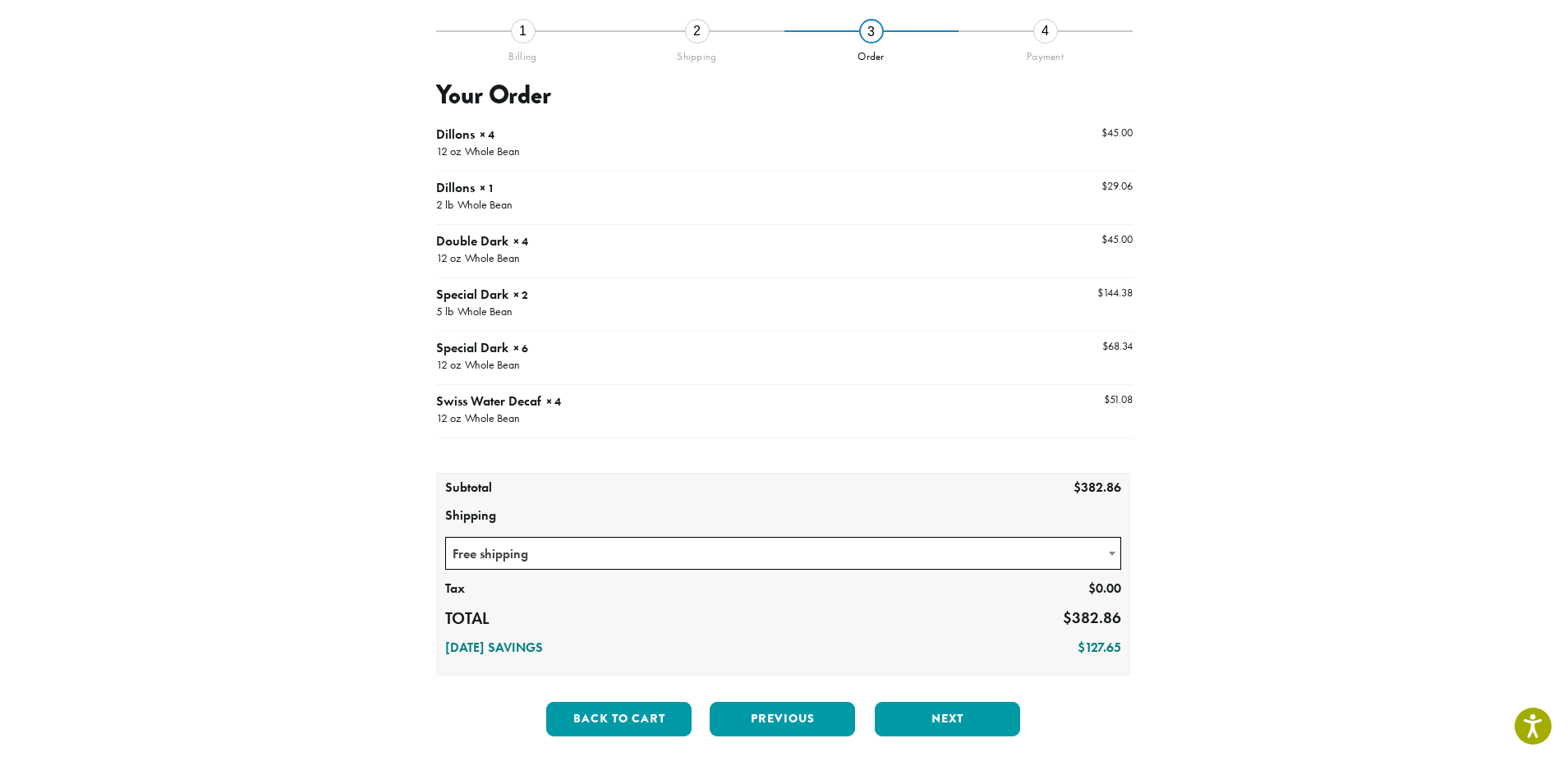
scroll to position [246, 0]
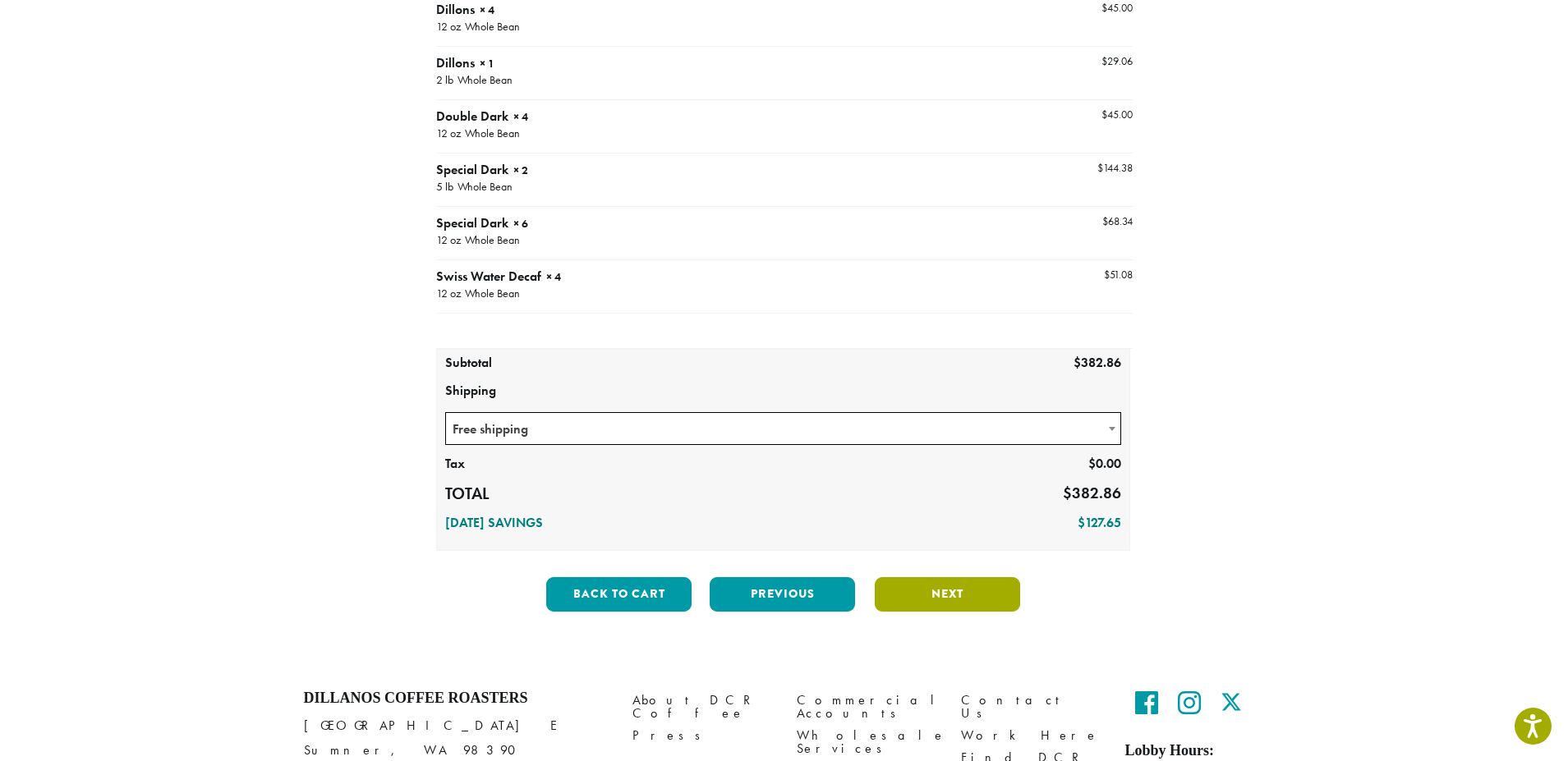
click at [930, 595] on button "Next" at bounding box center [947, 595] width 145 height 34
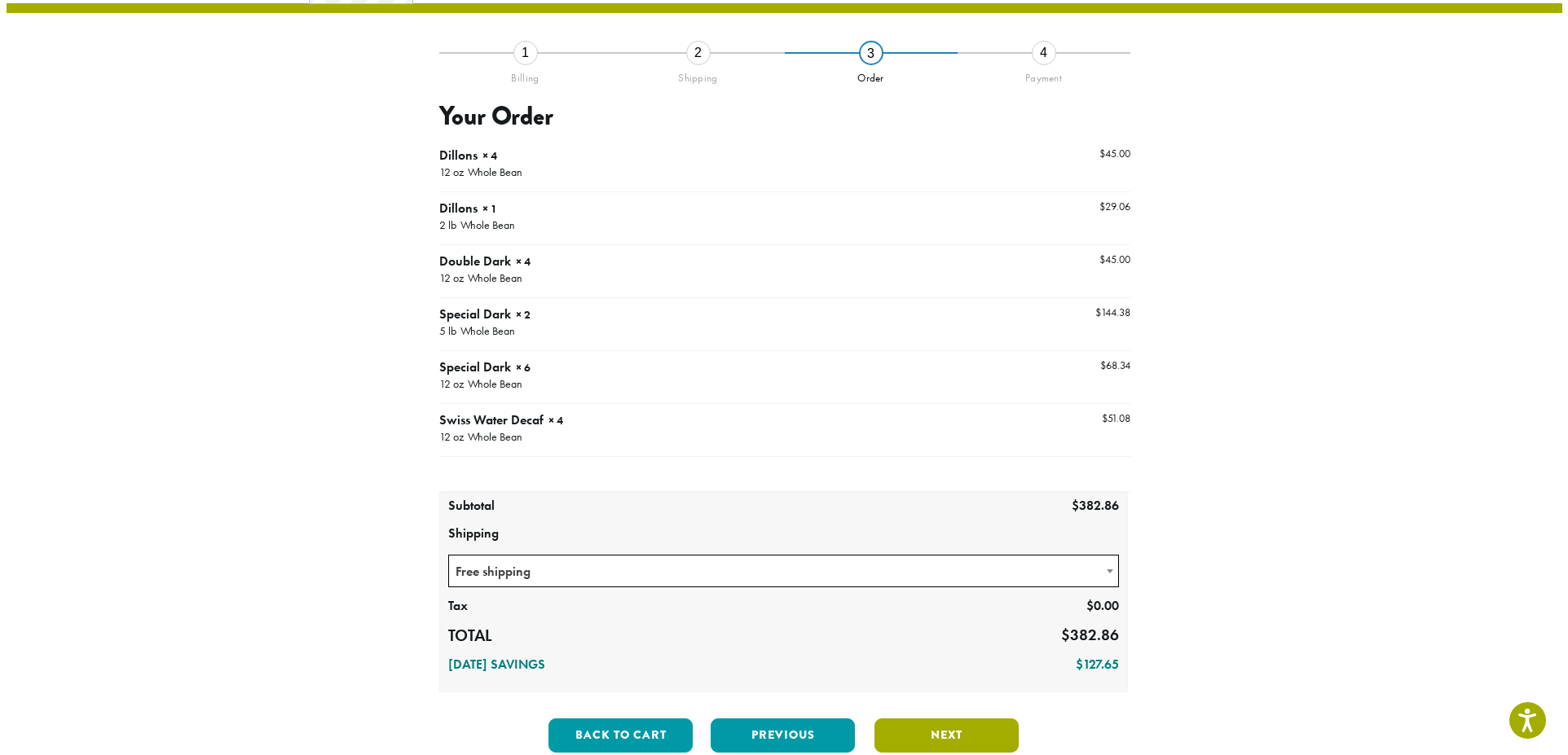
scroll to position [94, 0]
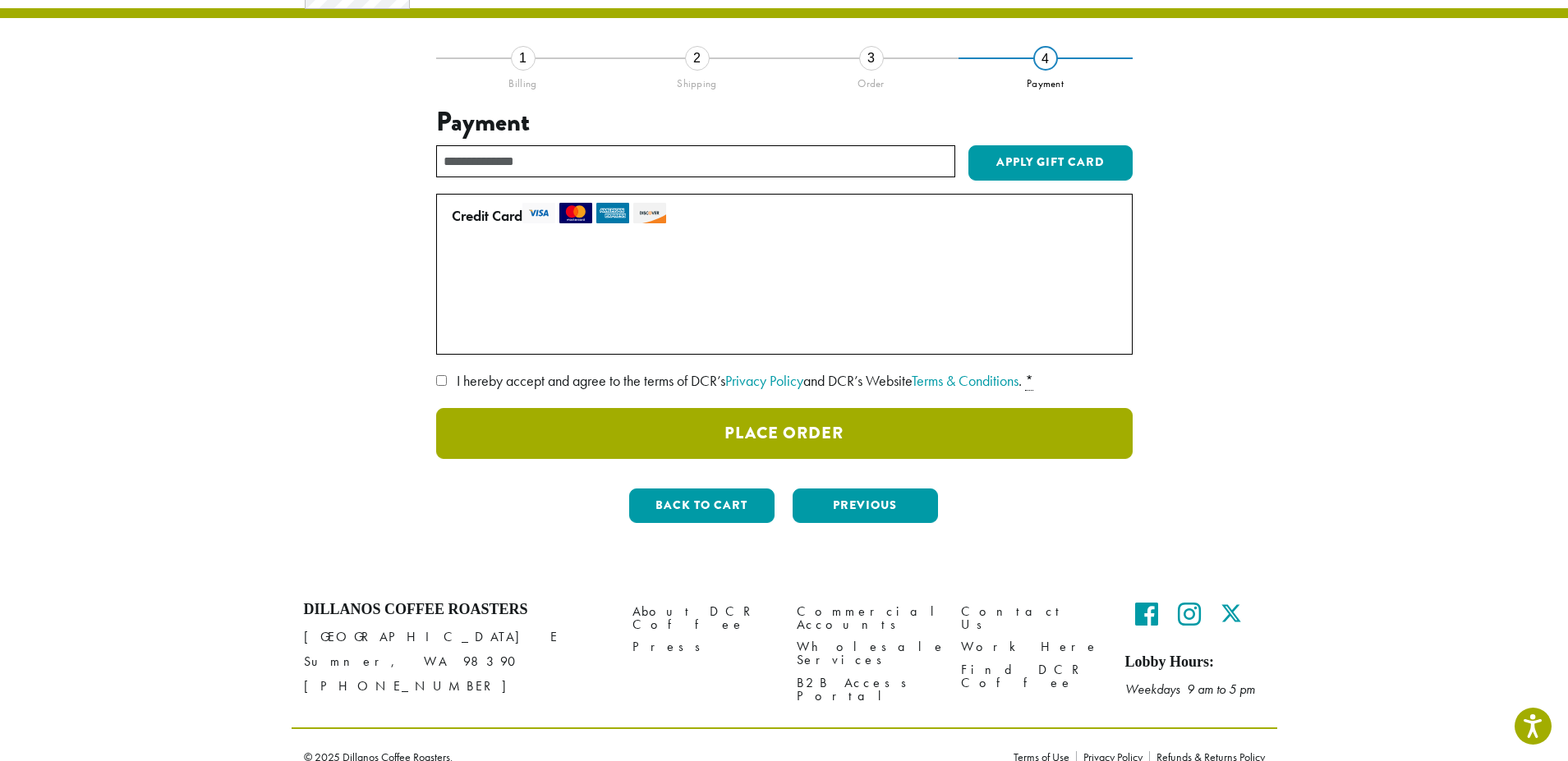
click at [742, 424] on button "Place Order" at bounding box center [784, 433] width 696 height 51
